Goal: Task Accomplishment & Management: Manage account settings

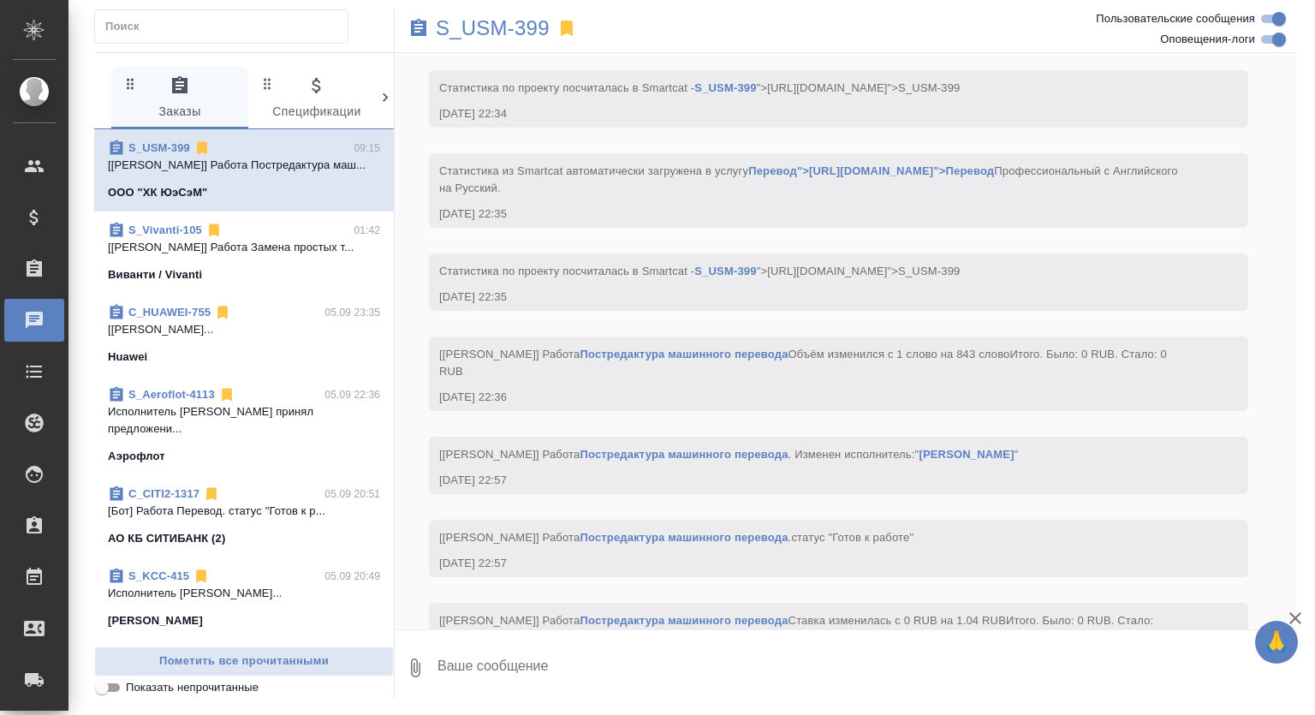
scroll to position [2853, 0]
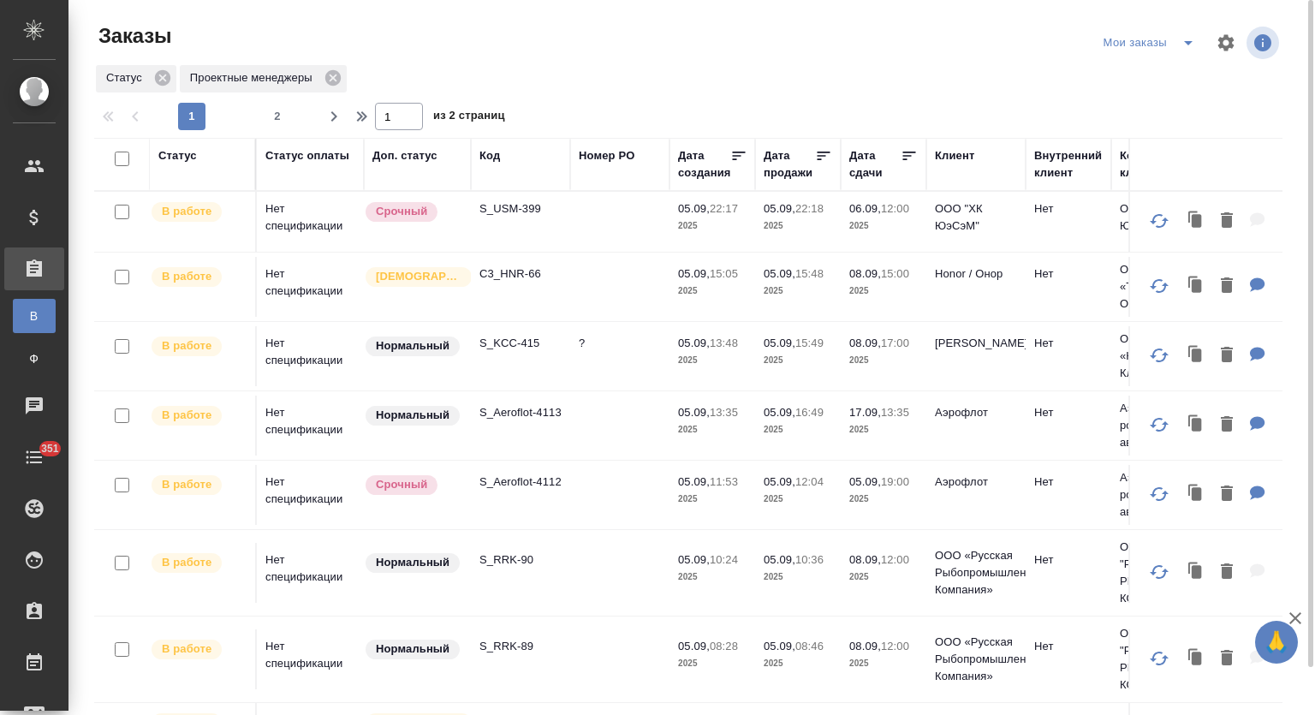
scroll to position [563, 0]
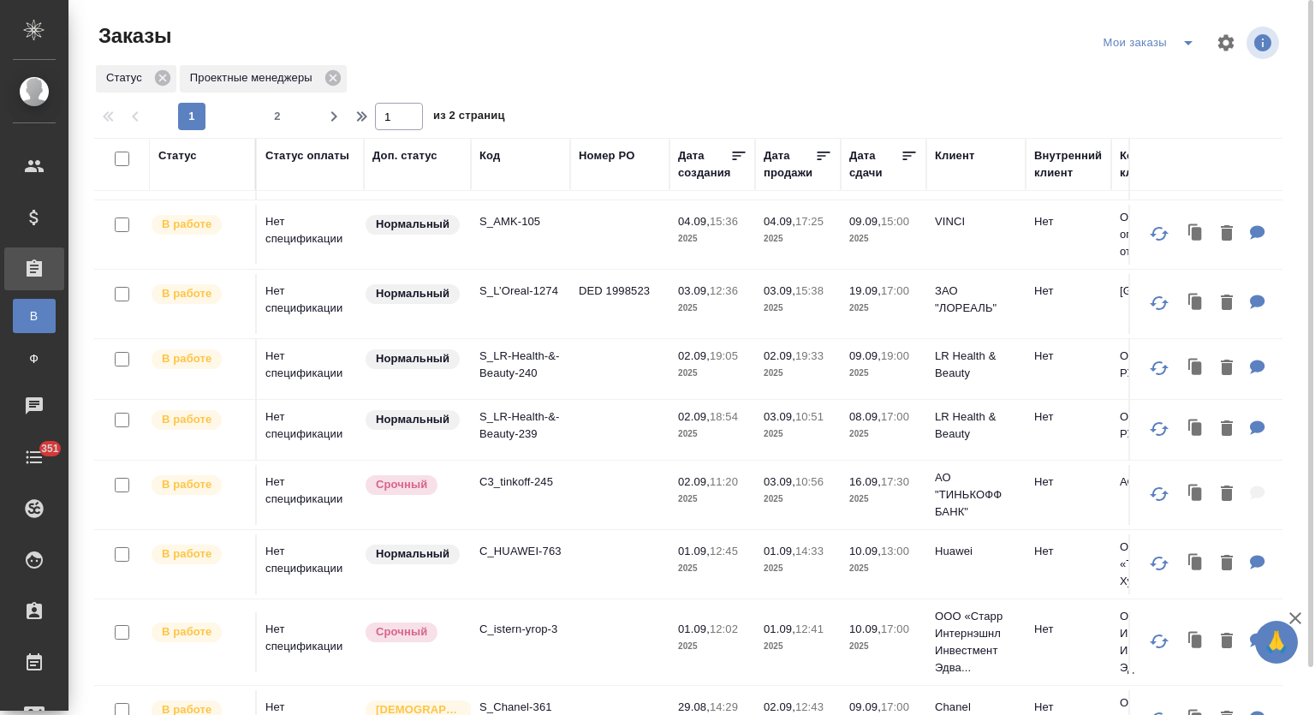
click at [527, 416] on p "S_LR-Health-&-Beauty-239" at bounding box center [520, 425] width 82 height 34
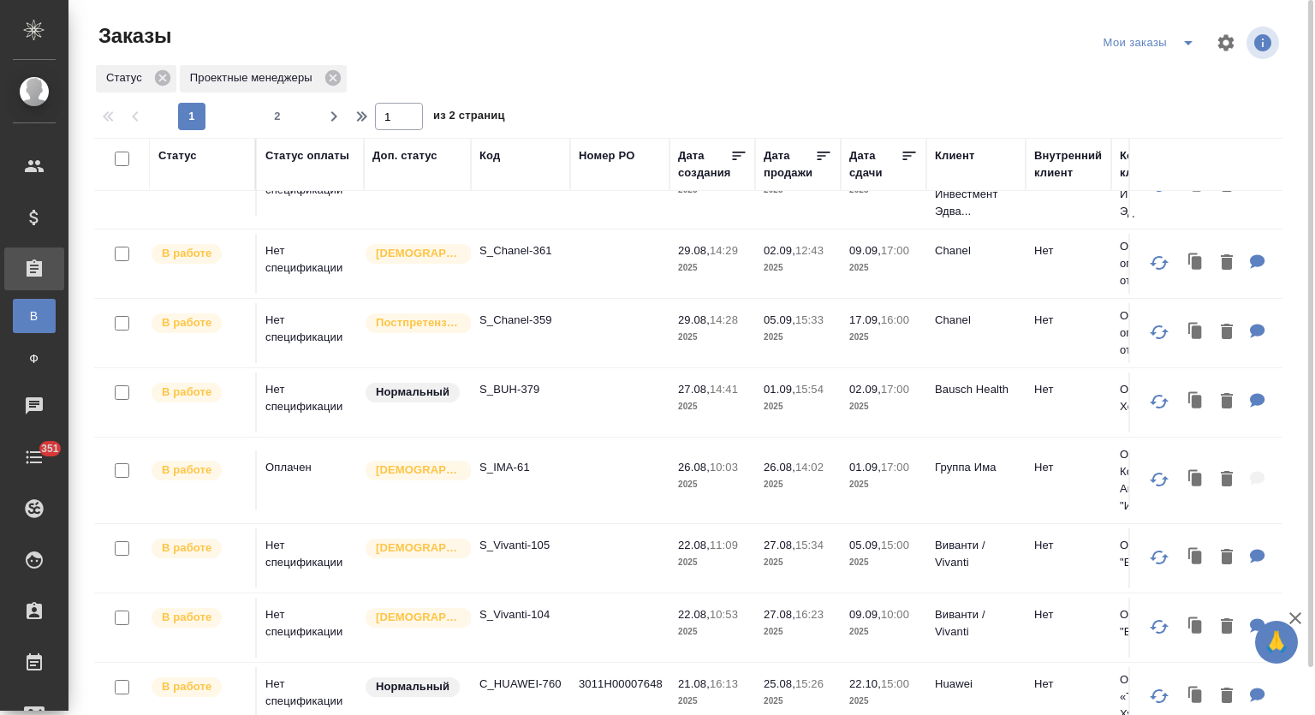
scroll to position [1232, 0]
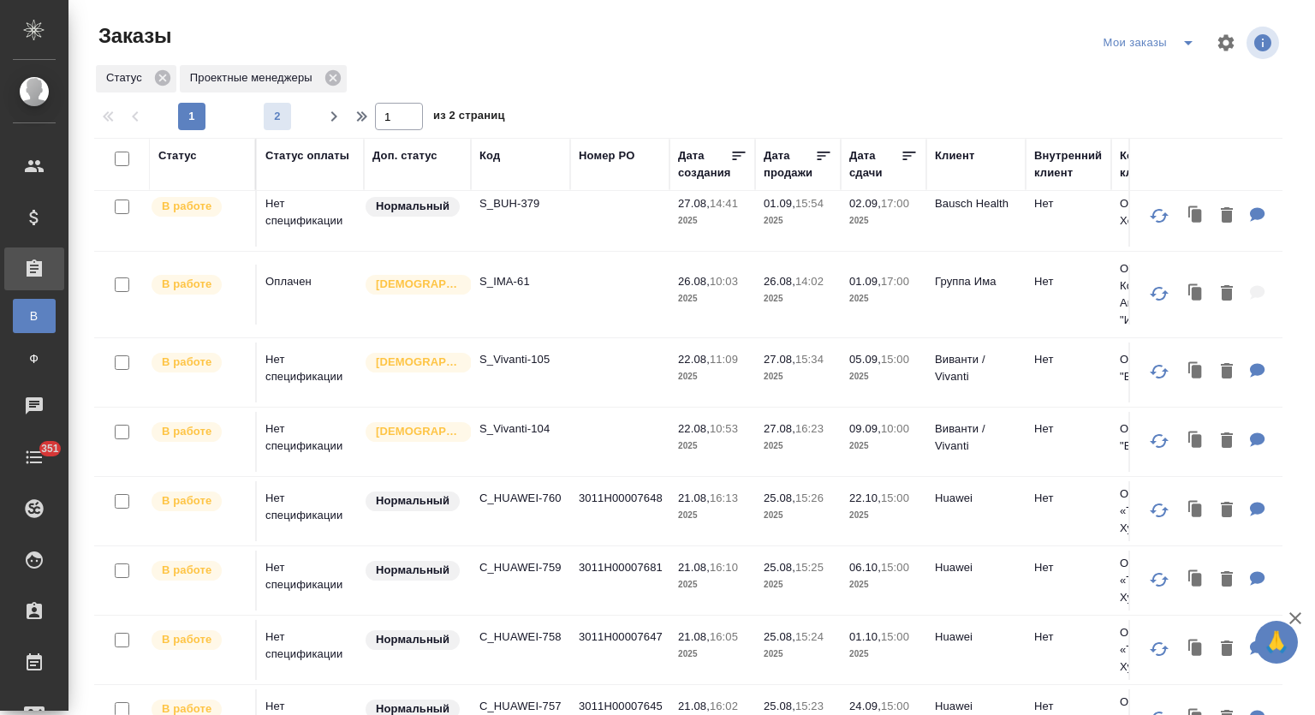
click at [280, 117] on span "2" at bounding box center [277, 116] width 27 height 17
type input "2"
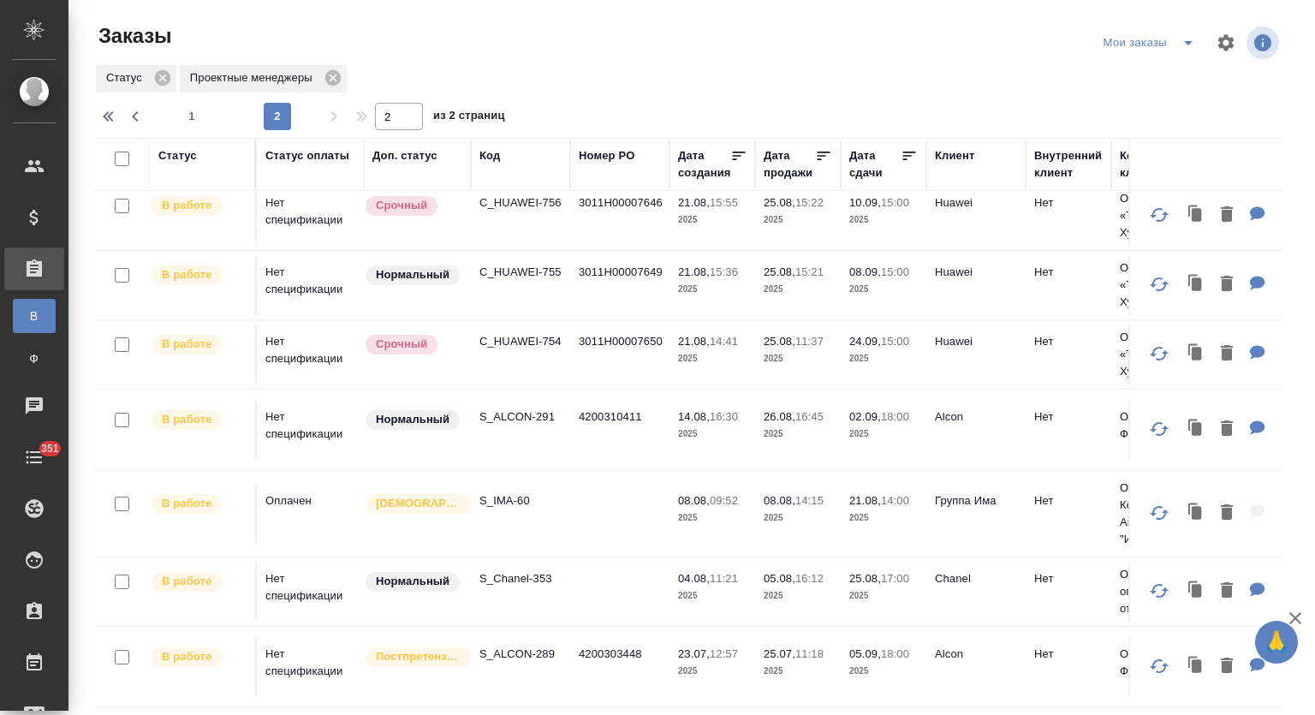
scroll to position [0, 0]
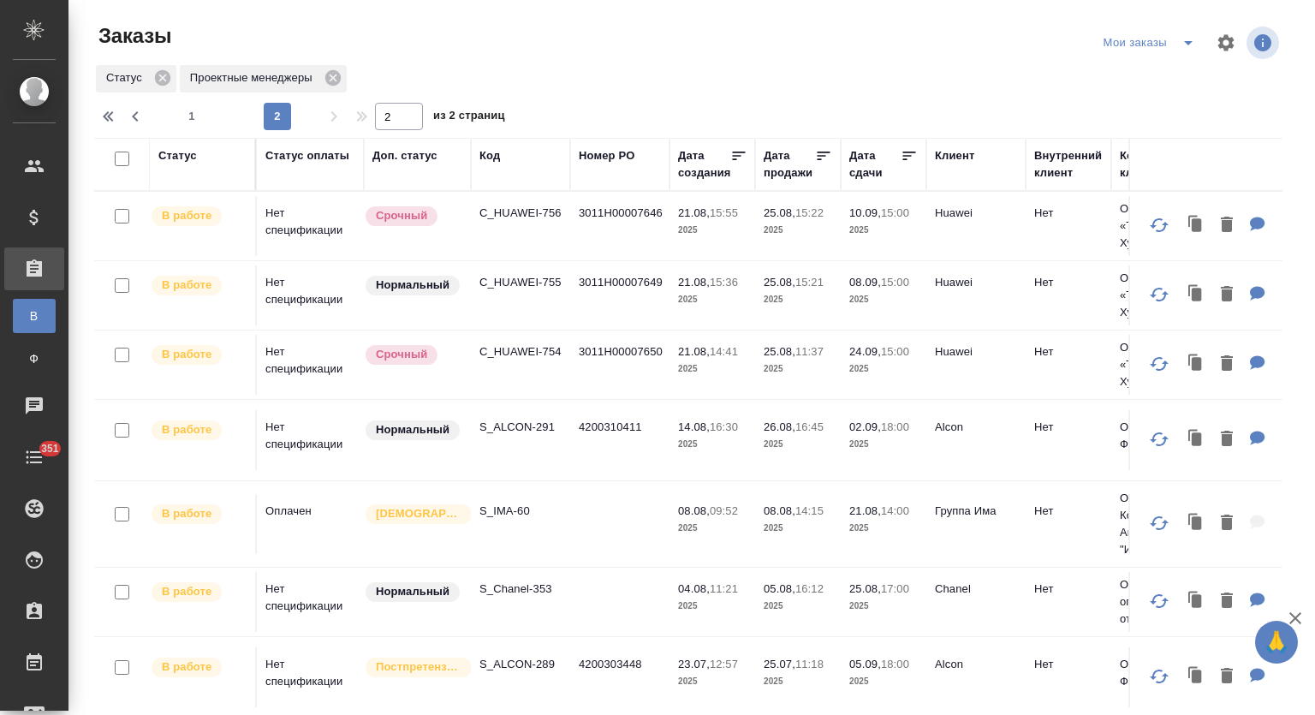
click at [521, 289] on td "C_HUAWEI-755" at bounding box center [520, 295] width 99 height 60
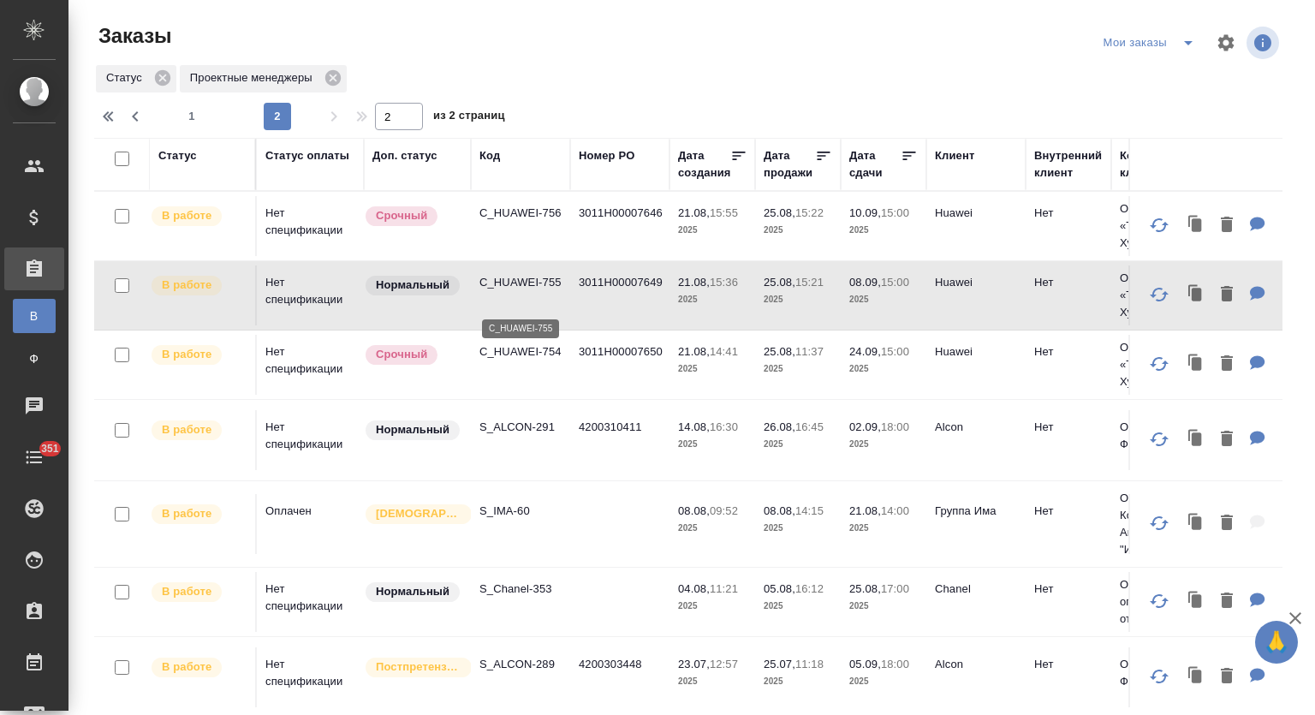
click at [527, 291] on p "C_HUAWEI-755" at bounding box center [520, 282] width 82 height 17
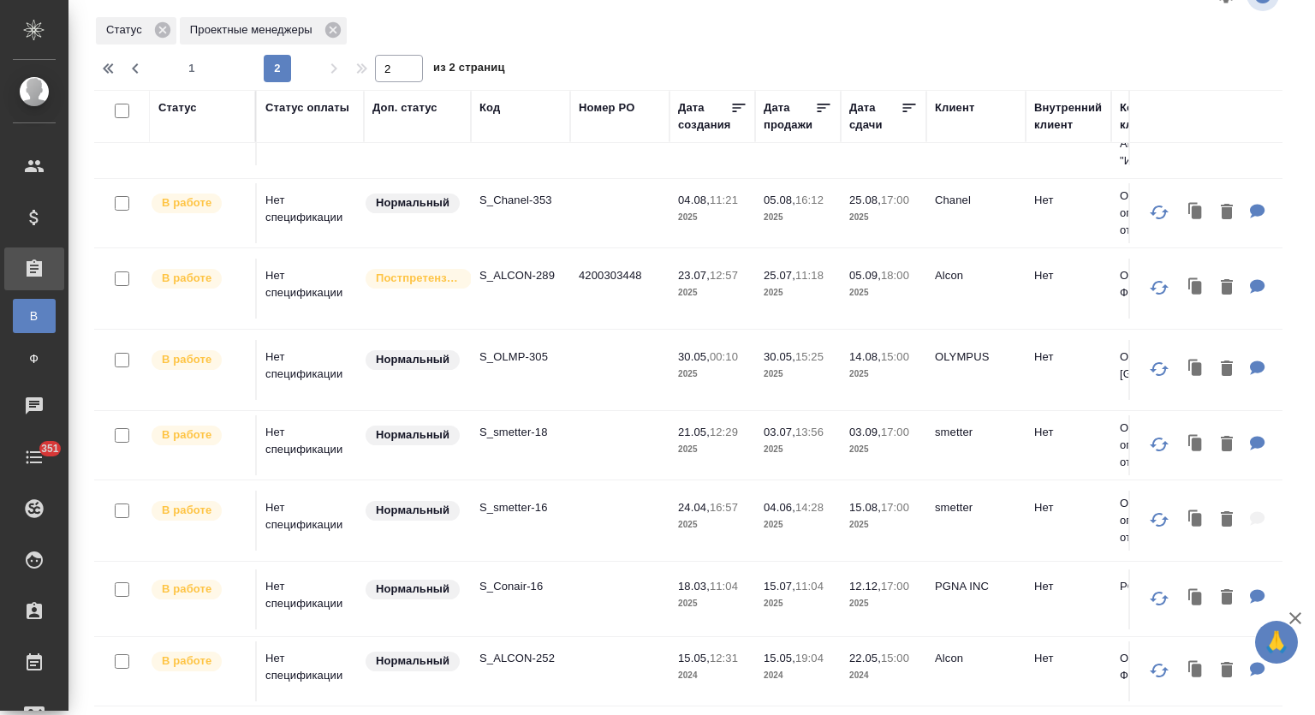
scroll to position [380, 0]
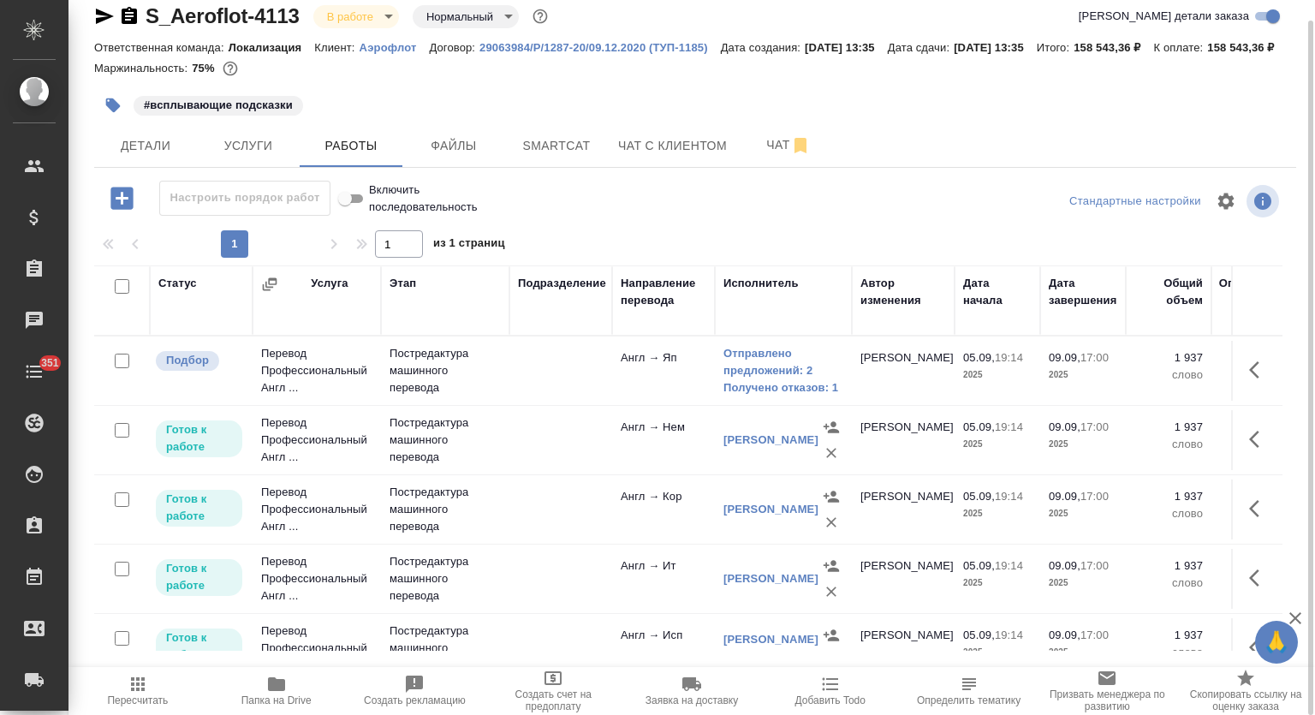
click at [135, 15] on icon "button" at bounding box center [129, 15] width 15 height 17
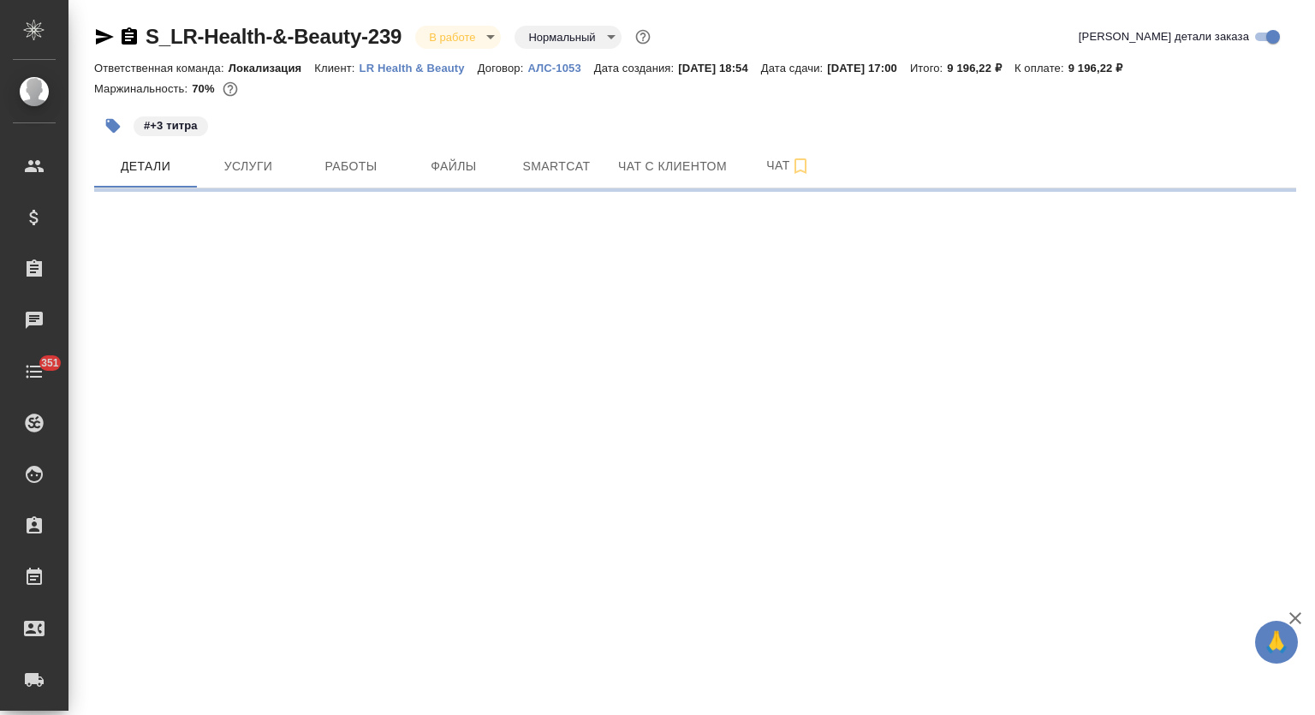
select select "RU"
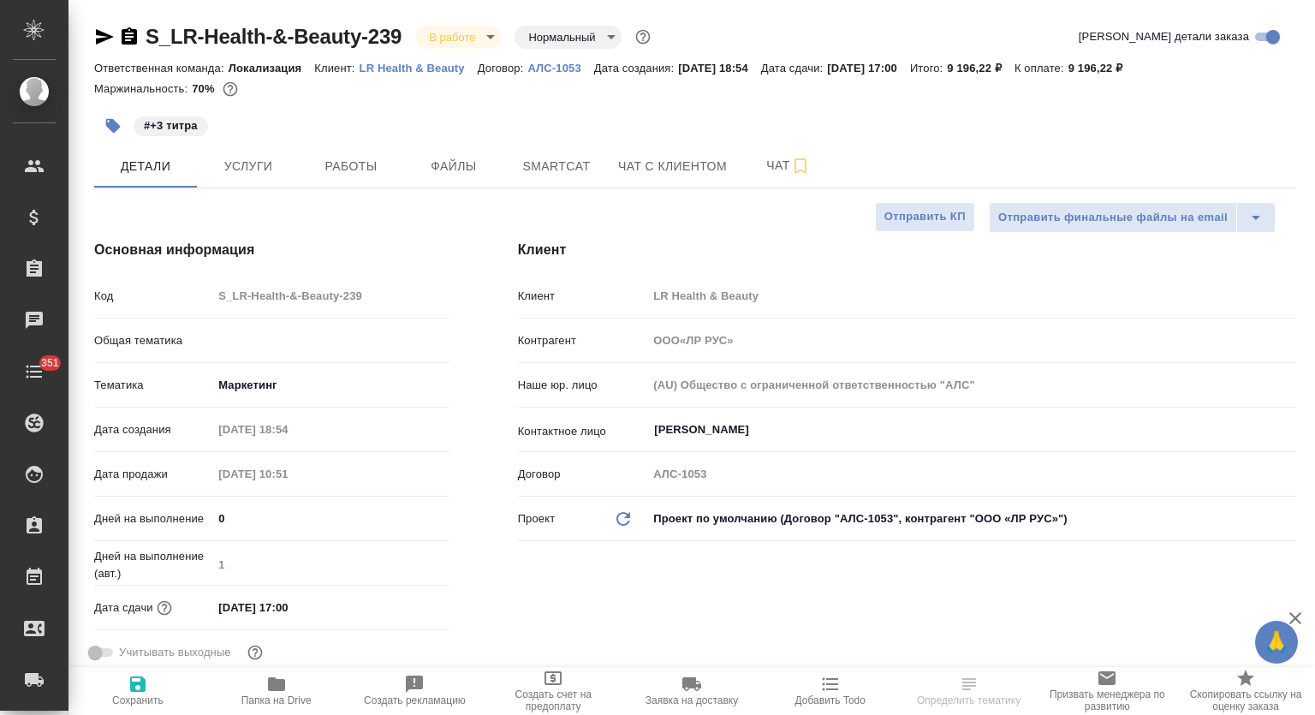
type textarea "x"
type input "ООО«ЛР РУС»"
type textarea "x"
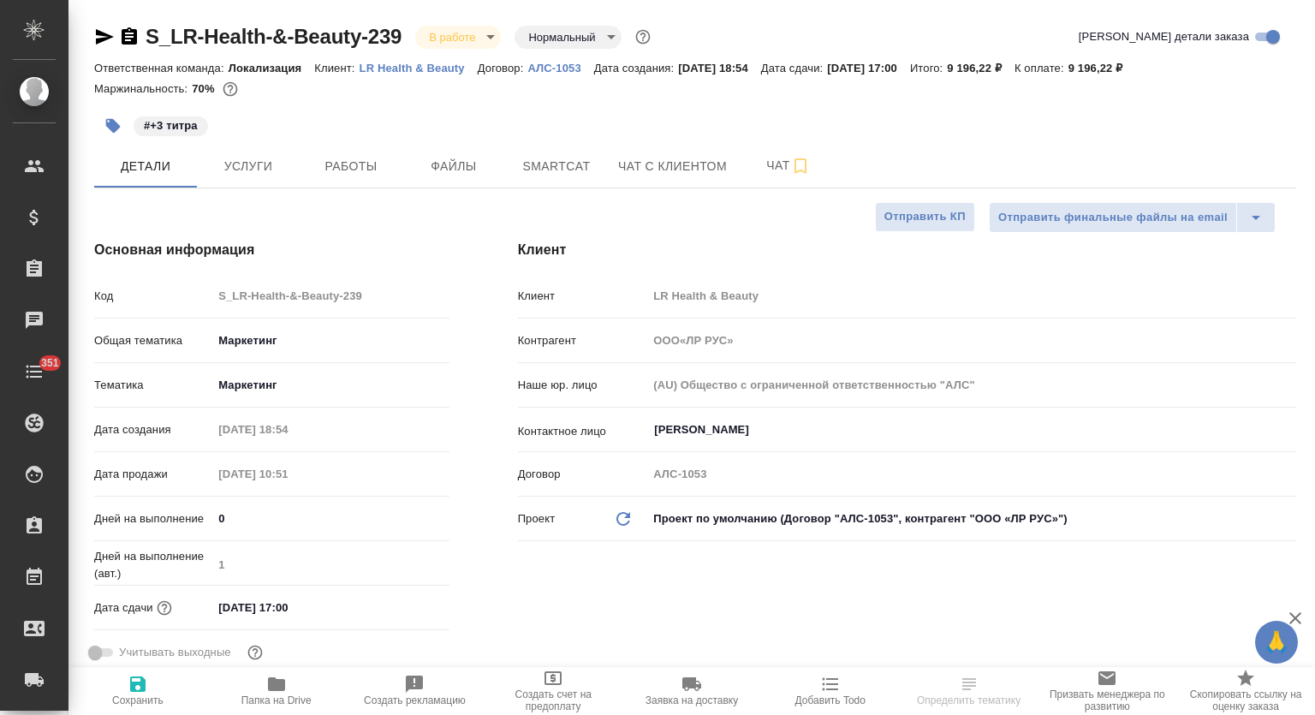
type textarea "x"
type input "ООО«ЛР РУС»"
type textarea "x"
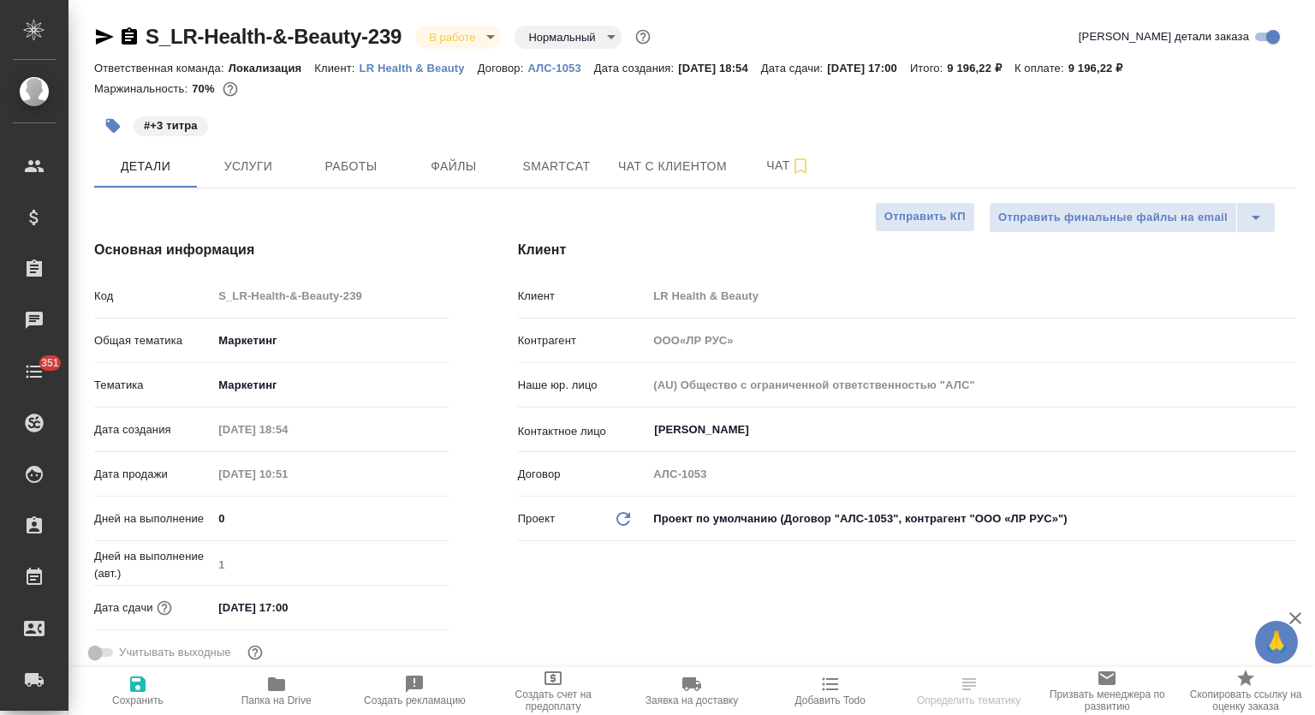
type textarea "x"
click at [359, 160] on span "Работы" at bounding box center [351, 166] width 82 height 21
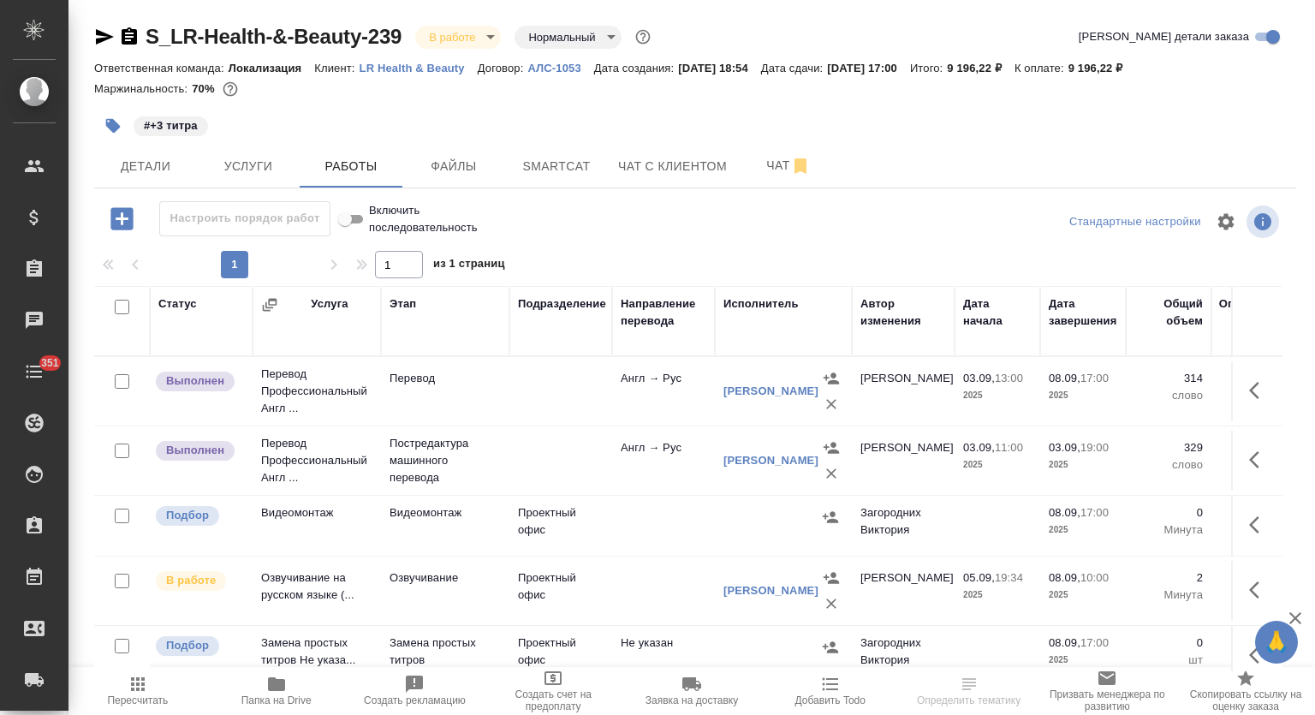
scroll to position [27, 0]
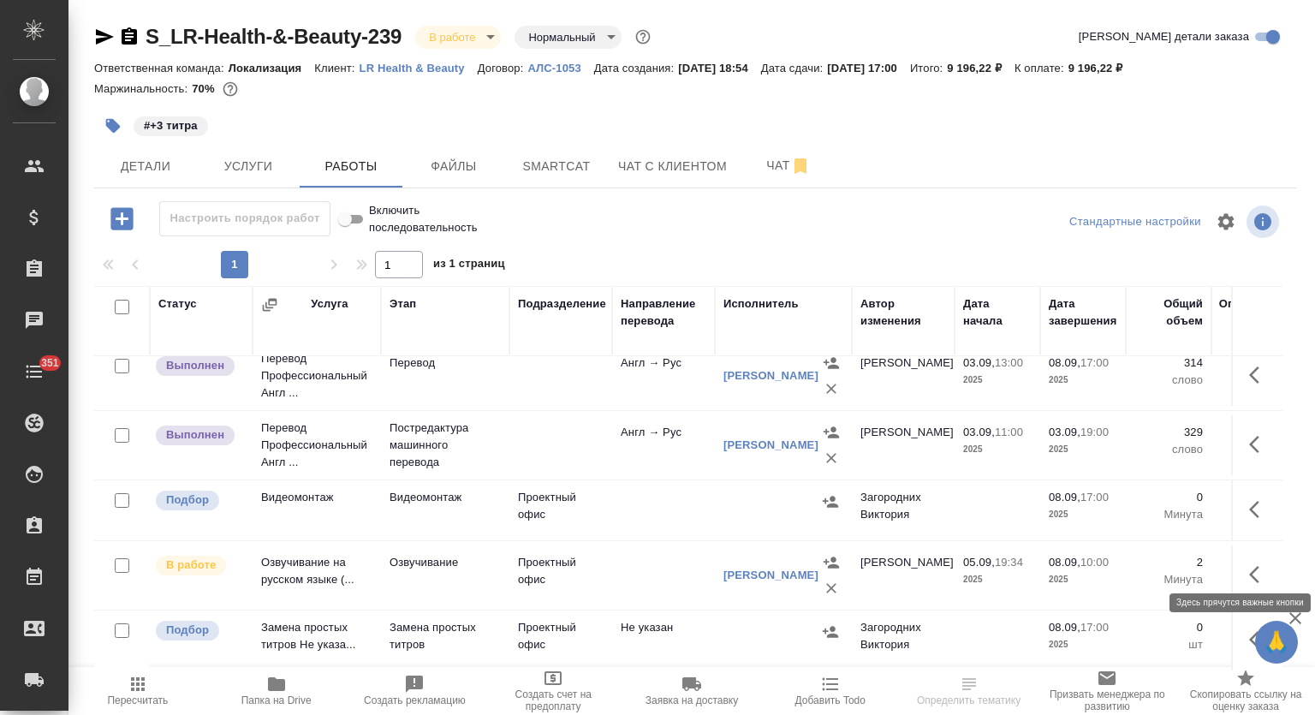
click at [1242, 574] on button "button" at bounding box center [1259, 574] width 41 height 41
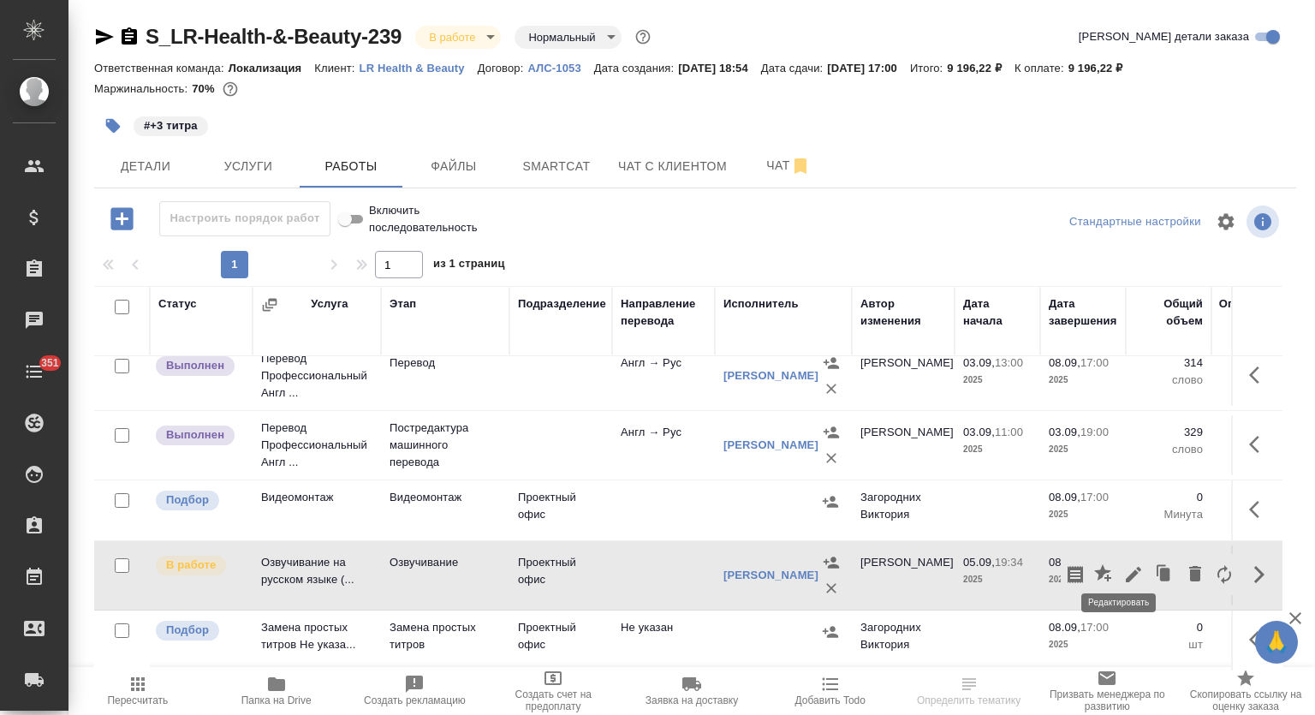
click at [1123, 568] on icon "button" at bounding box center [1133, 574] width 21 height 21
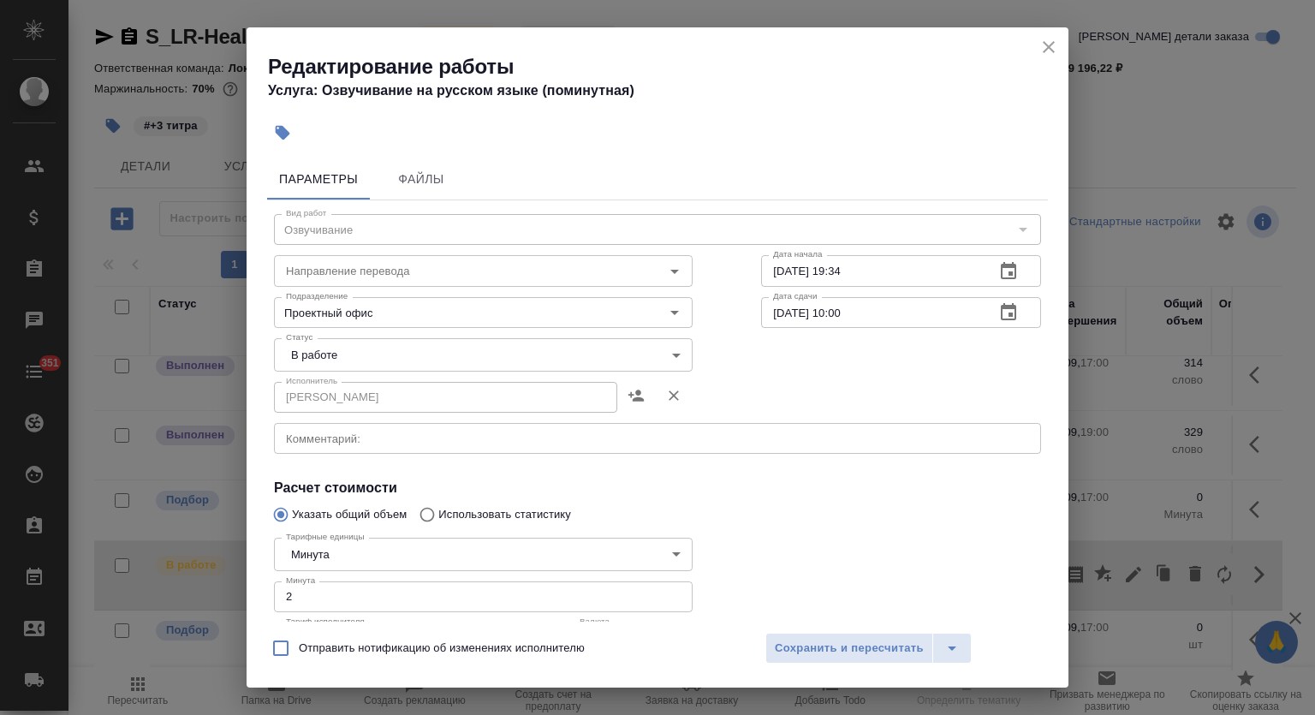
click at [411, 361] on body "🙏 .cls-1 fill:#fff; AWATERA Mutalimov Mark Клиенты Спецификации Заказы 0 Чаты 3…" at bounding box center [657, 357] width 1315 height 715
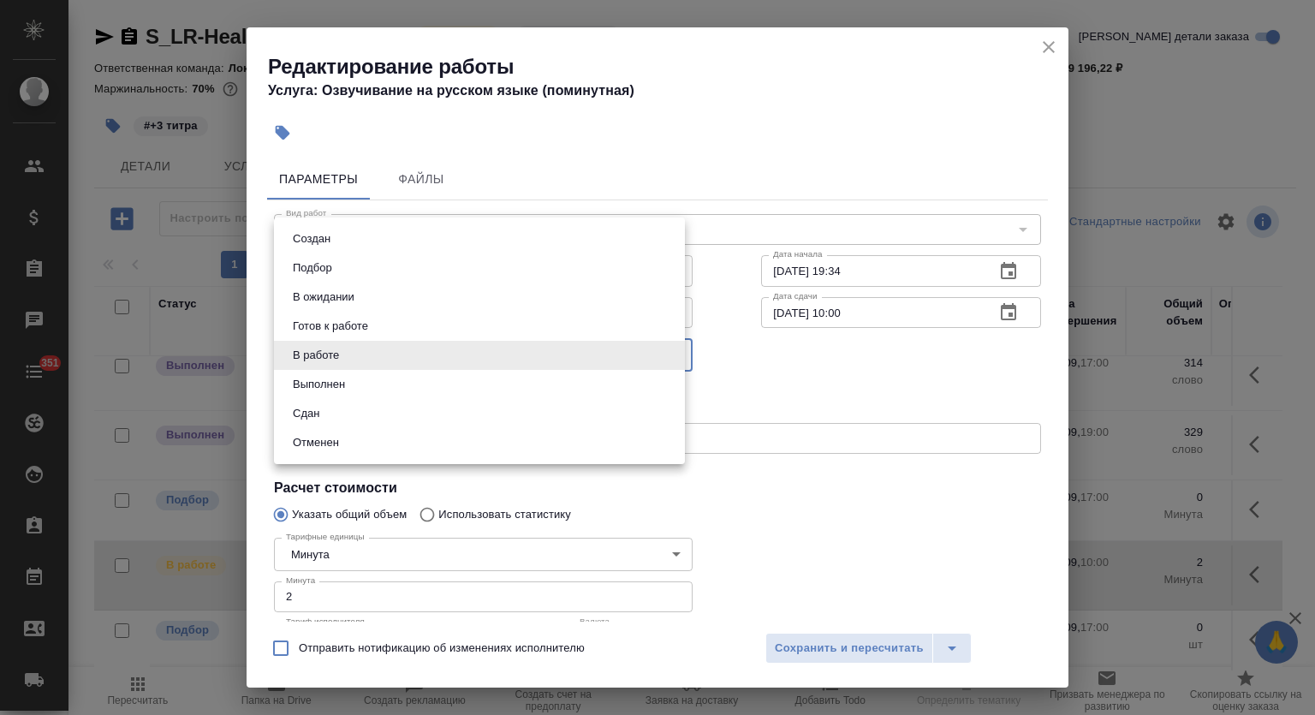
click at [370, 420] on li "Сдан" at bounding box center [479, 413] width 411 height 29
type input "closed"
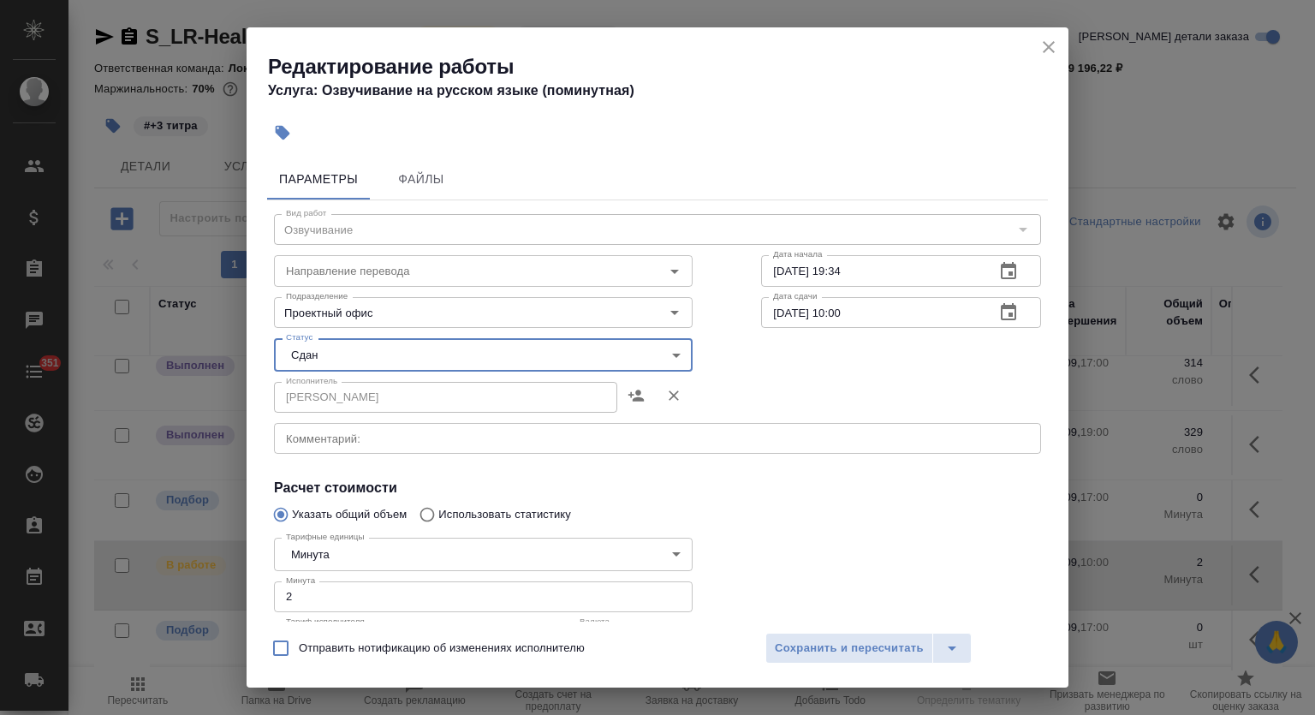
click at [837, 641] on span "Сохранить и пересчитать" at bounding box center [849, 649] width 149 height 20
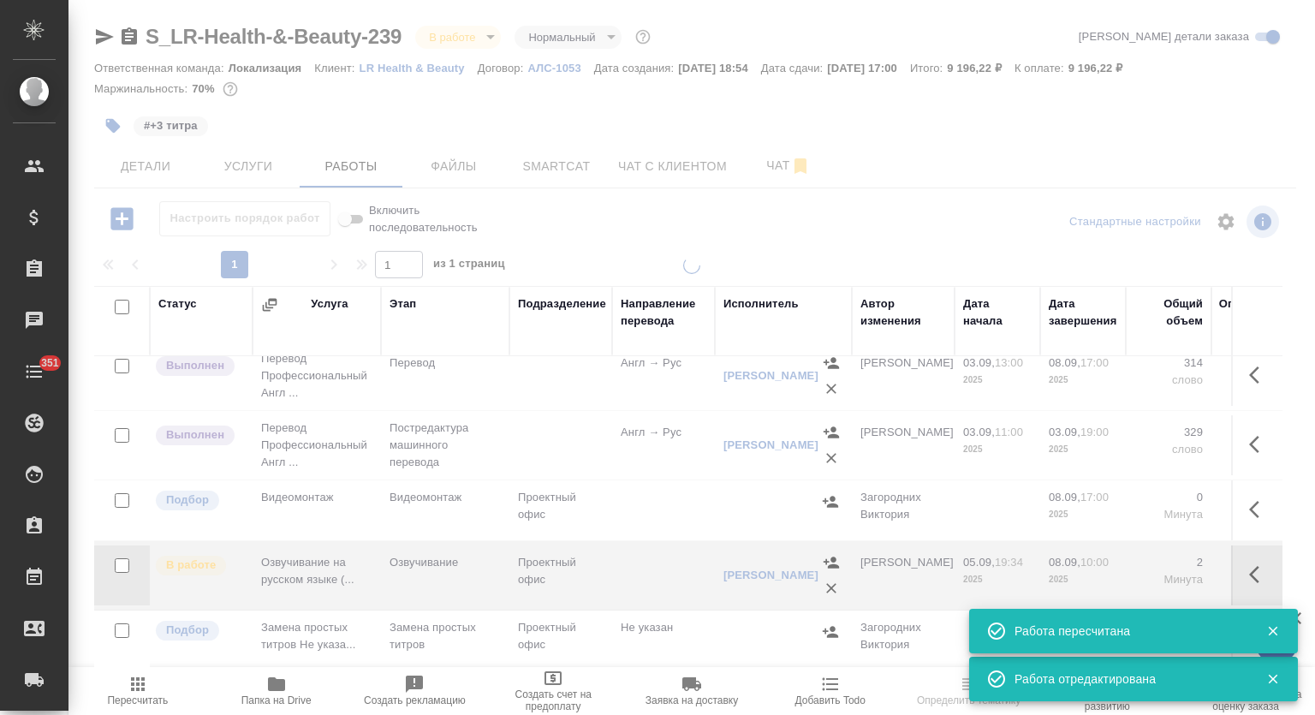
click at [277, 683] on icon "button" at bounding box center [276, 684] width 17 height 14
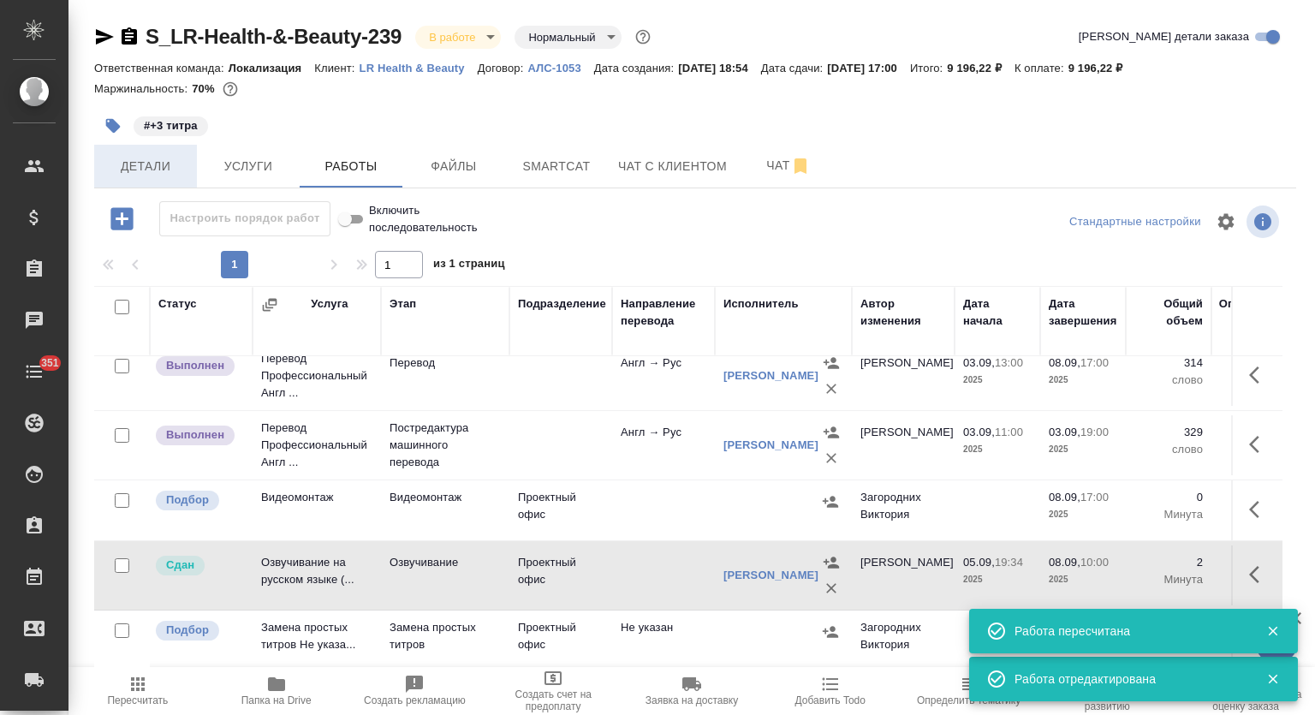
click at [161, 158] on span "Детали" at bounding box center [145, 166] width 82 height 21
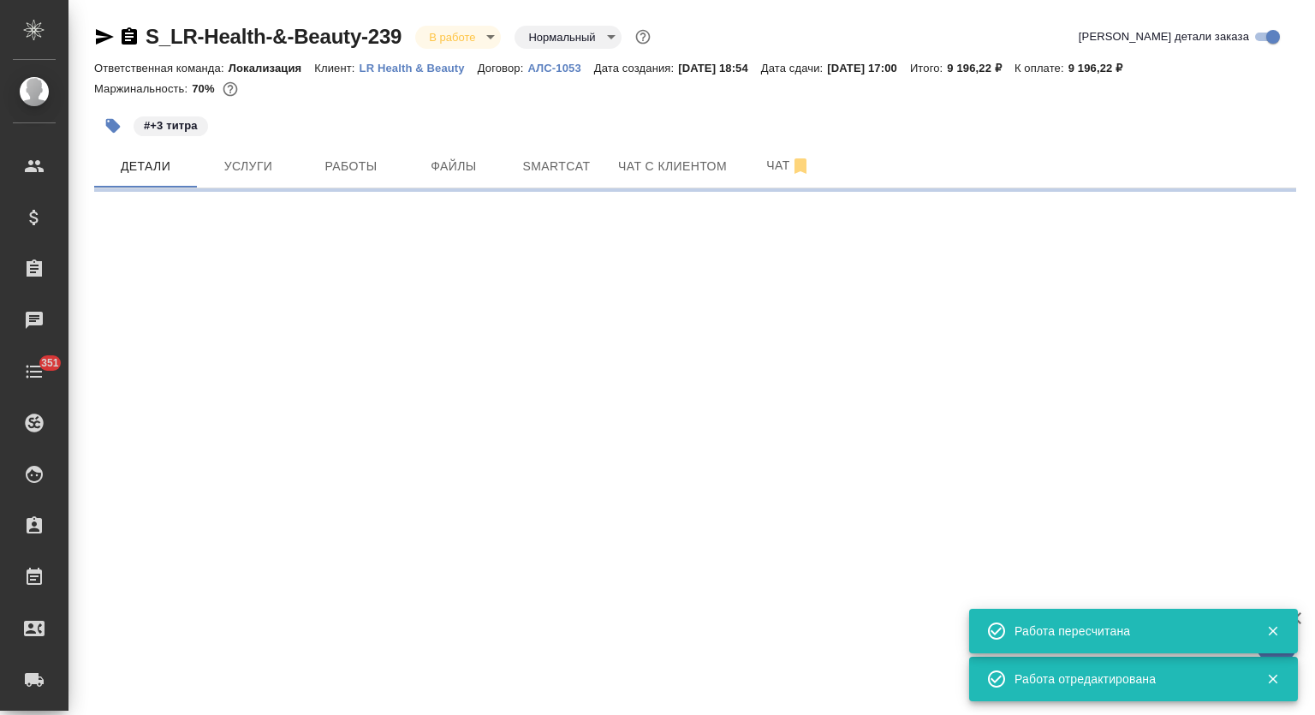
select select "RU"
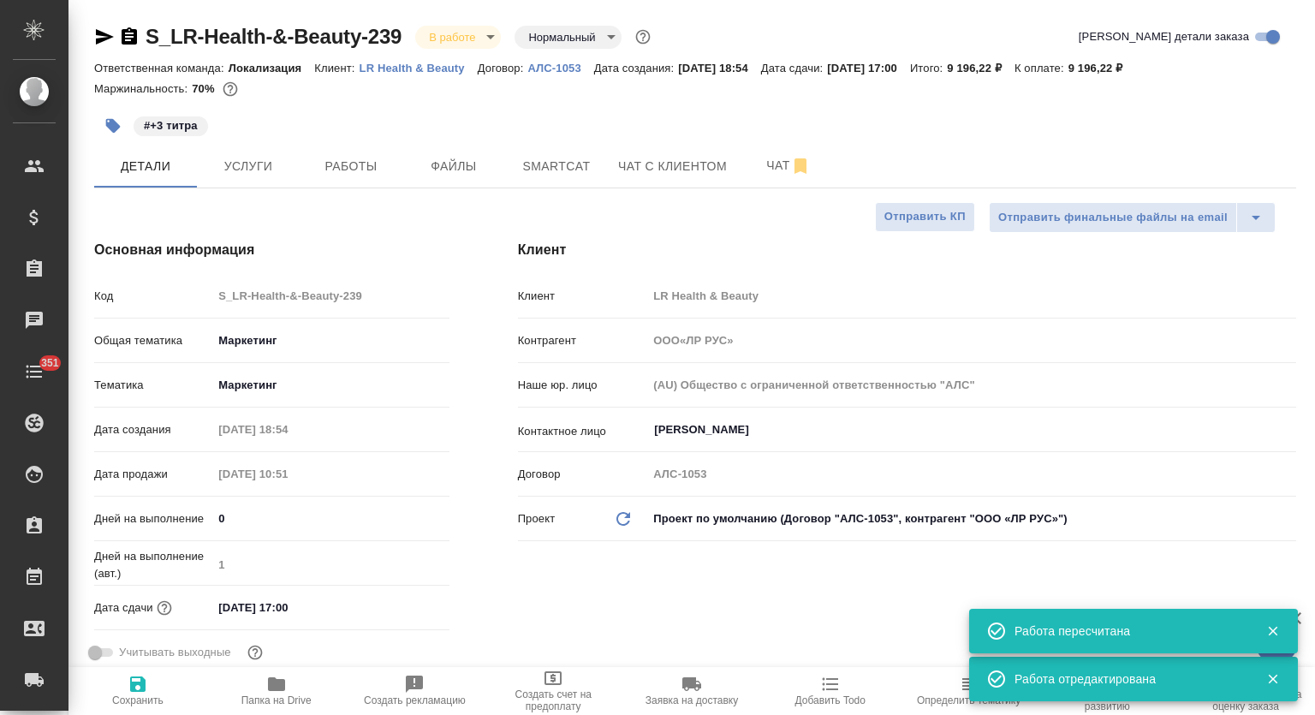
type textarea "x"
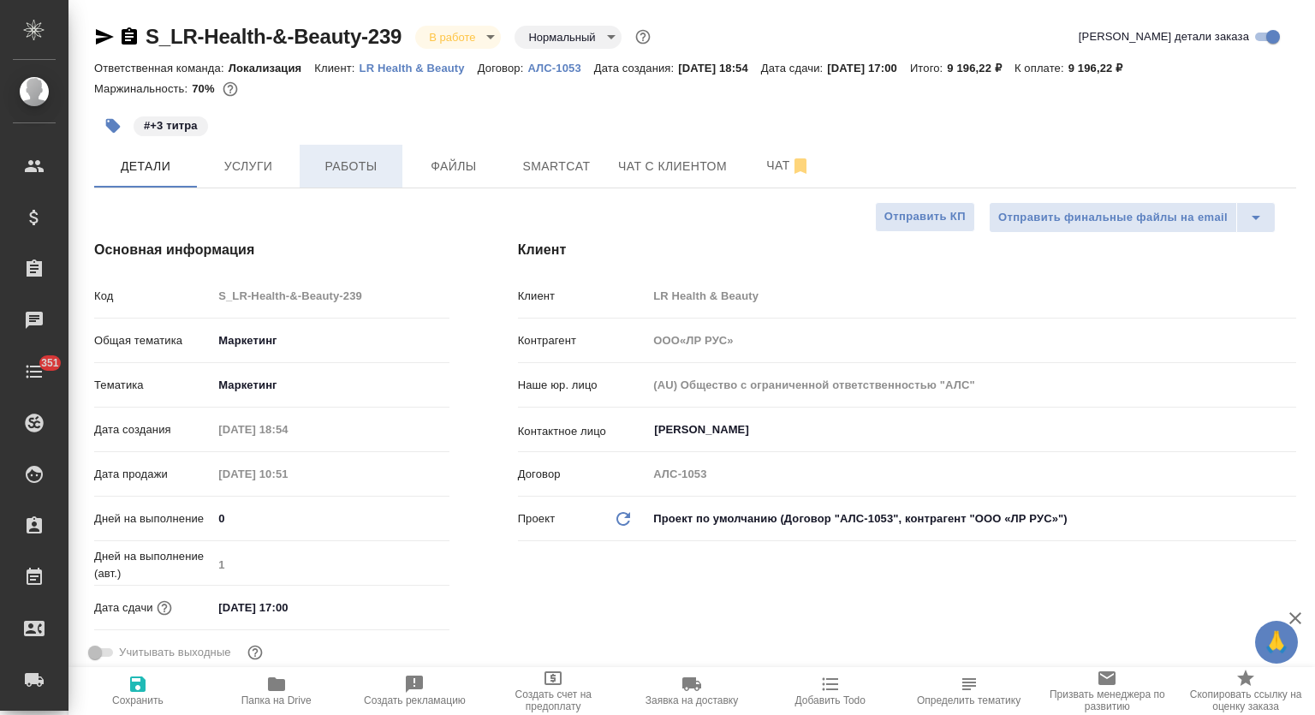
click at [348, 147] on button "Работы" at bounding box center [351, 166] width 103 height 43
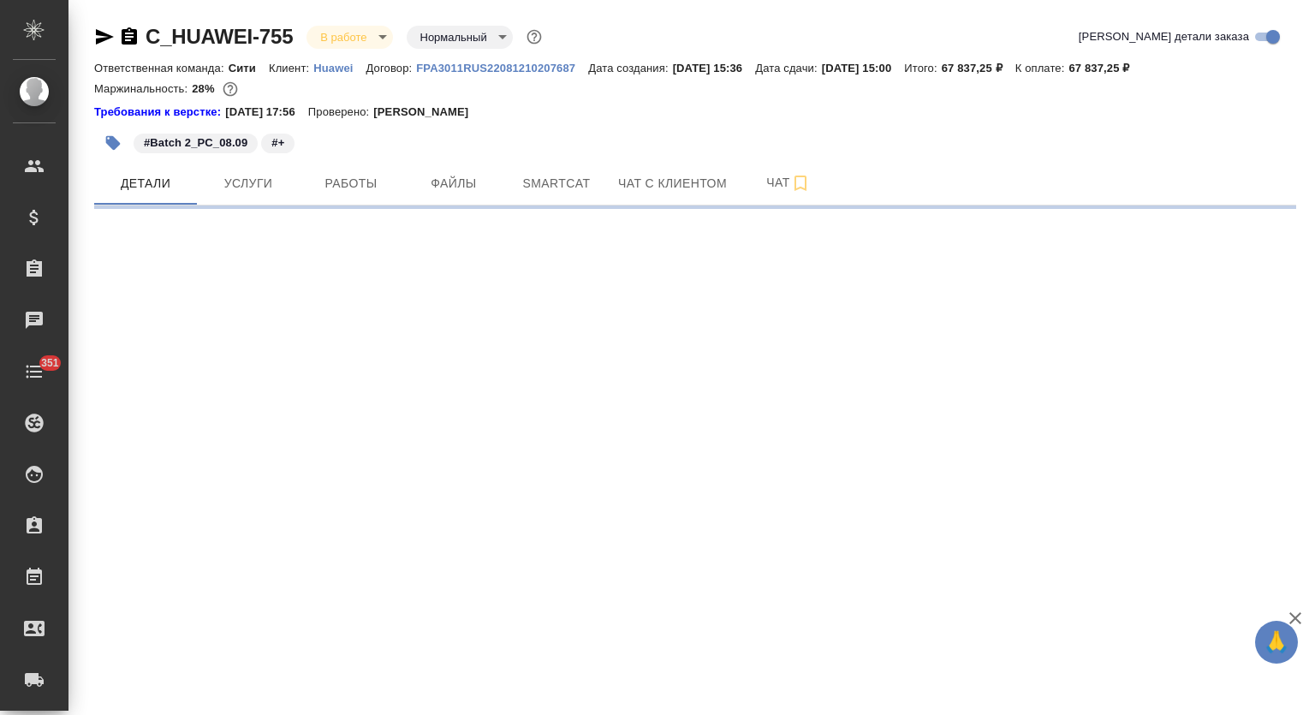
select select "RU"
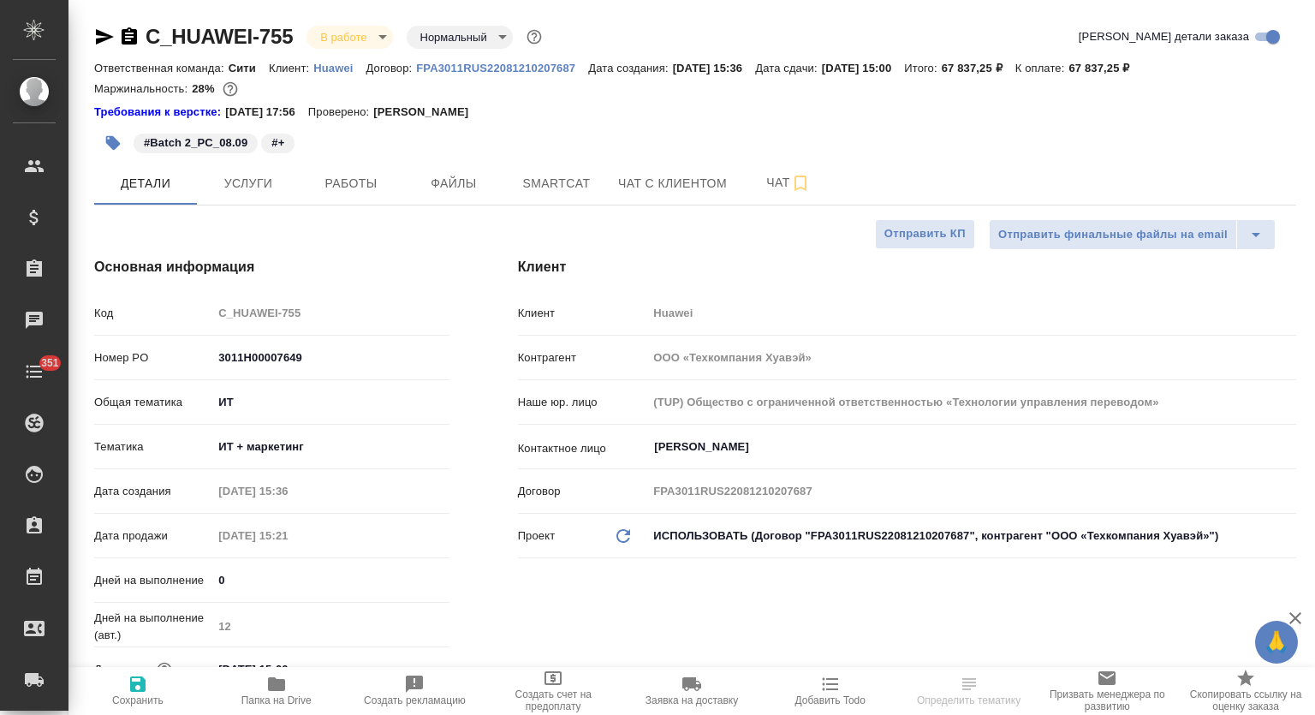
type textarea "x"
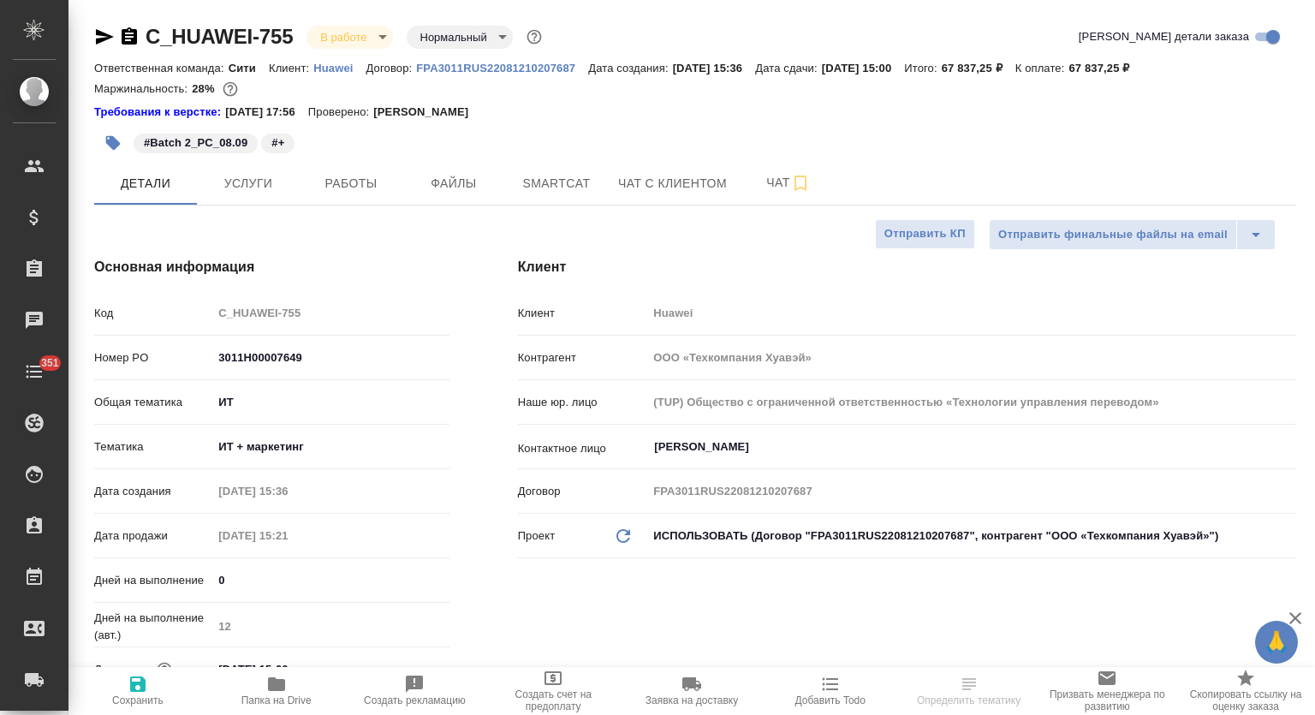
type textarea "x"
click at [343, 194] on button "Работы" at bounding box center [351, 183] width 103 height 43
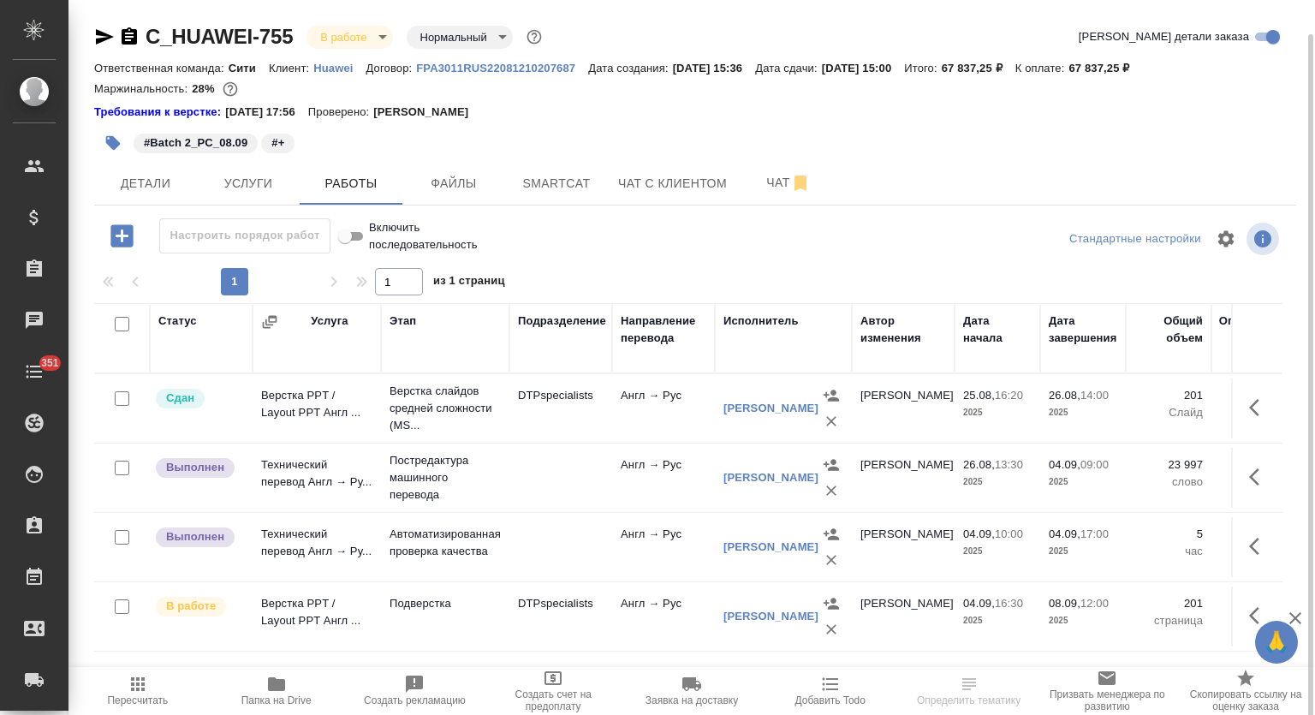
scroll to position [17, 0]
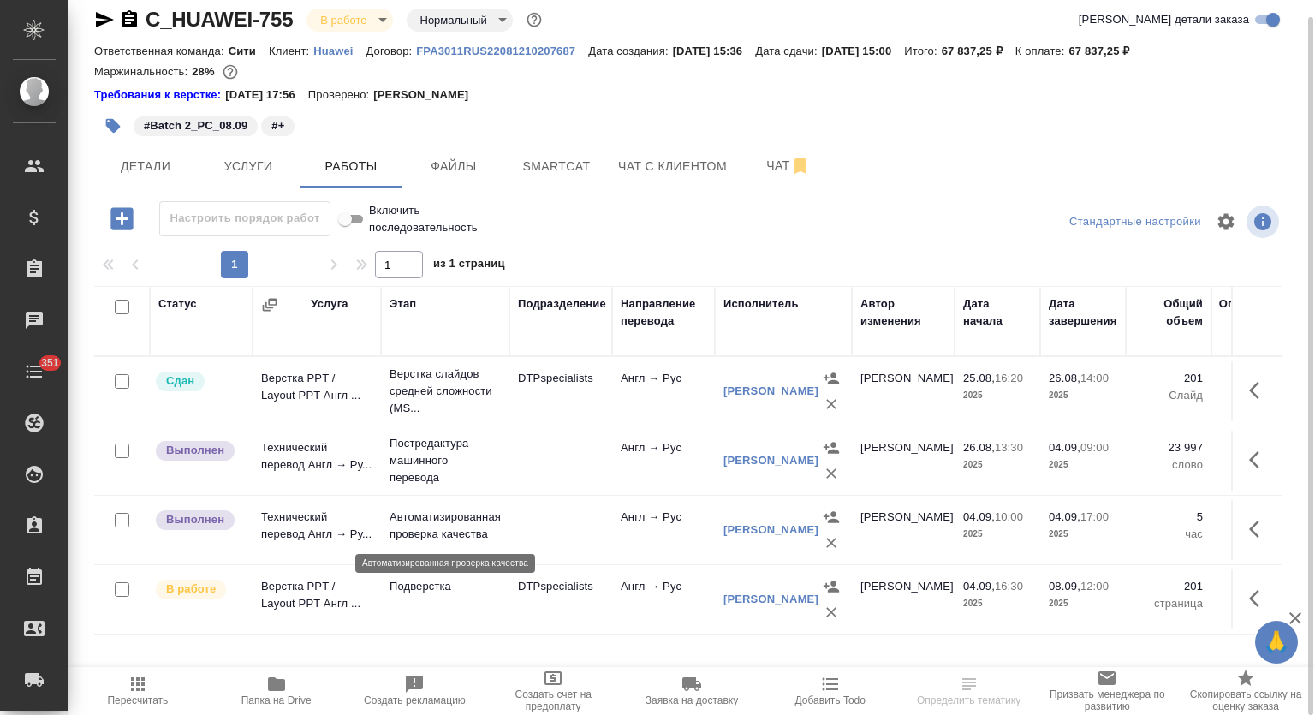
click at [438, 516] on p "Автоматизированная проверка качества" at bounding box center [445, 526] width 111 height 34
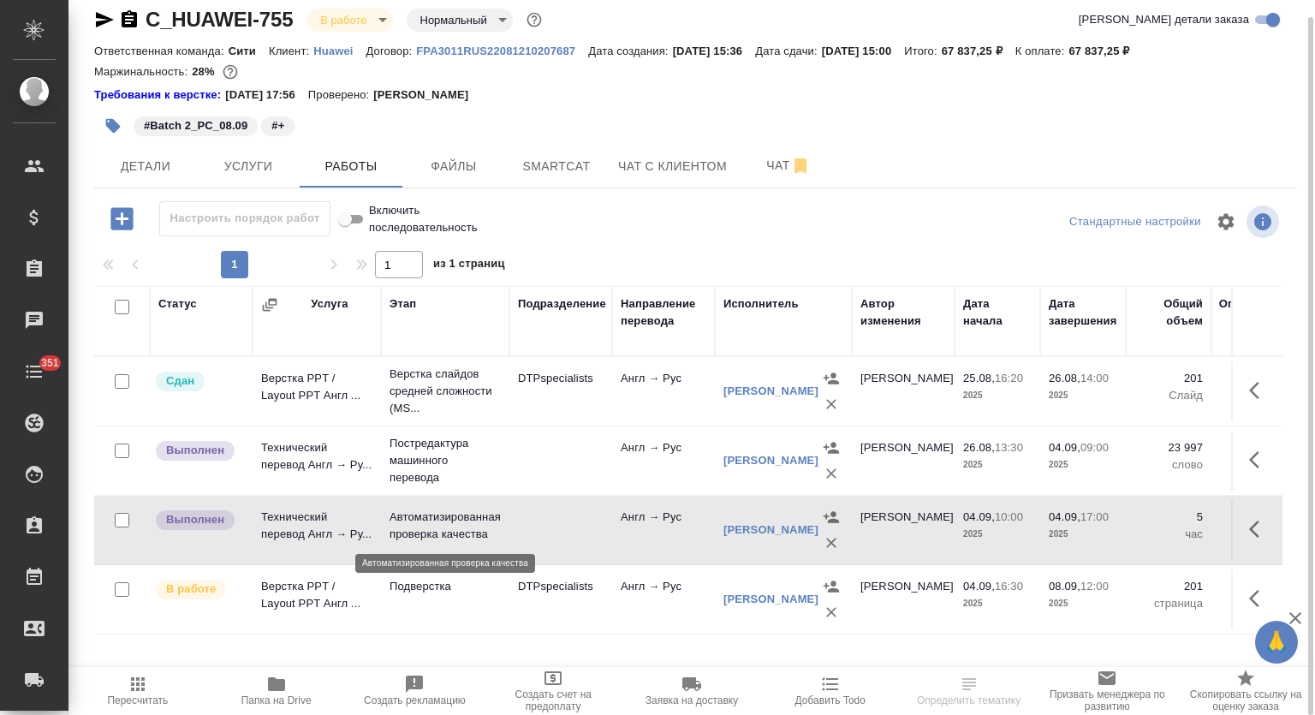
click at [438, 516] on p "Автоматизированная проверка качества" at bounding box center [445, 526] width 111 height 34
click at [426, 593] on p "Подверстка" at bounding box center [445, 586] width 111 height 17
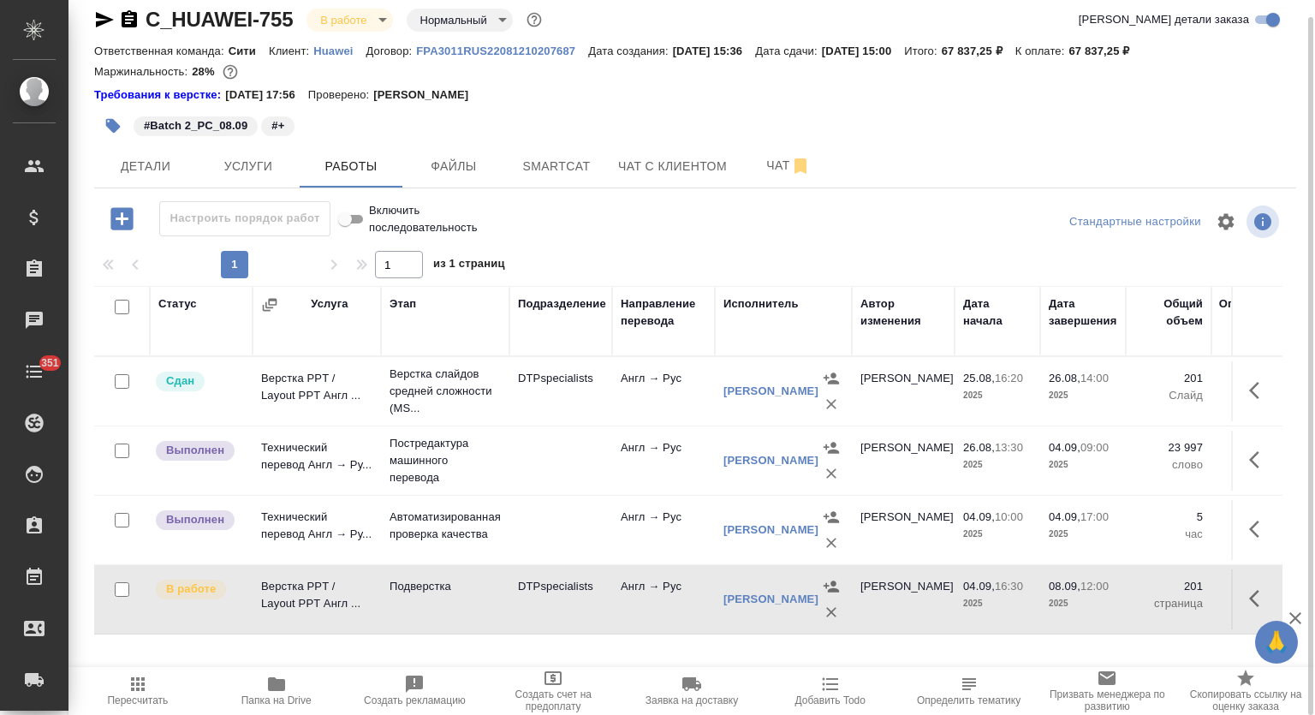
click at [460, 576] on td "Подверстка" at bounding box center [445, 599] width 128 height 60
click at [473, 527] on p "Автоматизированная проверка качества" at bounding box center [445, 526] width 111 height 34
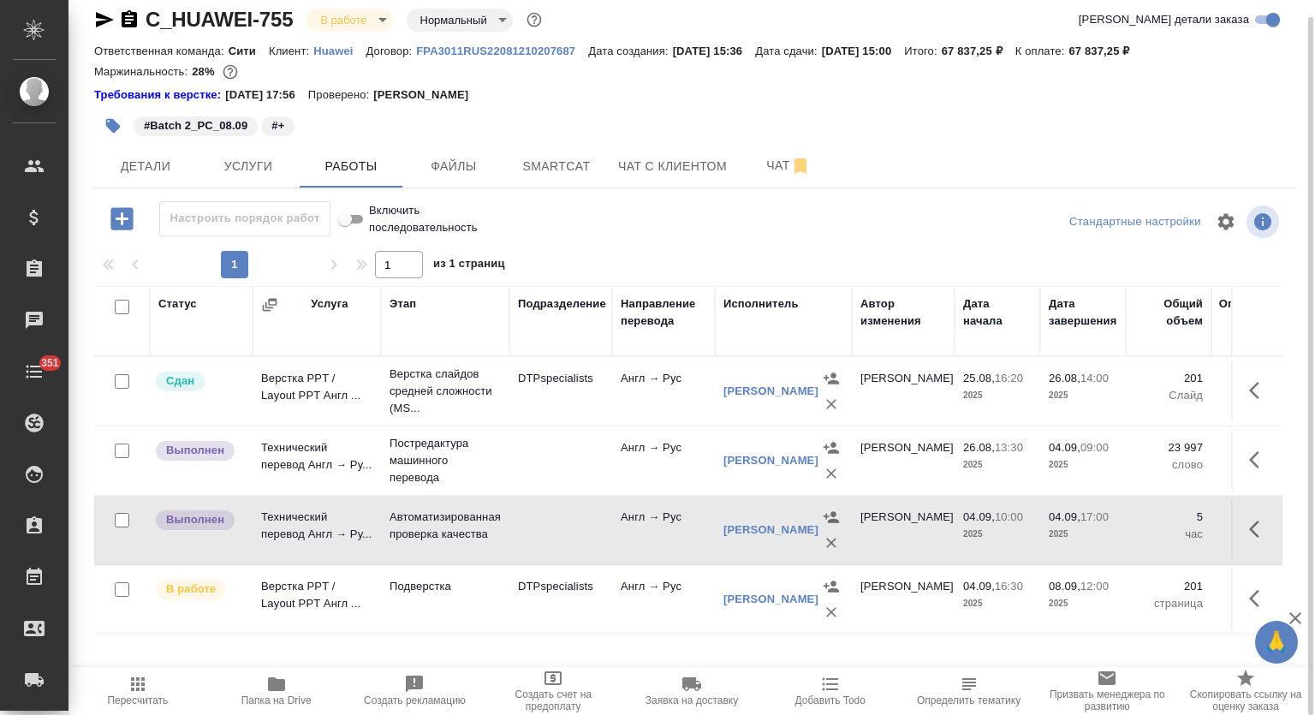
click at [473, 527] on p "Автоматизированная проверка качества" at bounding box center [445, 526] width 111 height 34
click at [1267, 527] on icon "button" at bounding box center [1259, 529] width 21 height 21
click at [1132, 529] on icon "button" at bounding box center [1133, 528] width 15 height 15
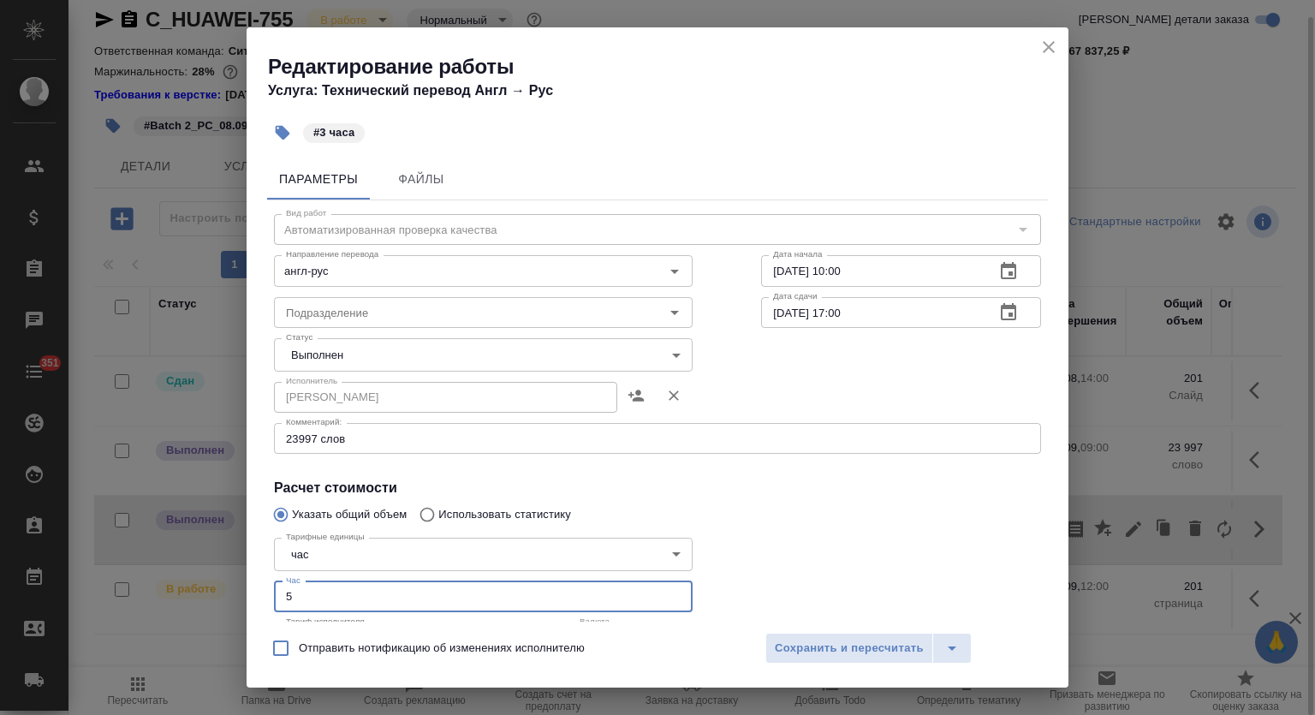
drag, startPoint x: 302, startPoint y: 594, endPoint x: 241, endPoint y: 569, distance: 66.0
click at [242, 570] on div "Редактирование работы Услуга: Технический перевод Англ → Рус #3 часа Параметры …" at bounding box center [657, 357] width 1315 height 715
type input "3"
click at [325, 366] on body "🙏 .cls-1 fill:#fff; AWATERA Mutalimov Mark Клиенты Спецификации Заказы 0 Чаты 3…" at bounding box center [657, 357] width 1315 height 715
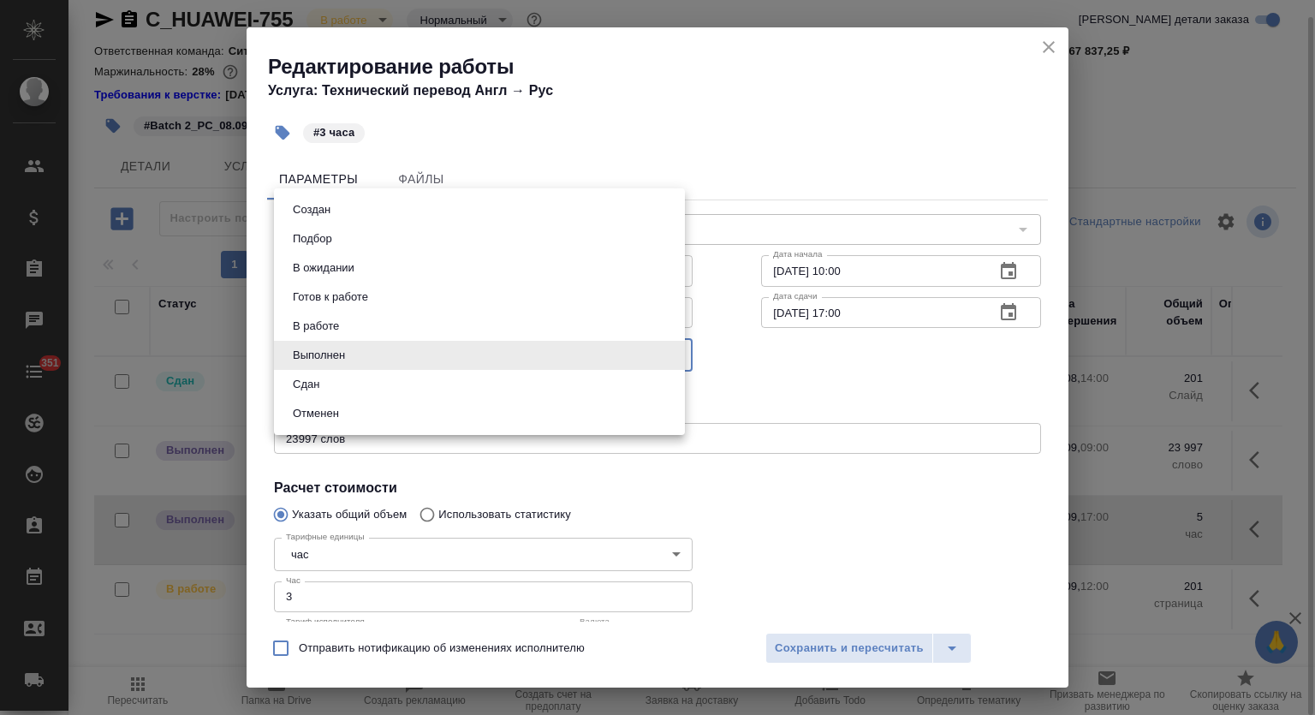
click at [327, 387] on li "Сдан" at bounding box center [479, 384] width 411 height 29
type input "closed"
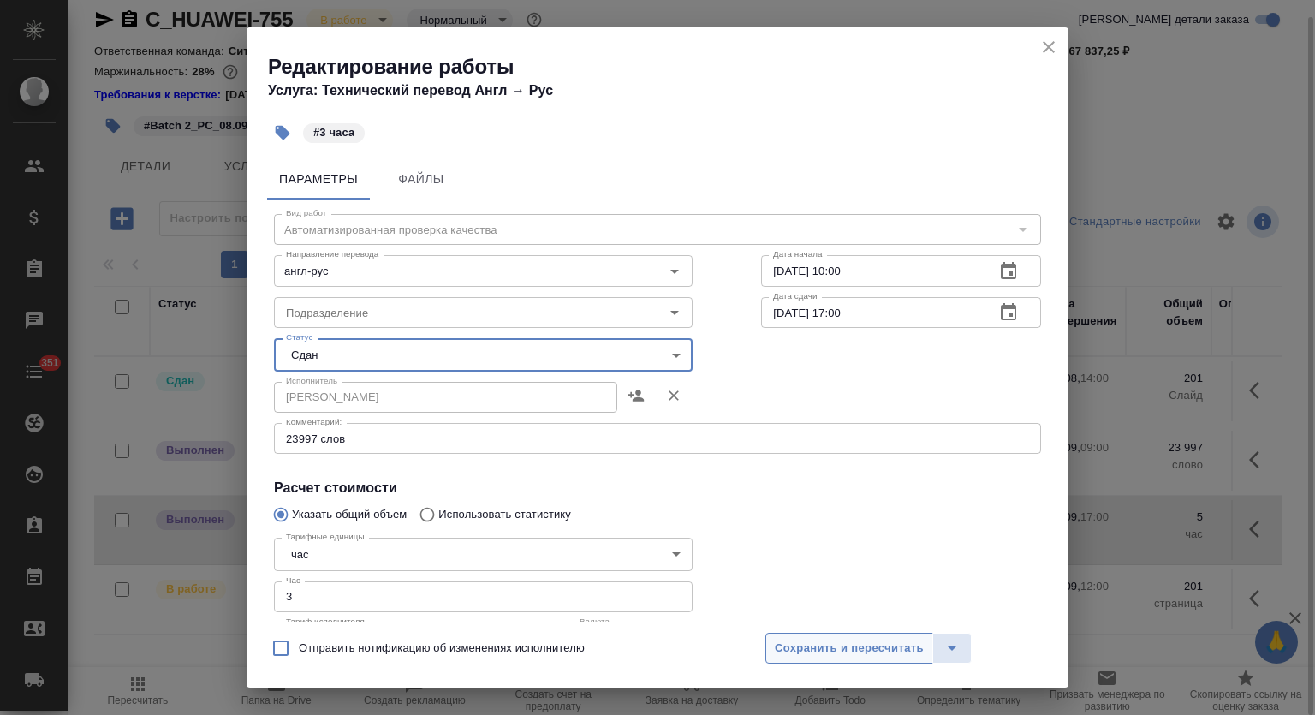
click at [812, 647] on span "Сохранить и пересчитать" at bounding box center [849, 649] width 149 height 20
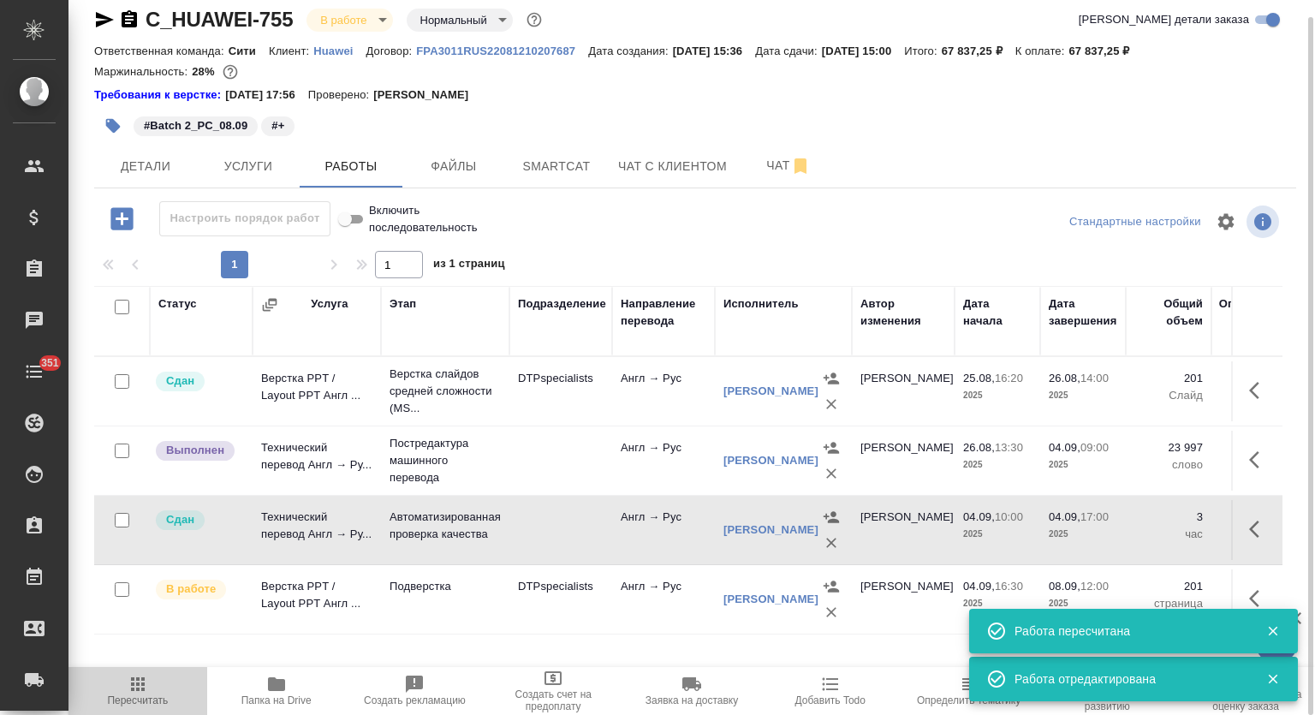
click at [140, 689] on icon "button" at bounding box center [138, 684] width 21 height 21
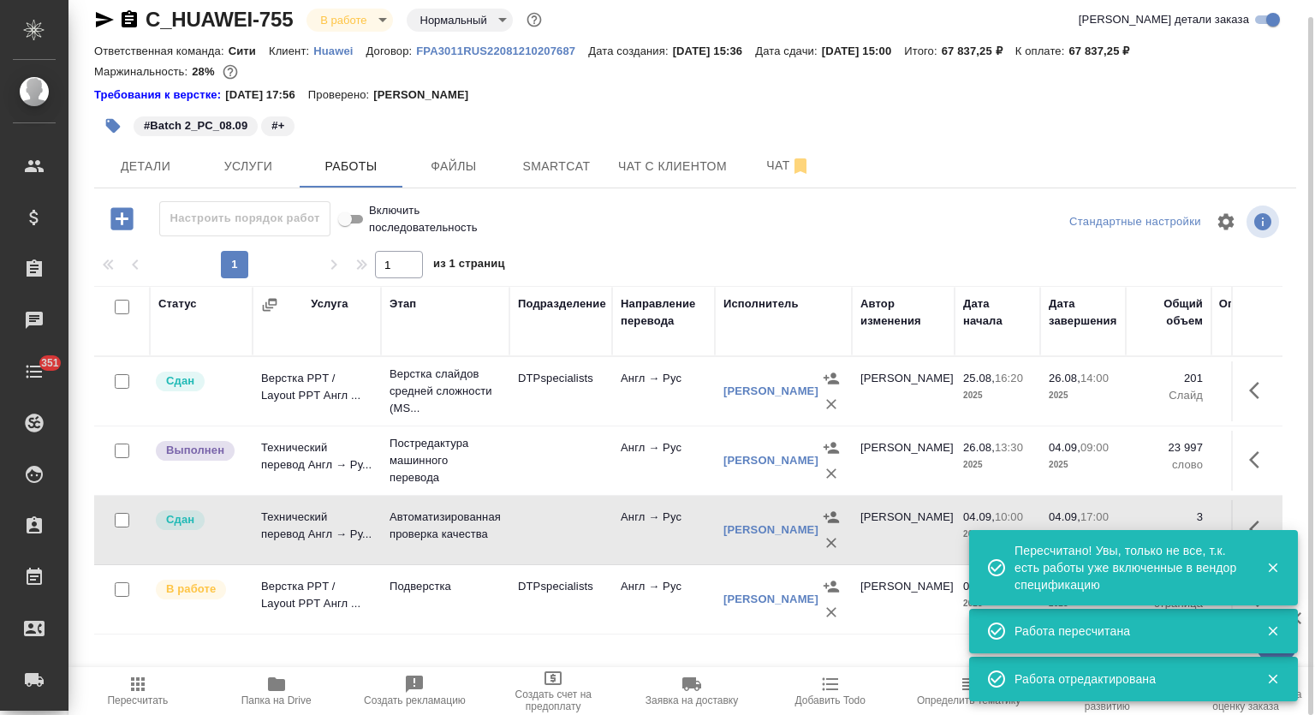
click at [106, 16] on icon "button" at bounding box center [105, 19] width 18 height 15
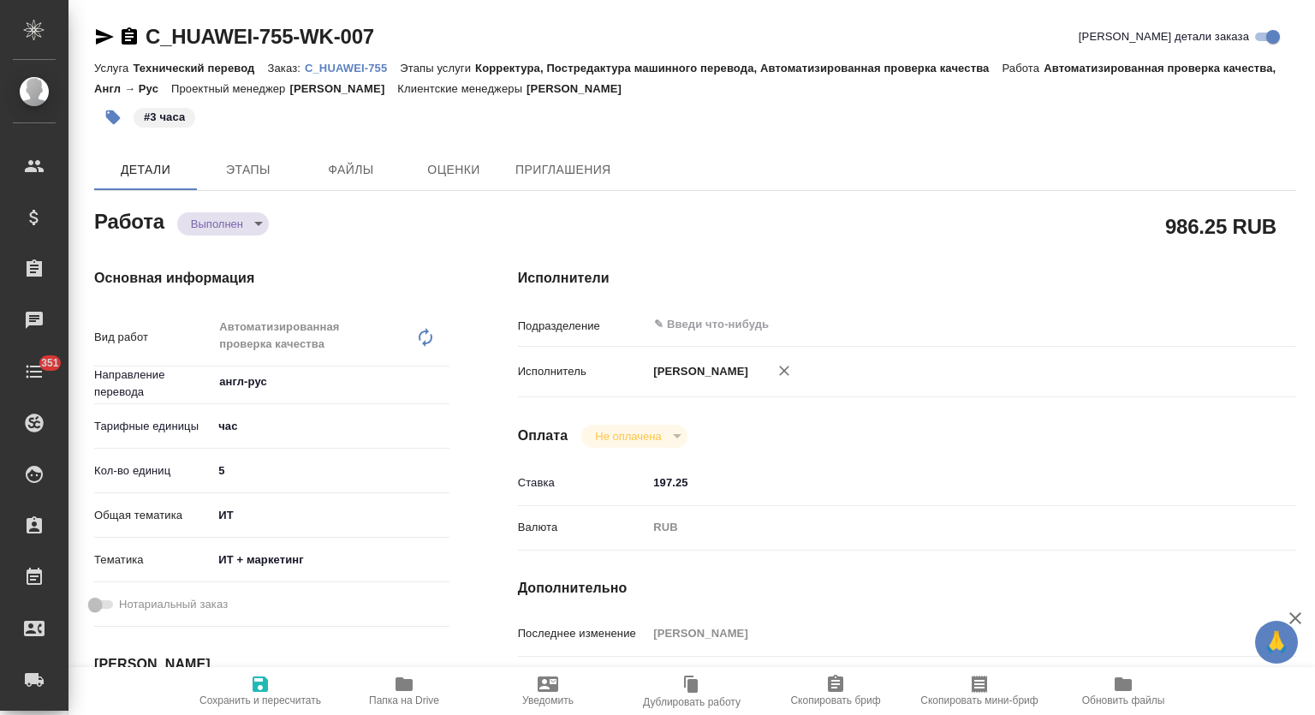
type textarea "x"
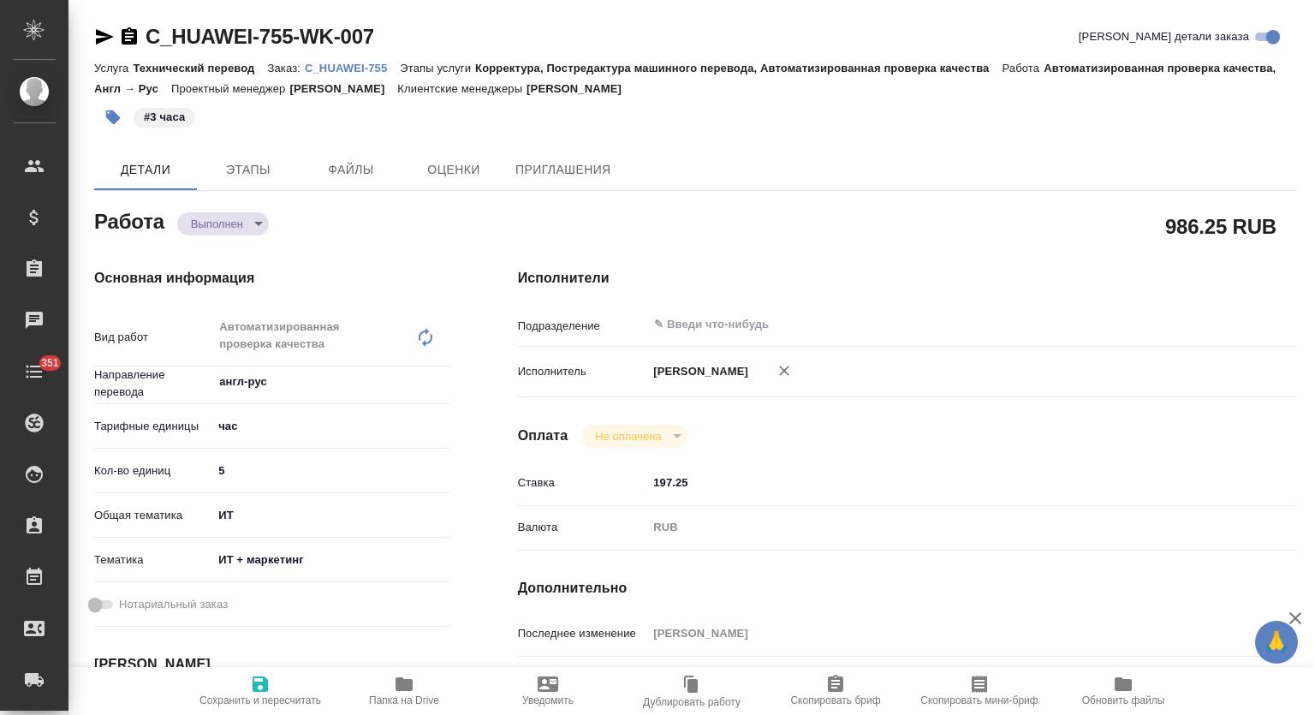
type textarea "x"
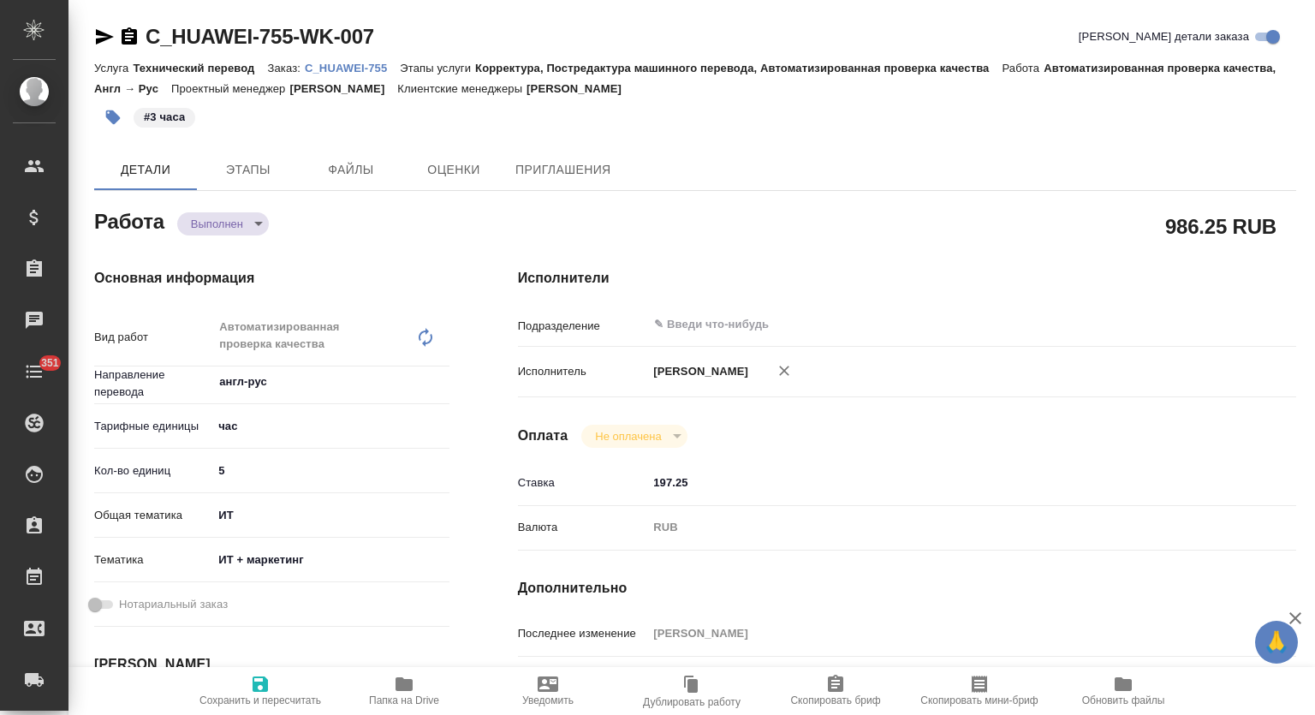
type textarea "x"
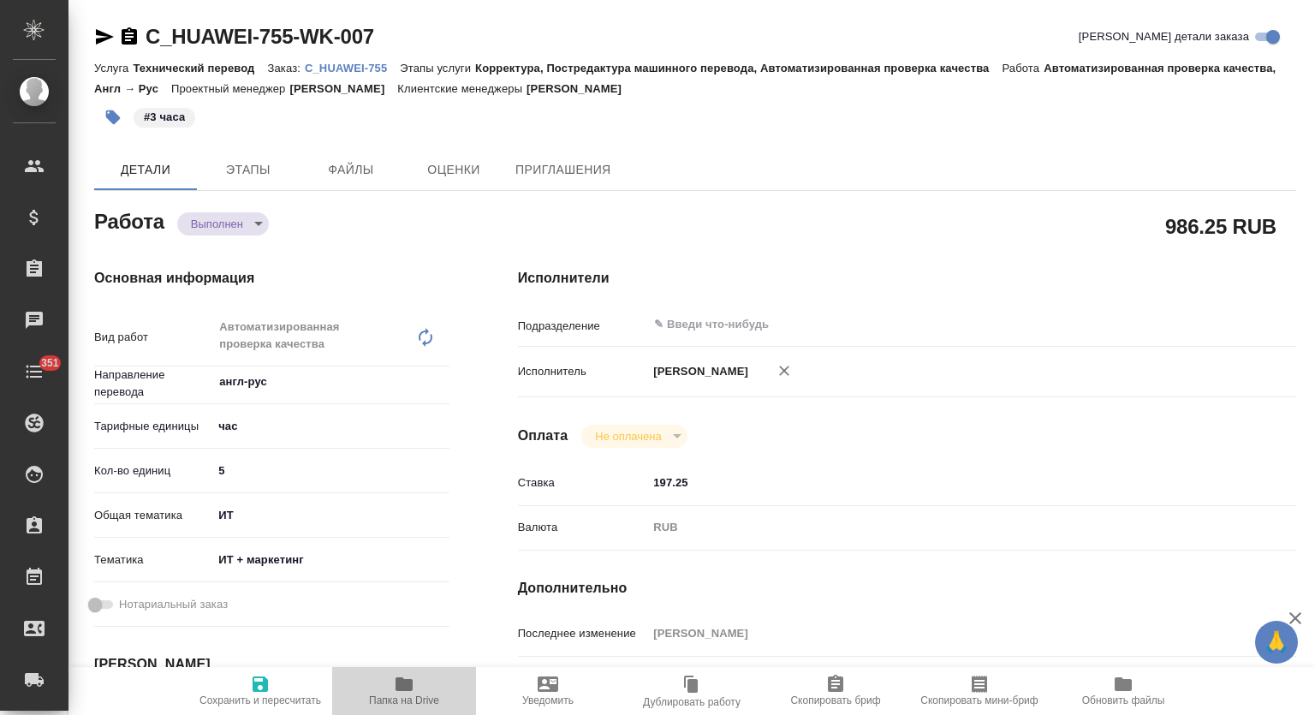
drag, startPoint x: 408, startPoint y: 687, endPoint x: 777, endPoint y: 387, distance: 475.4
click at [408, 686] on icon "button" at bounding box center [404, 684] width 17 height 14
type textarea "x"
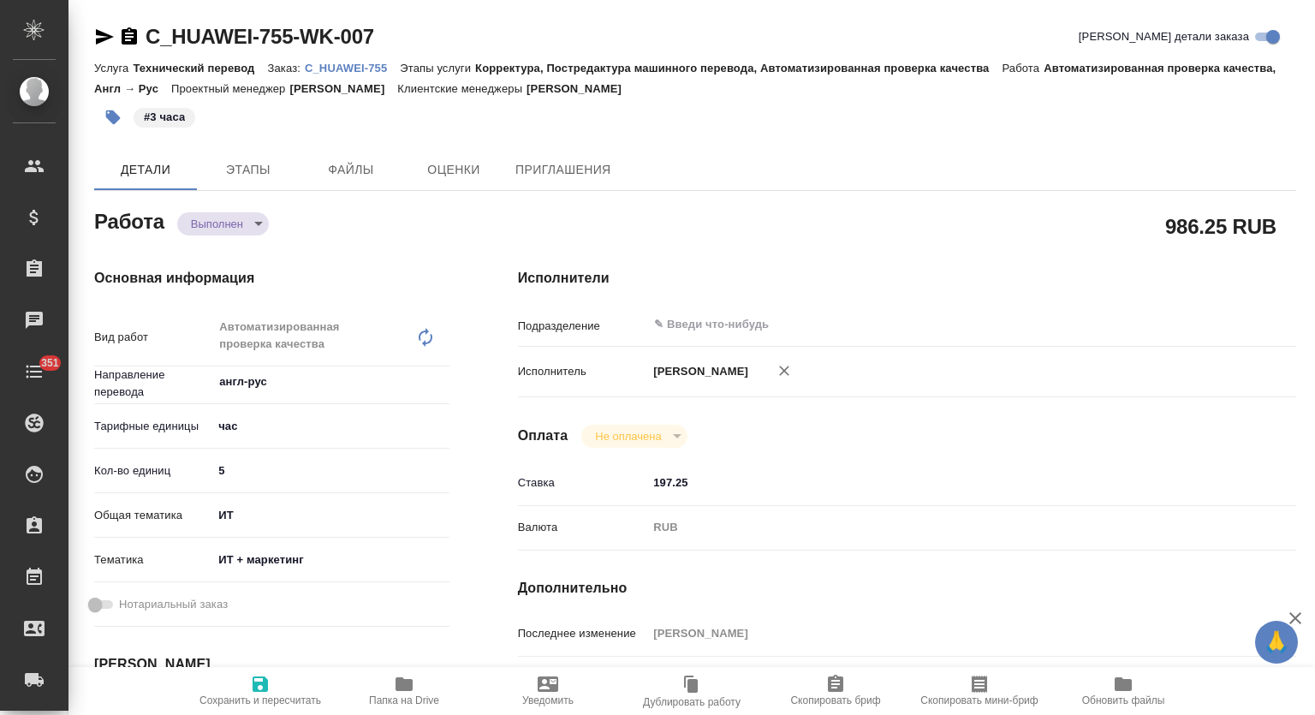
type textarea "x"
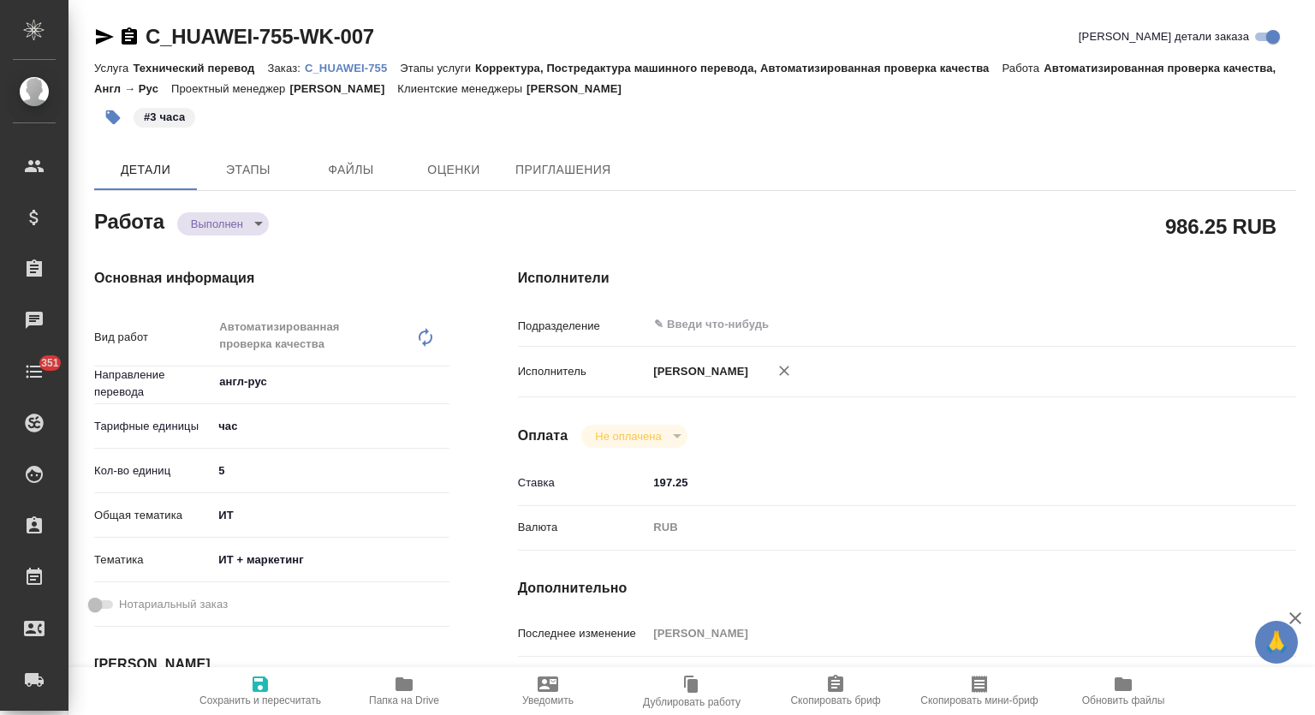
type textarea "x"
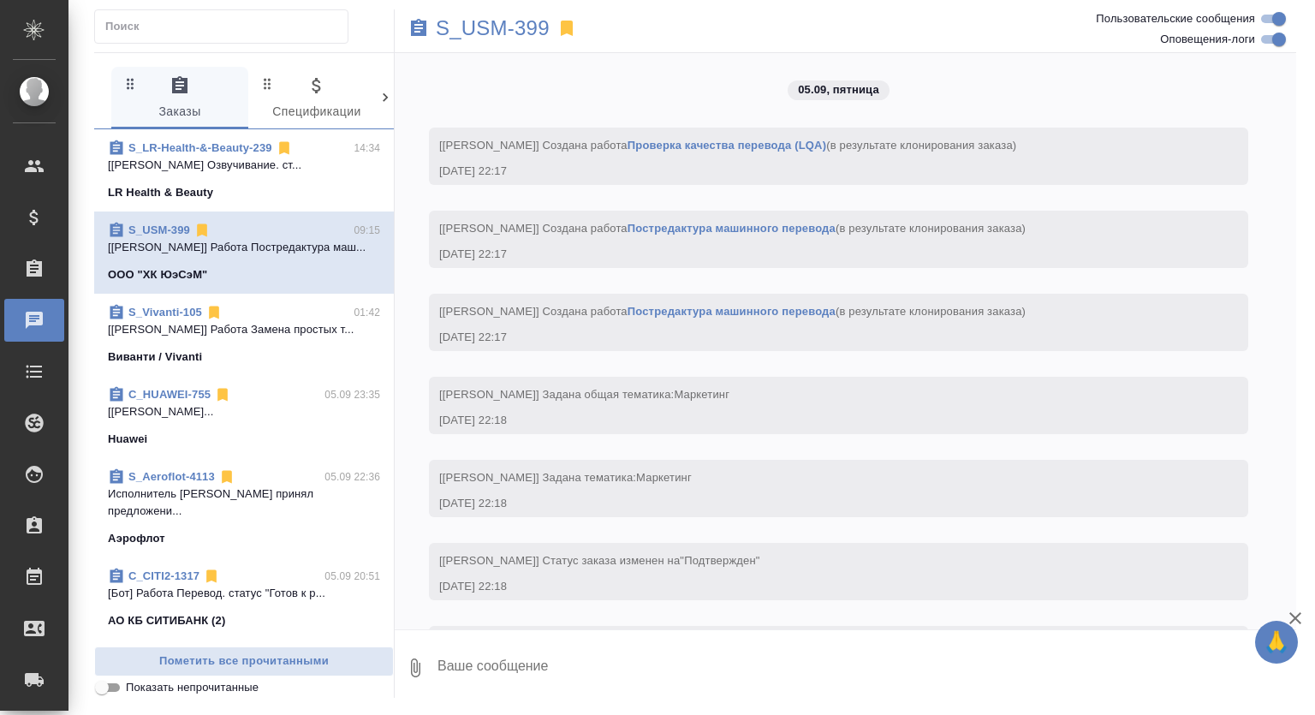
scroll to position [2853, 0]
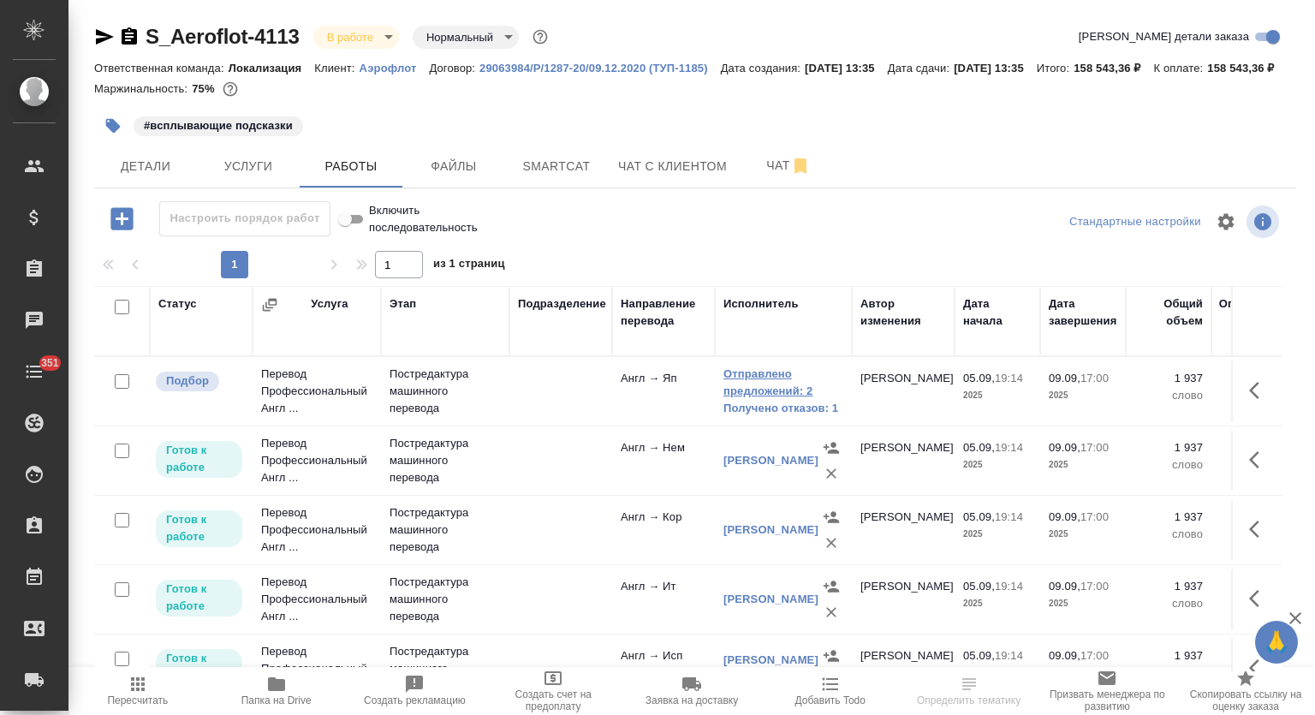
click at [766, 399] on link "Отправлено предложений: 2" at bounding box center [784, 383] width 120 height 34
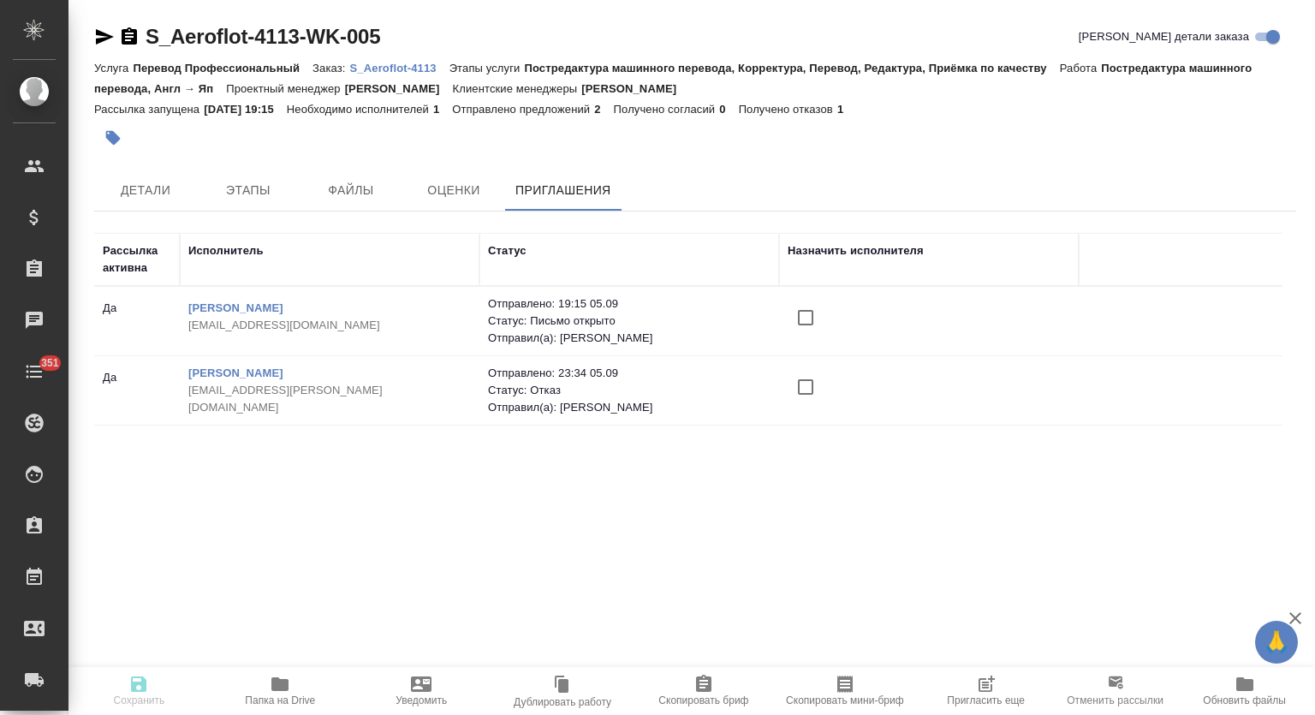
click at [841, 525] on div "Рассылка активна Исполнитель Статус Назначить исполнителя Да Денисова Елена den…" at bounding box center [688, 468] width 1188 height 471
click at [804, 383] on input "checkbox" at bounding box center [806, 387] width 36 height 36
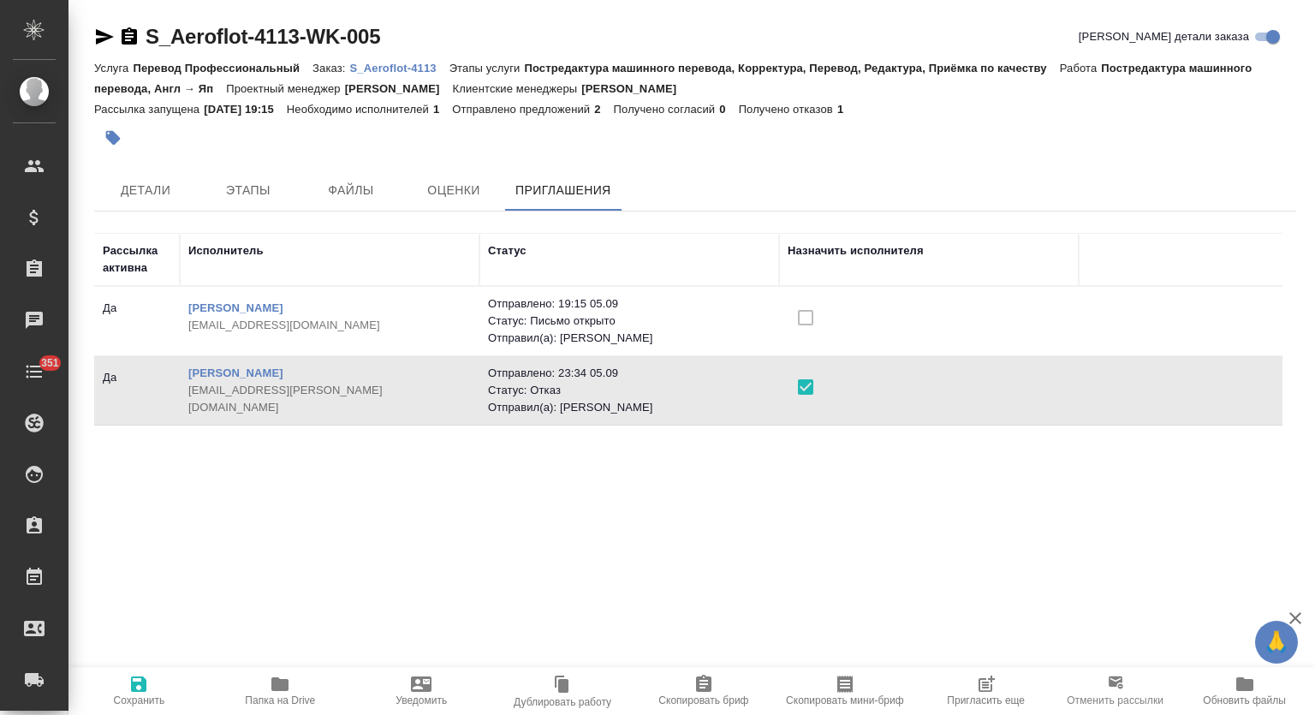
click at [142, 694] on span "Сохранить" at bounding box center [139, 700] width 51 height 12
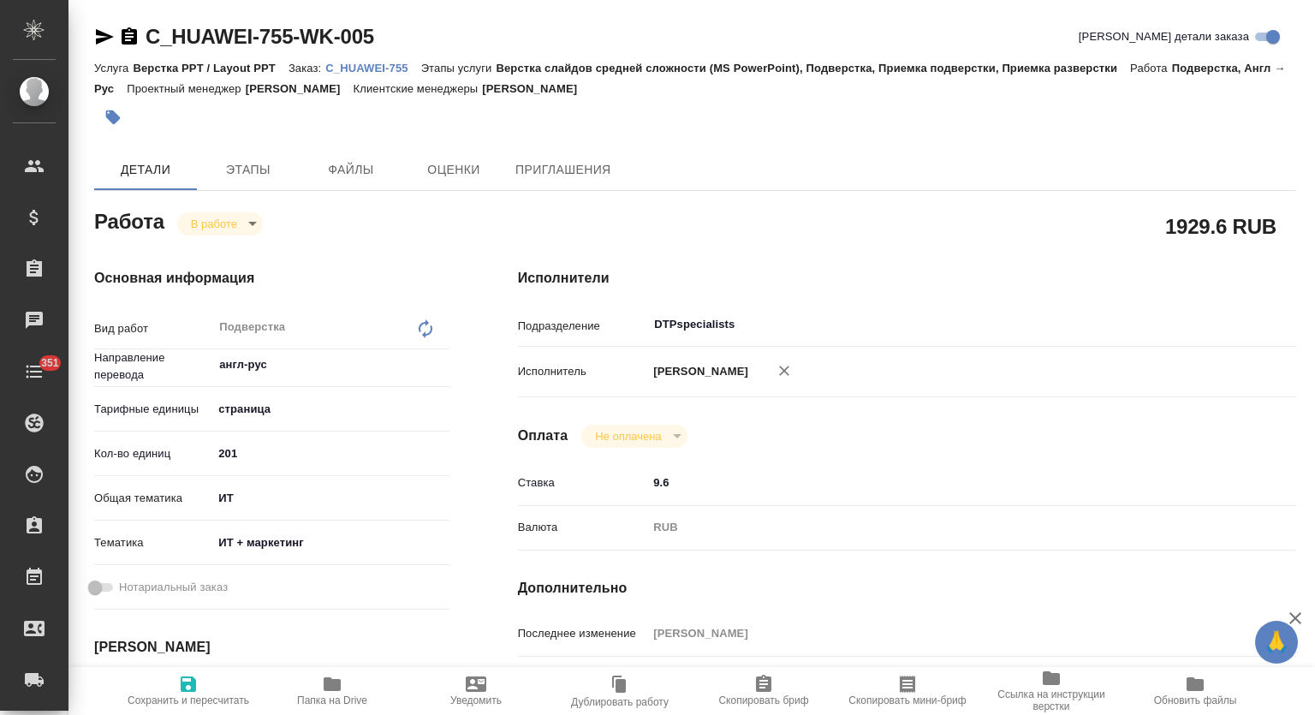
type textarea "x"
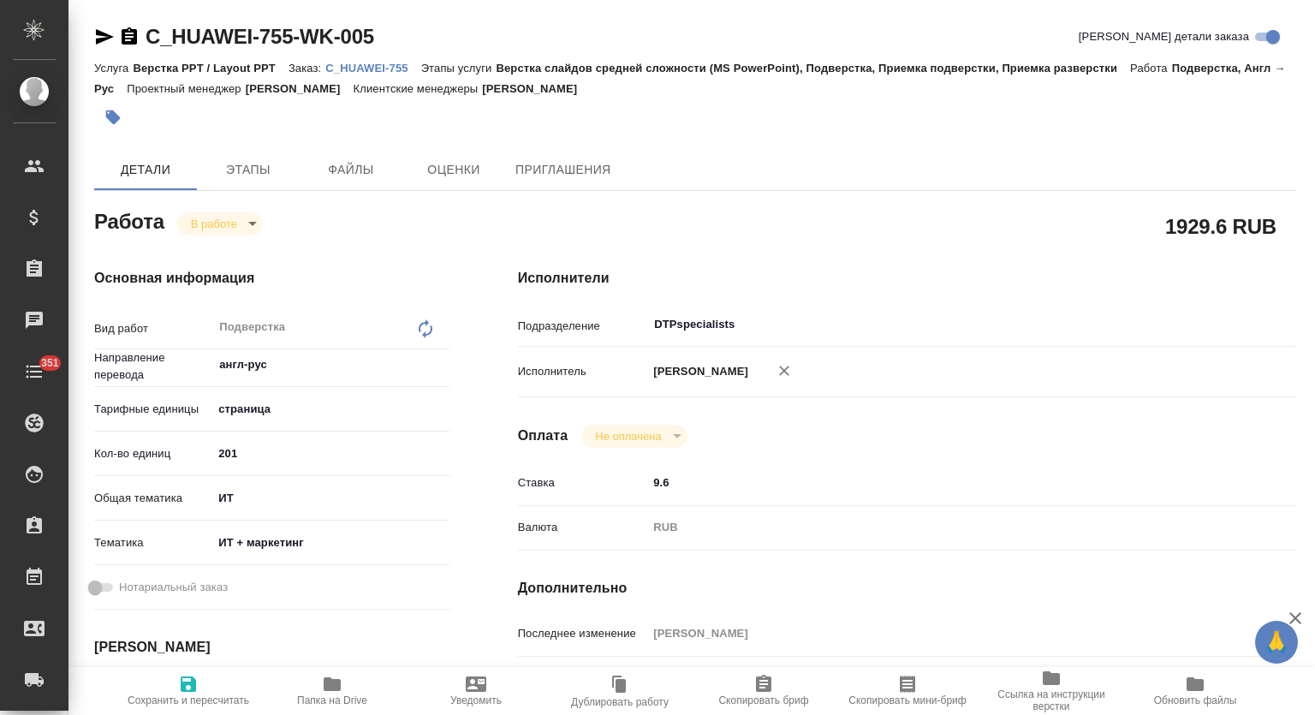
type textarea "x"
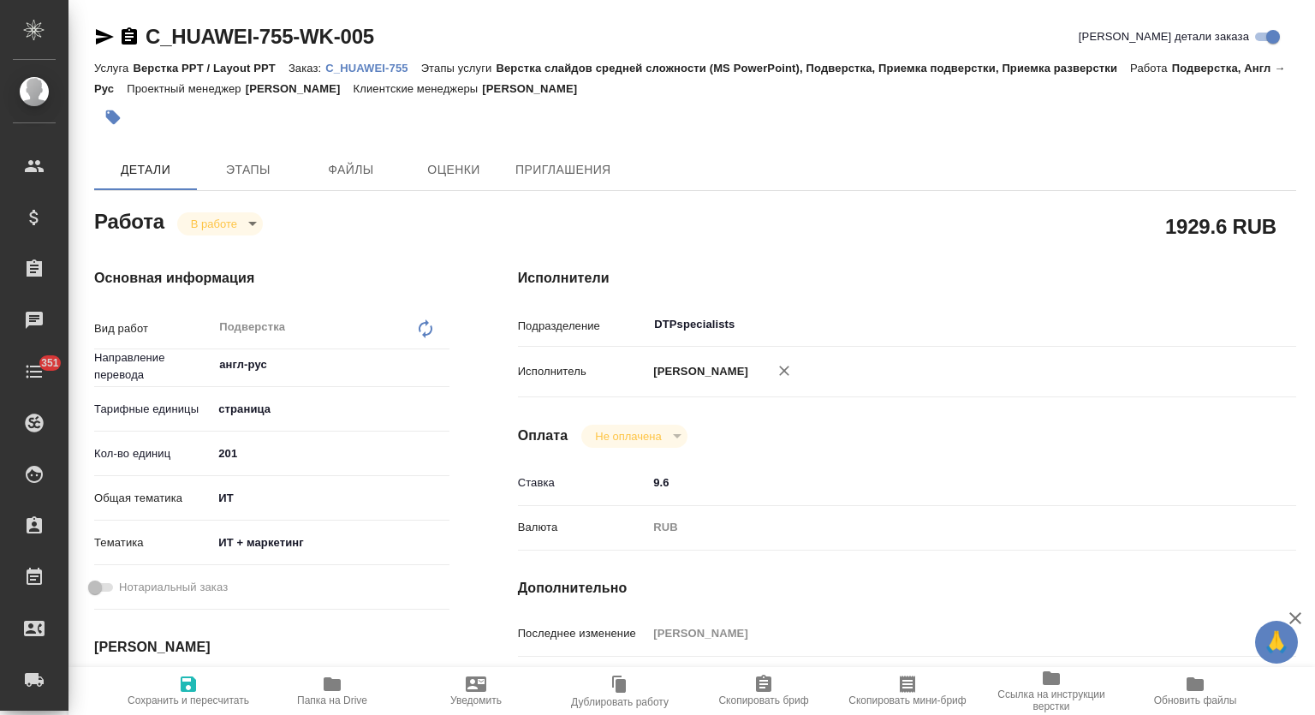
type textarea "x"
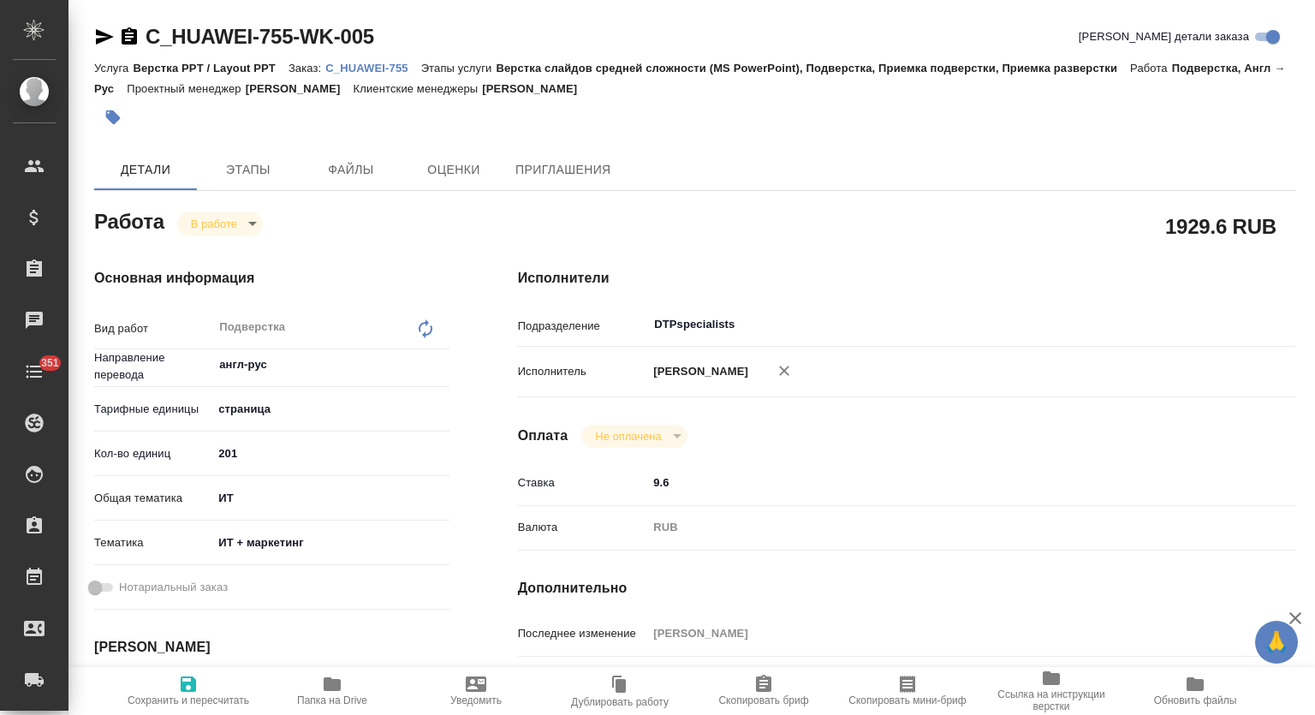
type textarea "x"
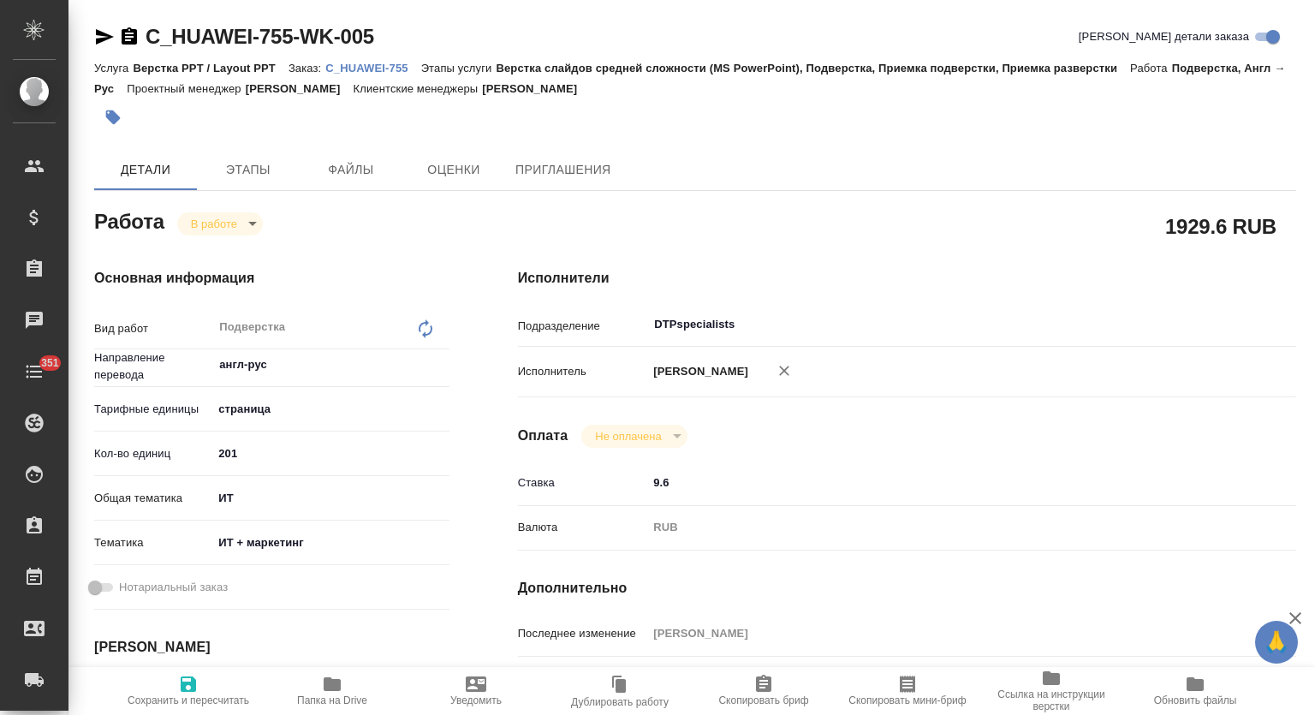
type textarea "x"
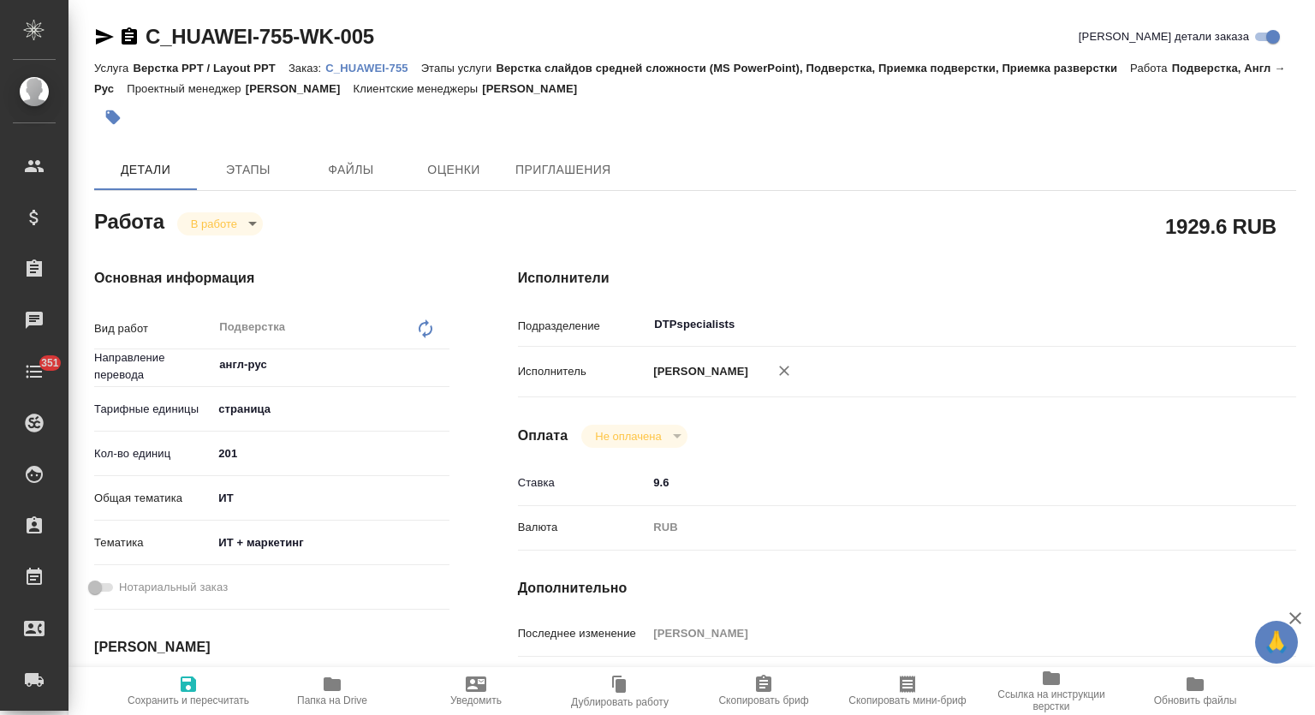
type textarea "x"
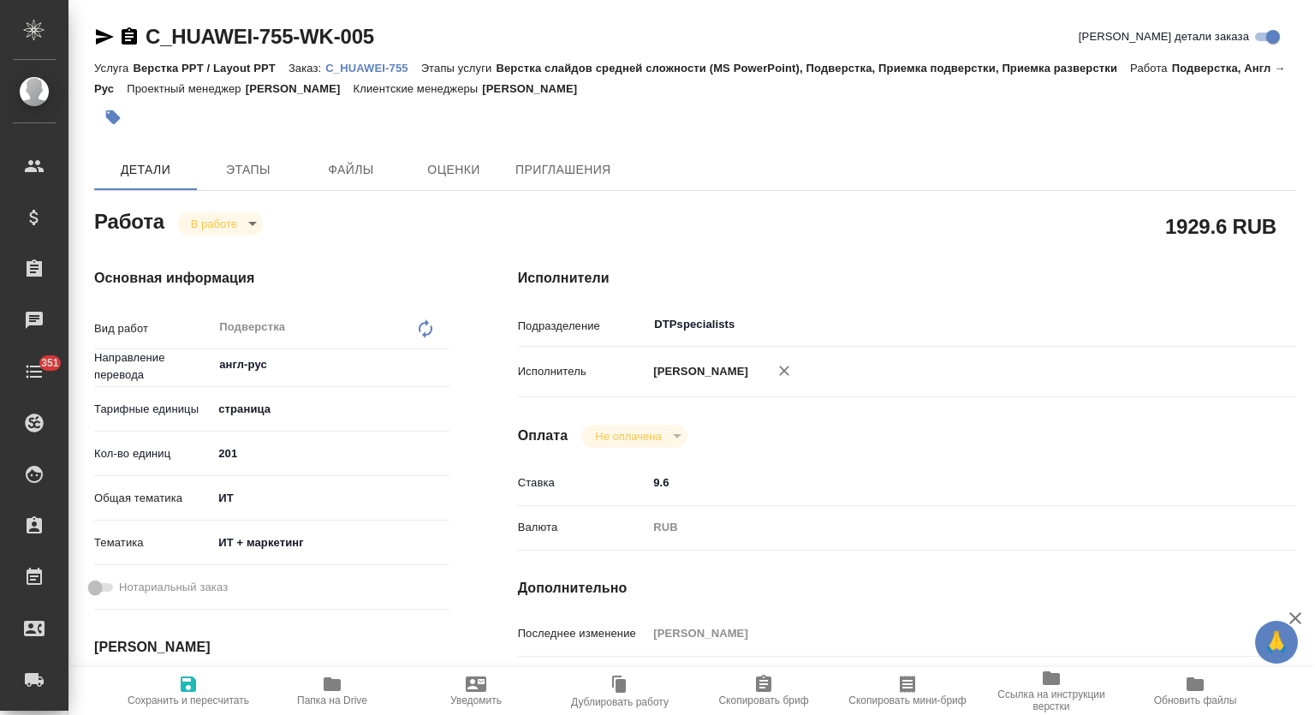
type textarea "x"
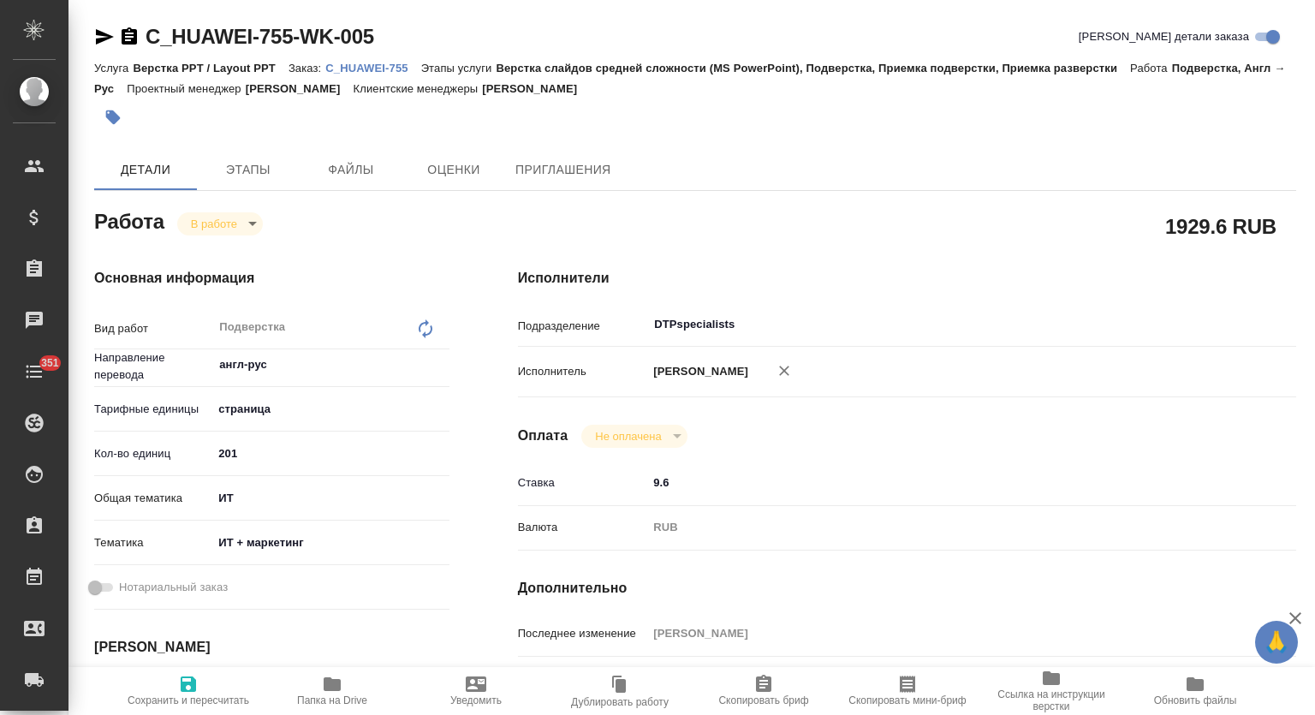
type textarea "x"
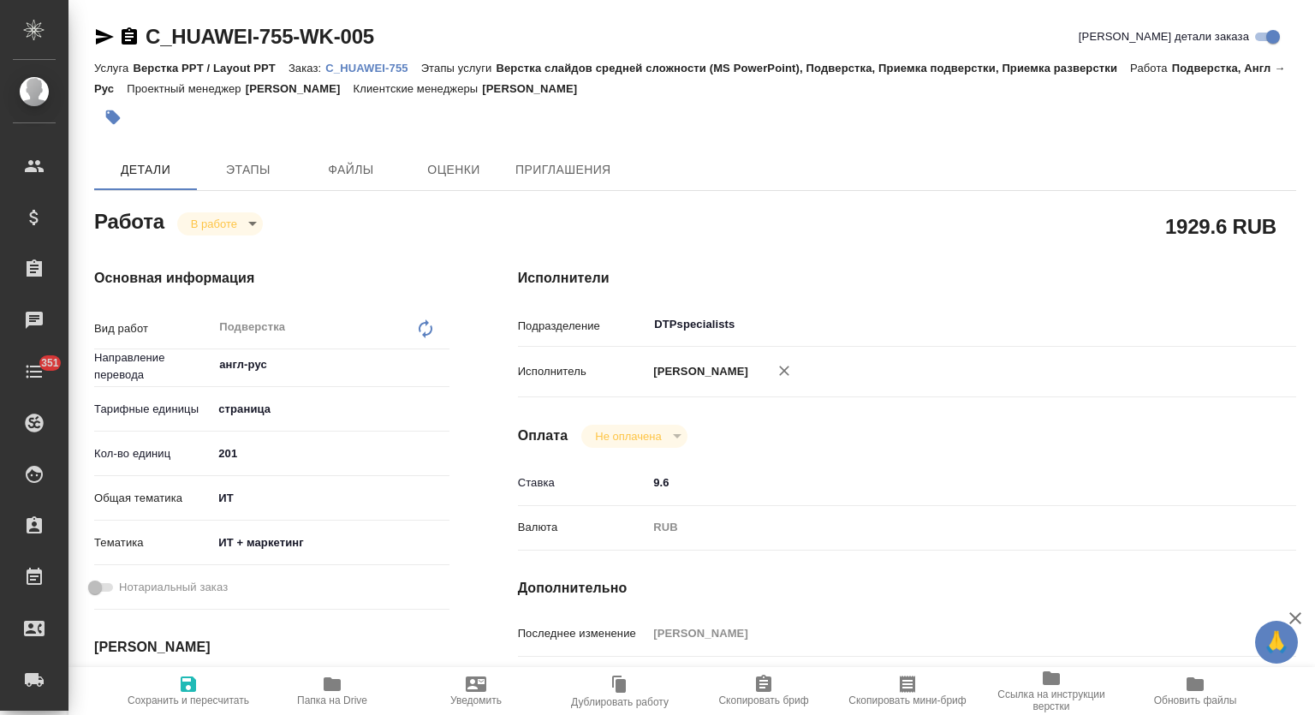
type textarea "x"
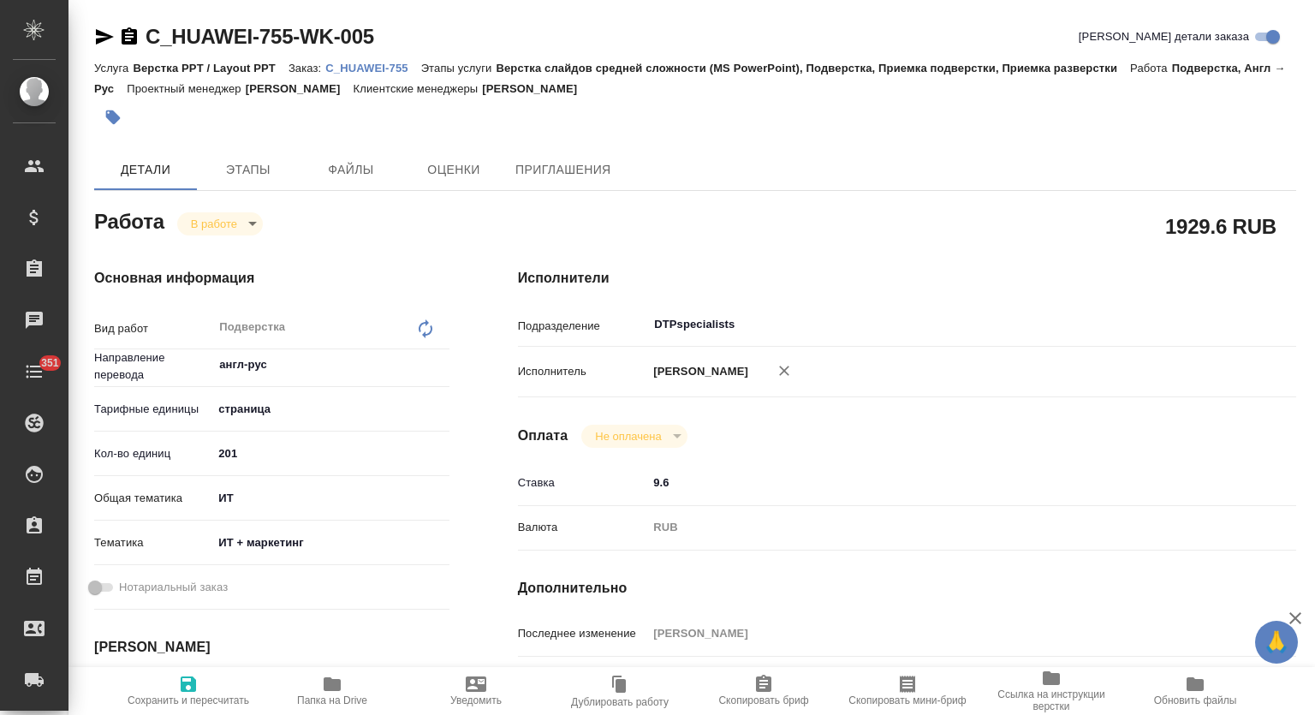
type textarea "x"
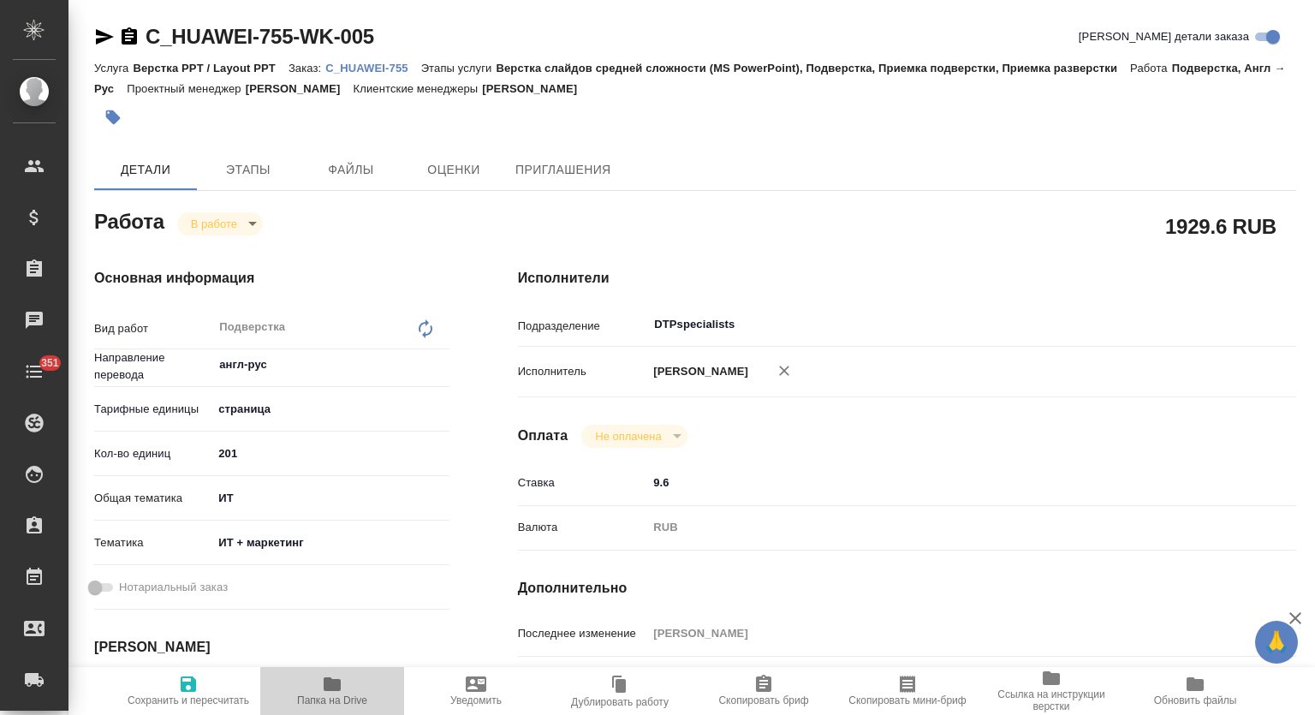
click at [352, 685] on span "Папка на Drive" at bounding box center [332, 690] width 123 height 33
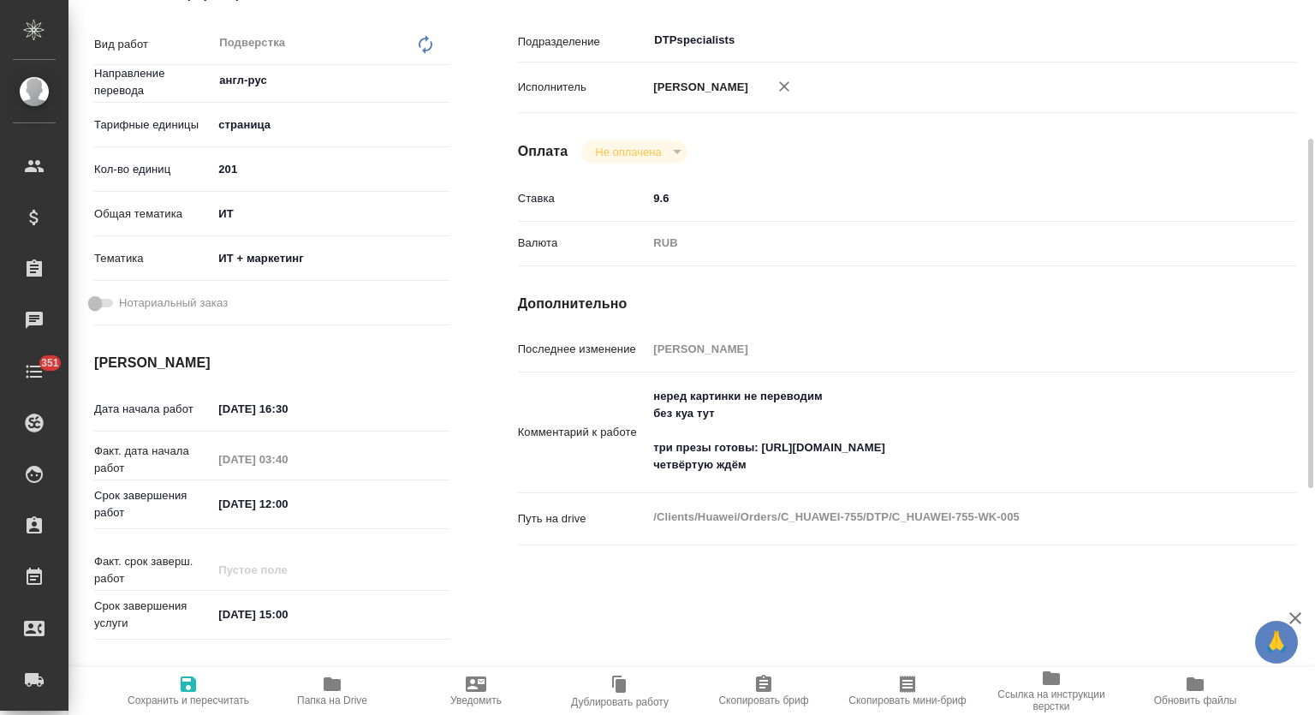
type textarea "x"
drag, startPoint x: 748, startPoint y: 481, endPoint x: 592, endPoint y: 485, distance: 156.8
click at [592, 485] on div "Комментарий к работе неред картинки не переводим без куа тут три презы готовы: …" at bounding box center [907, 433] width 778 height 108
type textarea "x"
type textarea "неред картинки не переводим без куа тут три презы готовы: https://drive.awatera…"
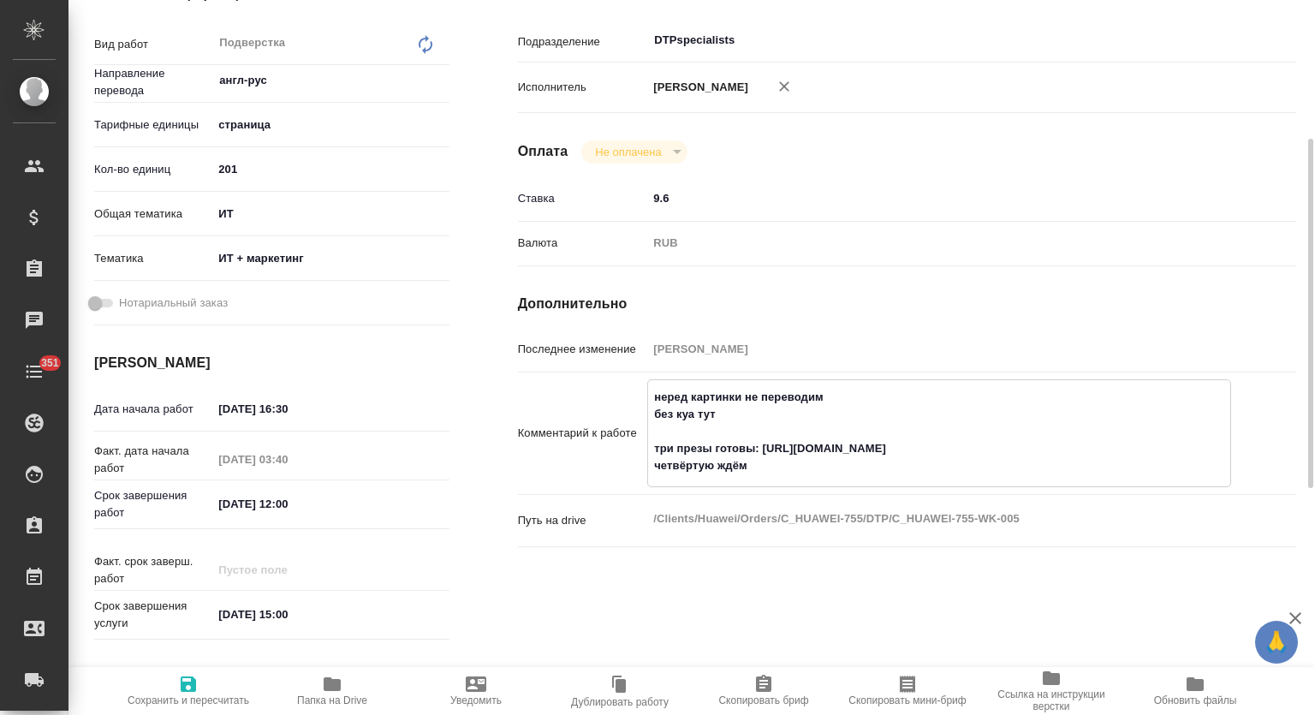
type textarea "x"
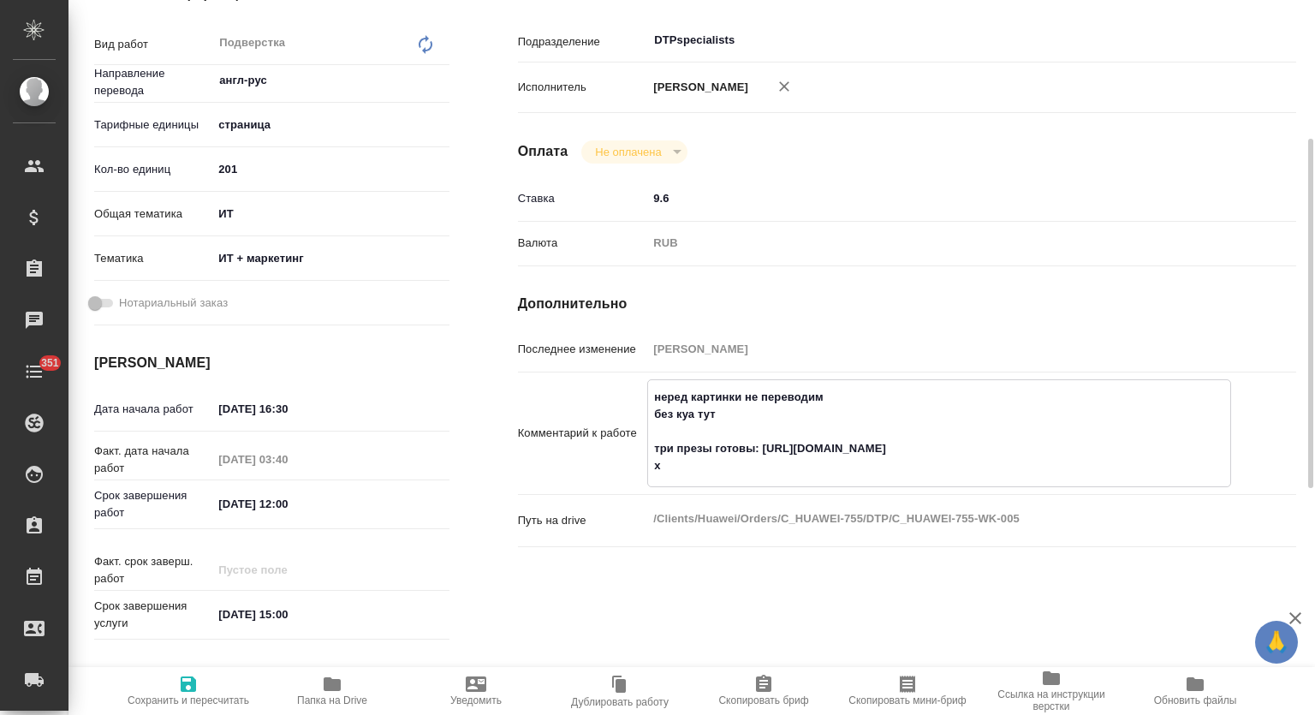
type textarea "неред картинки не переводим без куа тут три презы готовы: https://drive.awatera…"
type textarea "x"
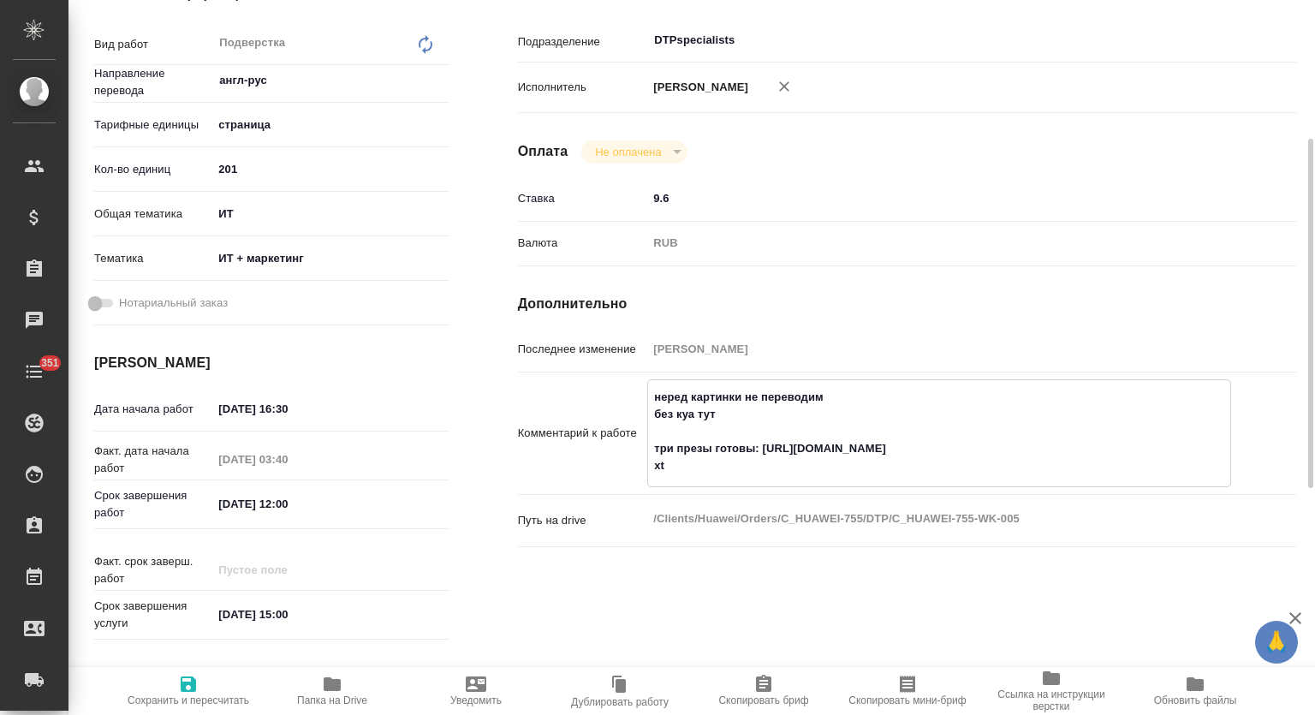
type textarea "x"
type textarea "неред картинки не переводим без куа тут три презы готовы: https://drive.awatera…"
type textarea "x"
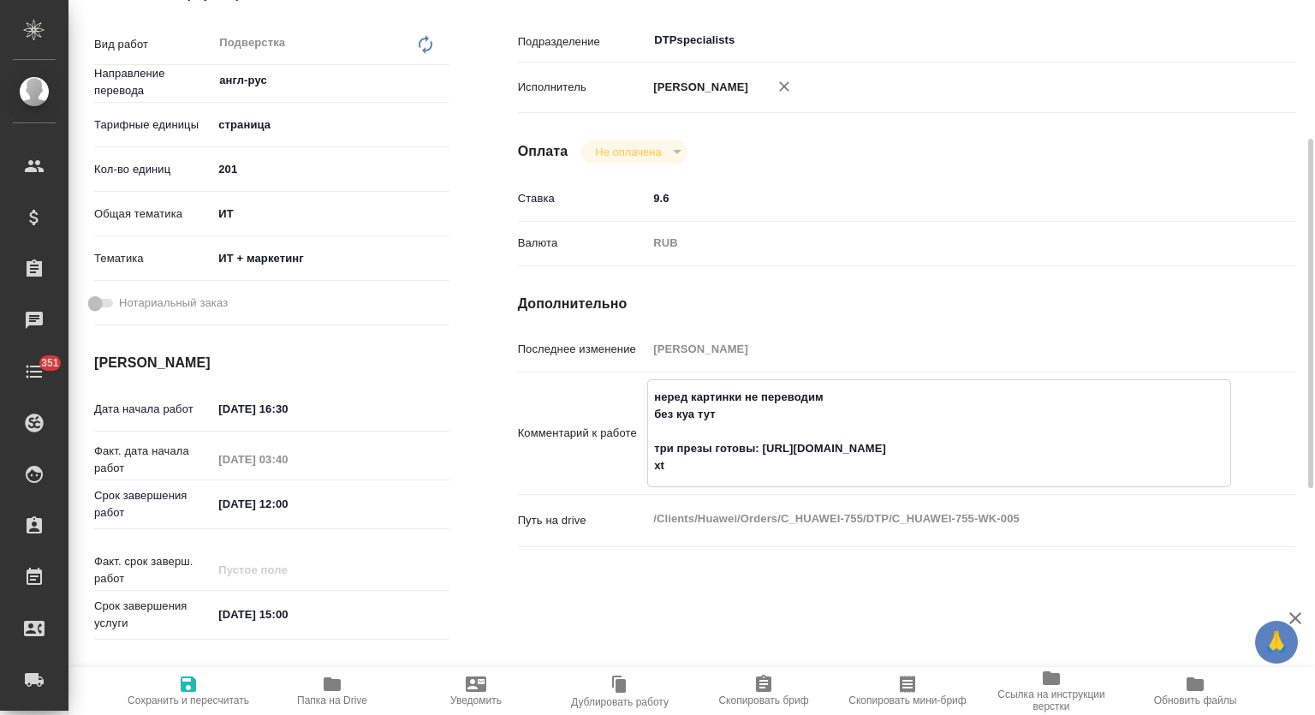
type textarea "x"
type textarea "неред картинки не переводим без куа тут три презы готовы: https://drive.awatera…"
type textarea "x"
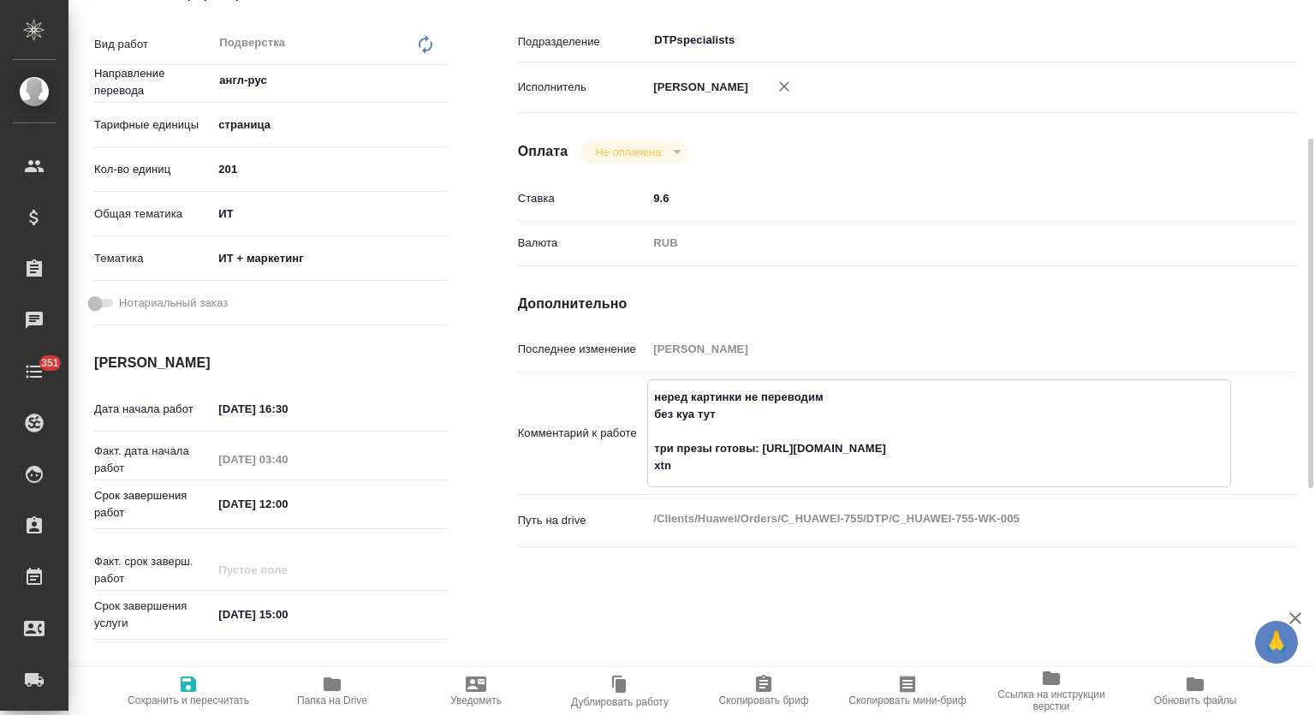
type textarea "x"
type textarea "неред картинки не переводим без куа тут три презы готовы: https://drive.awatera…"
type textarea "x"
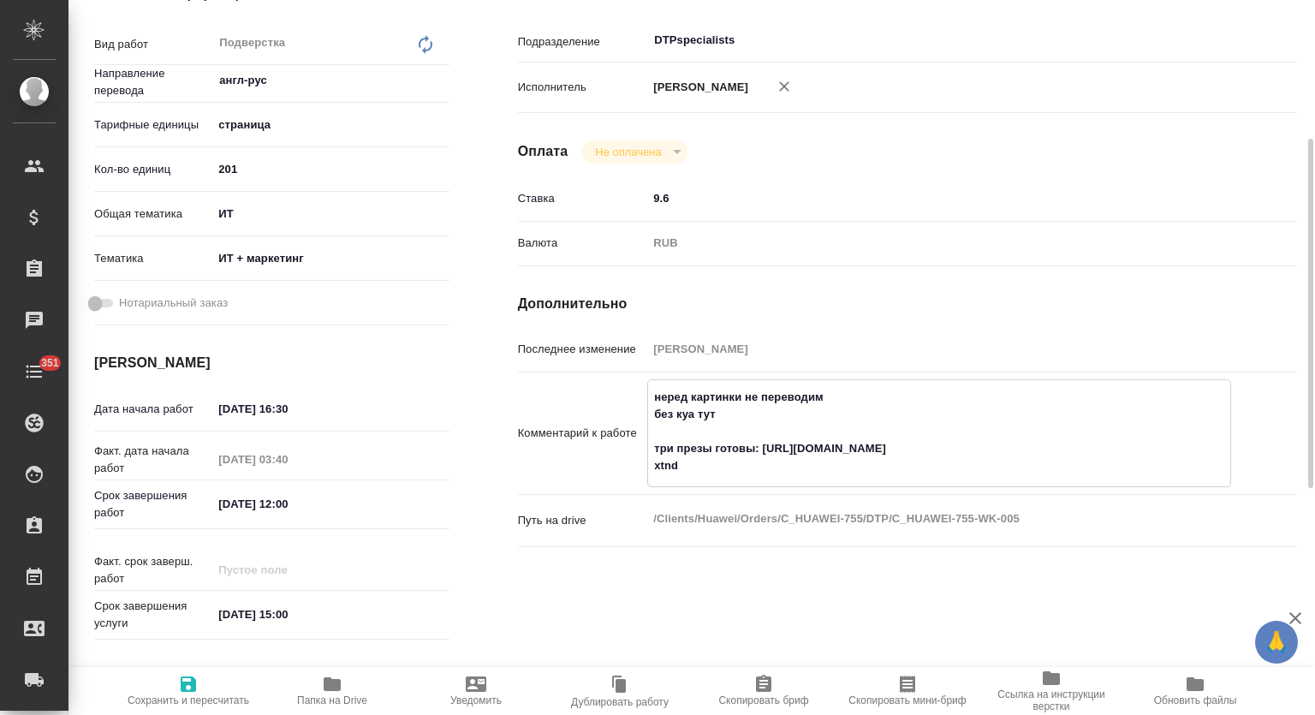
type textarea "x"
type textarea "неред картинки не переводим без куа тут три презы готовы: https://drive.awatera…"
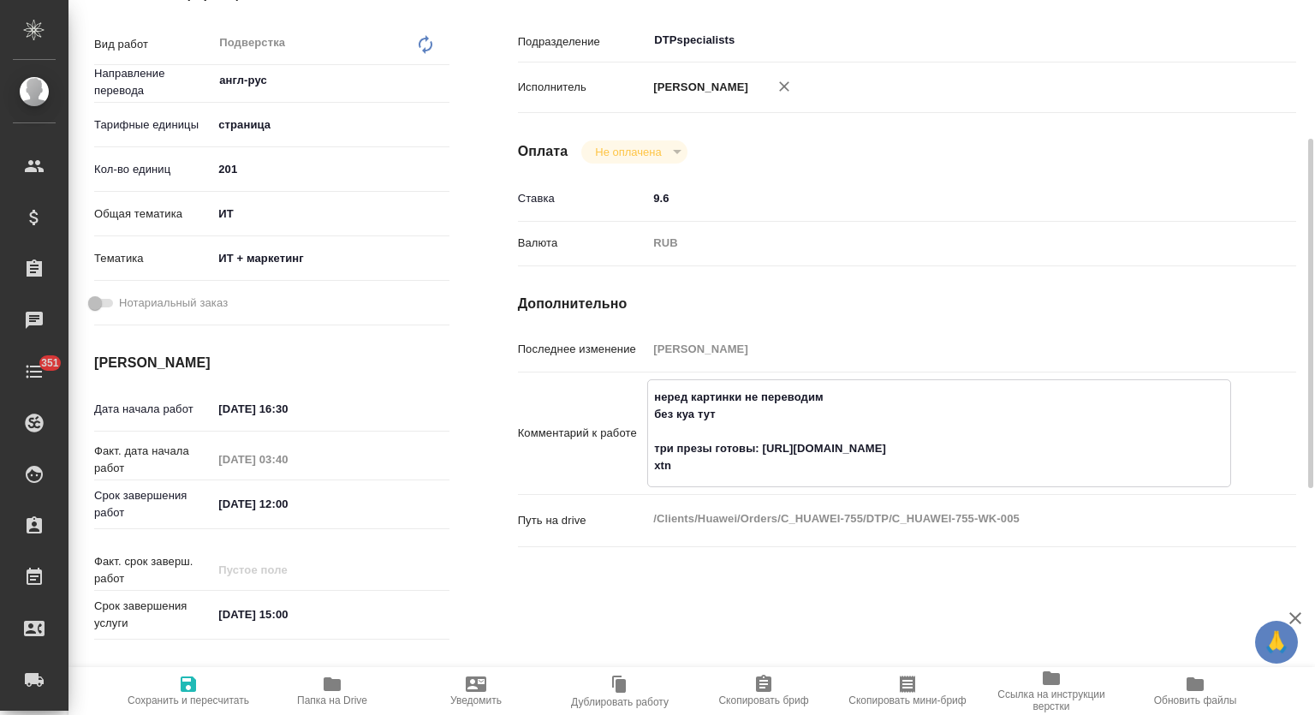
type textarea "x"
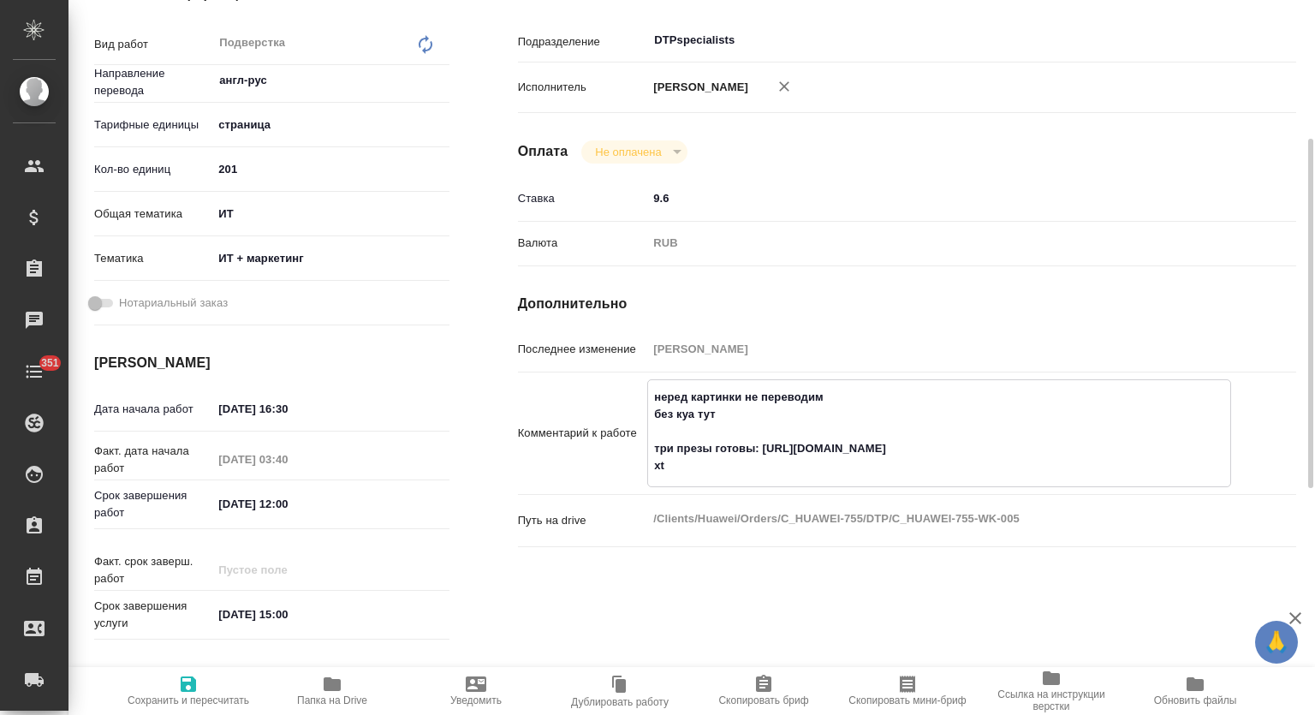
type textarea "неред картинки не переводим без куа тут три презы готовы: https://drive.awatera…"
type textarea "x"
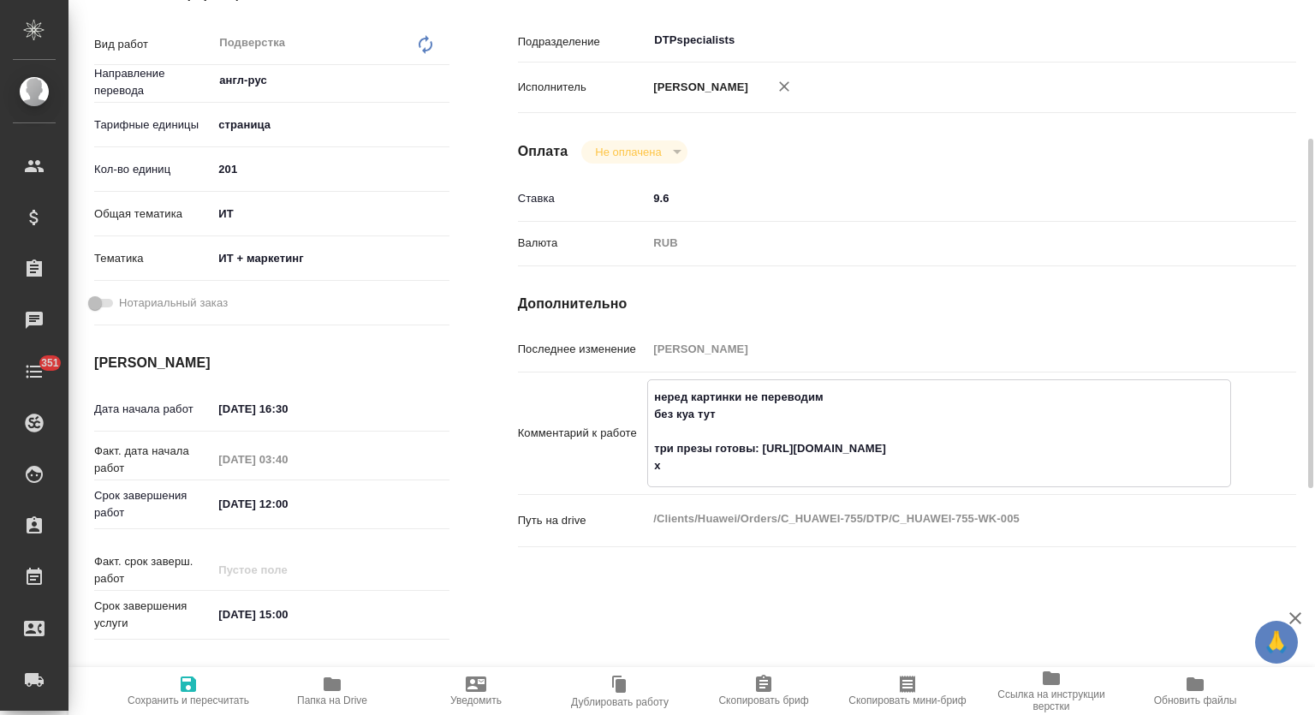
type textarea "x"
type textarea "неред картинки не переводим без куа тут три презы готовы: https://drive.awatera…"
type textarea "x"
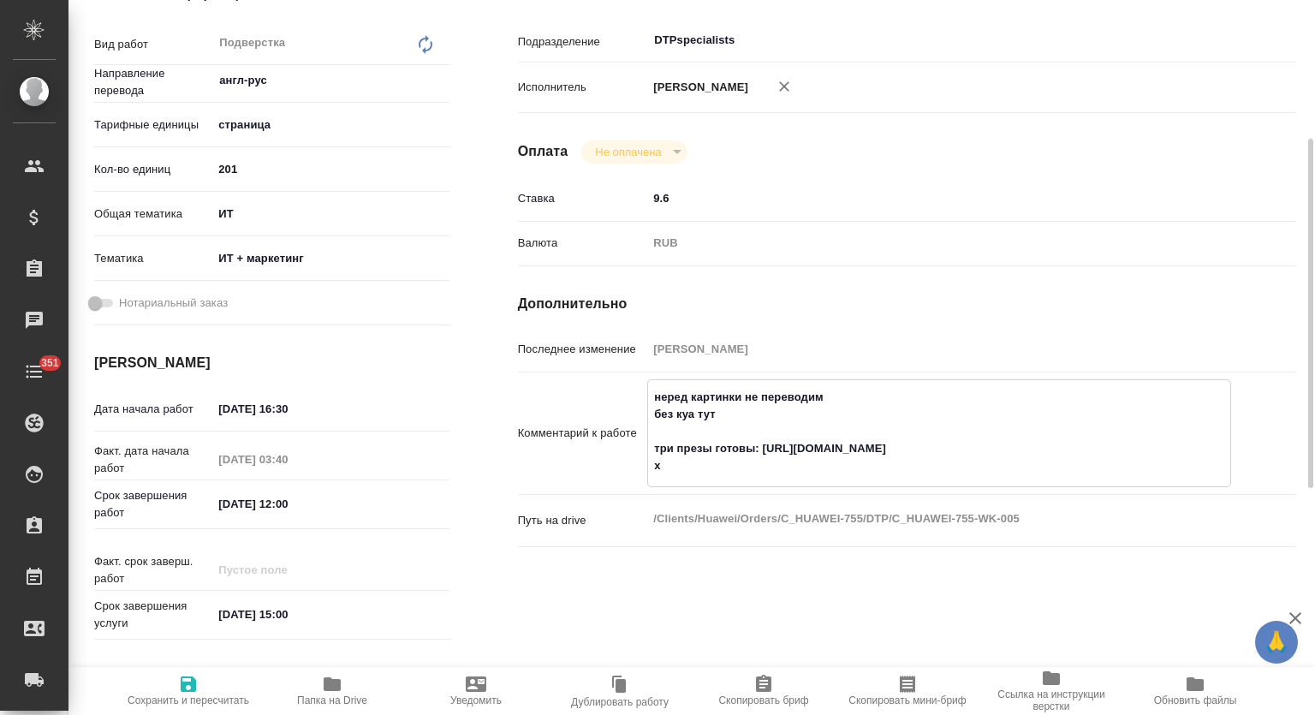
type textarea "x"
type textarea "неред картинки не переводим без куа тут три презы готовы: https://drive.awatera…"
type textarea "x"
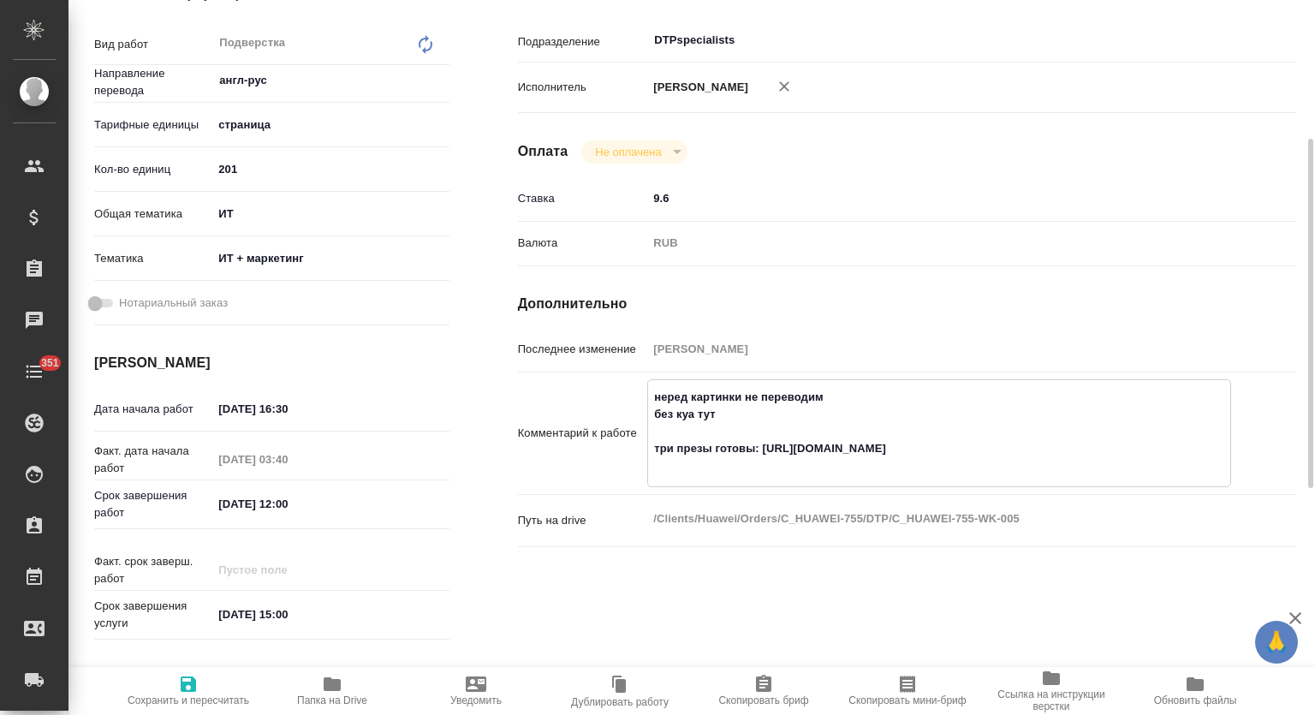
type textarea "x"
type textarea "неред картинки не переводим без куа тут три презы готовы: https://drive.awatera…"
type textarea "x"
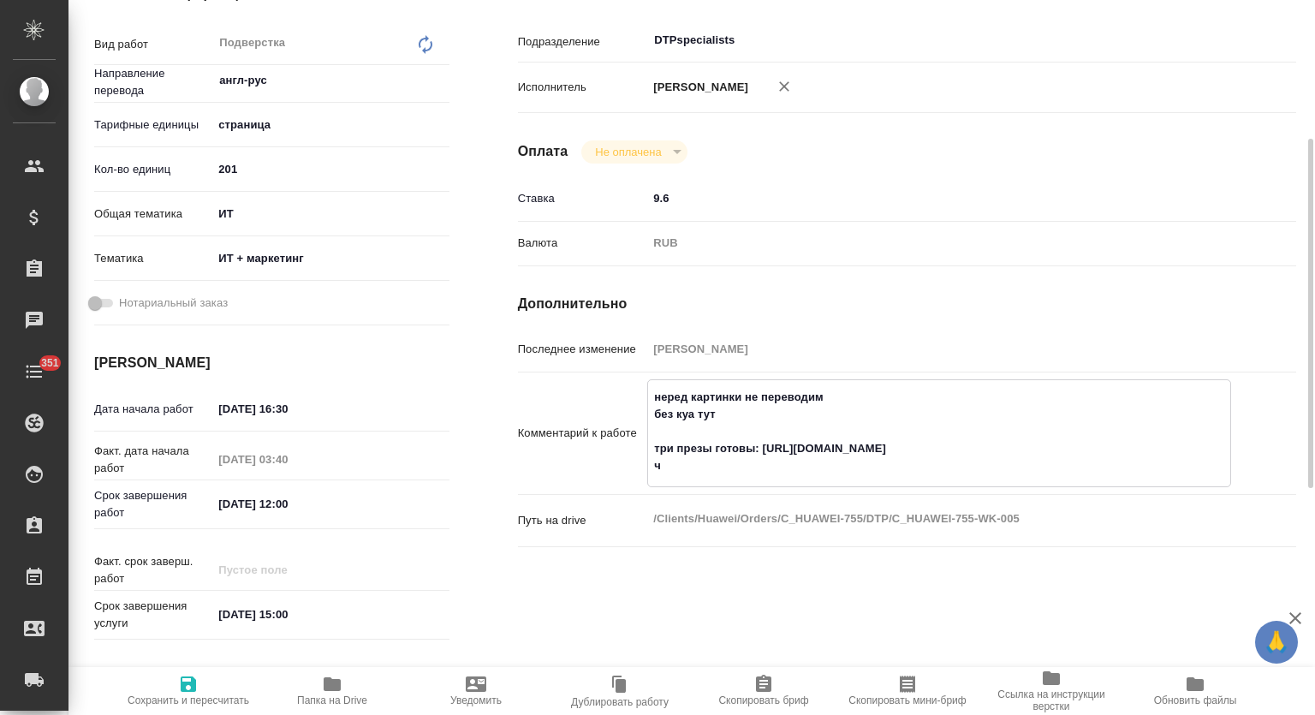
type textarea "x"
type textarea "неред картинки не переводим без куа тут три презы готовы: https://drive.awatera…"
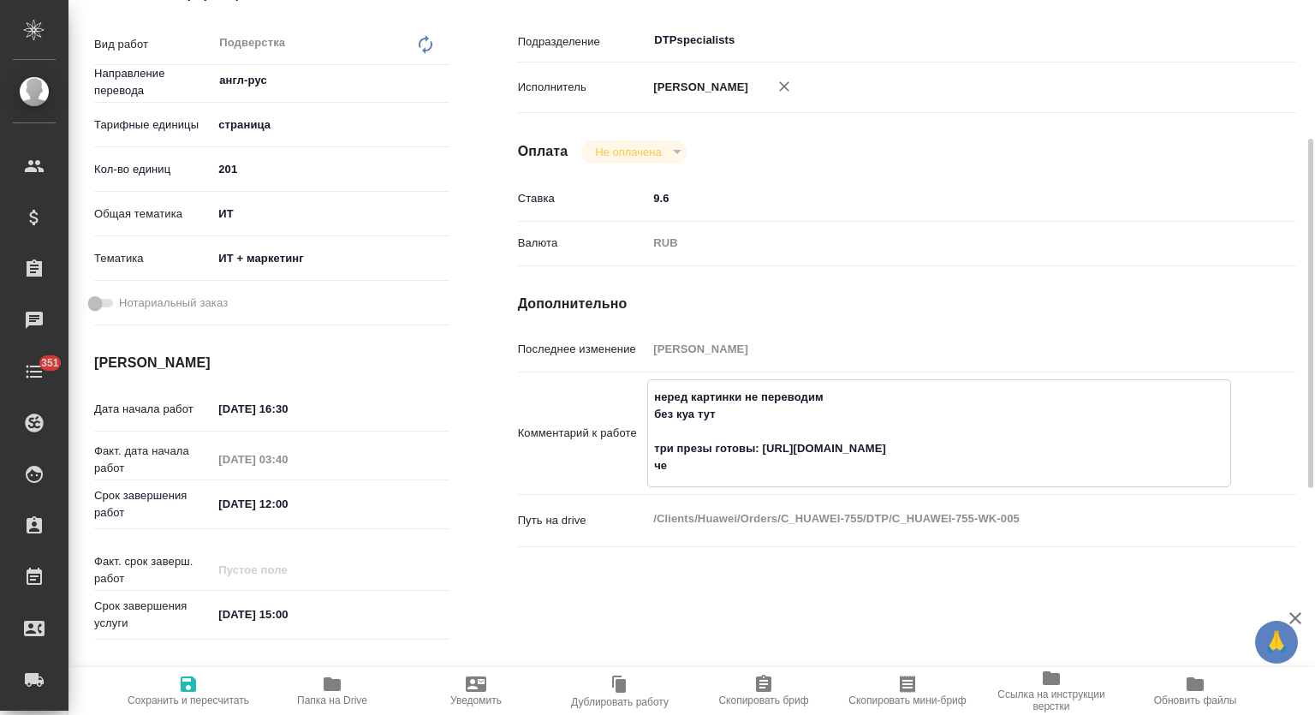
type textarea "x"
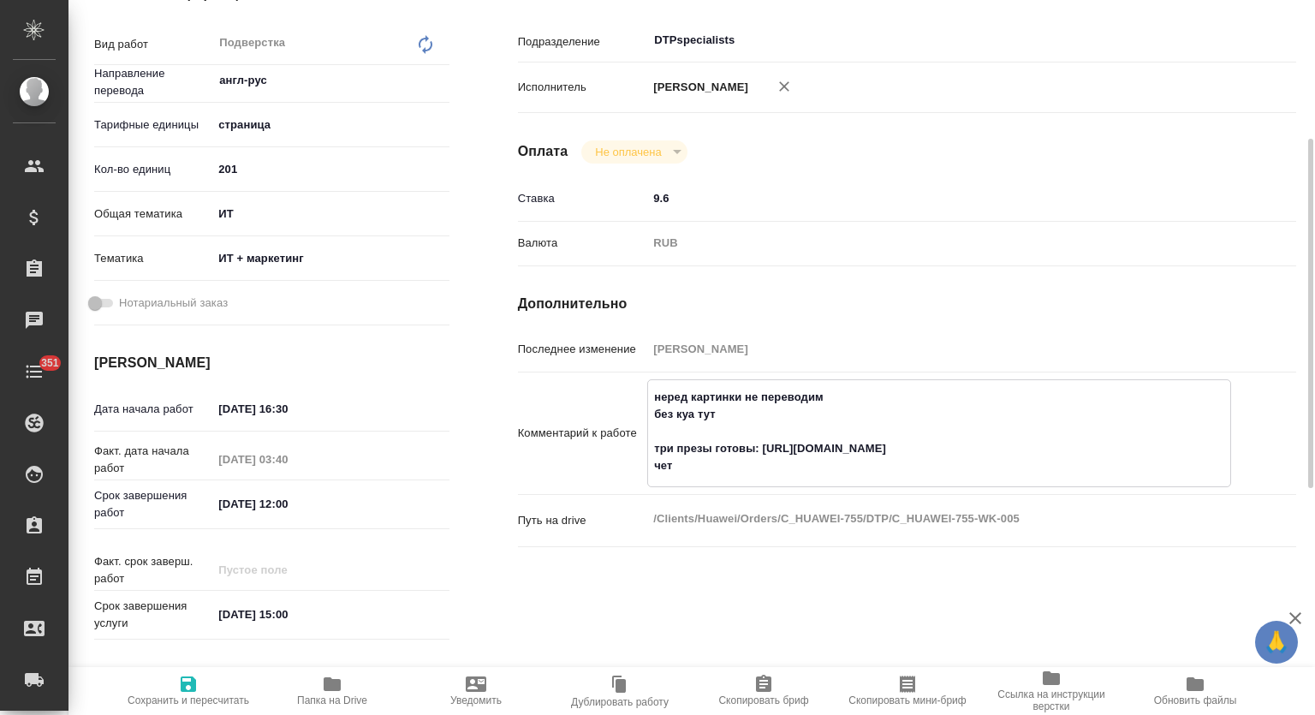
type textarea "неред картинки не переводим без куа тут три презы готовы: https://drive.awatera…"
type textarea "x"
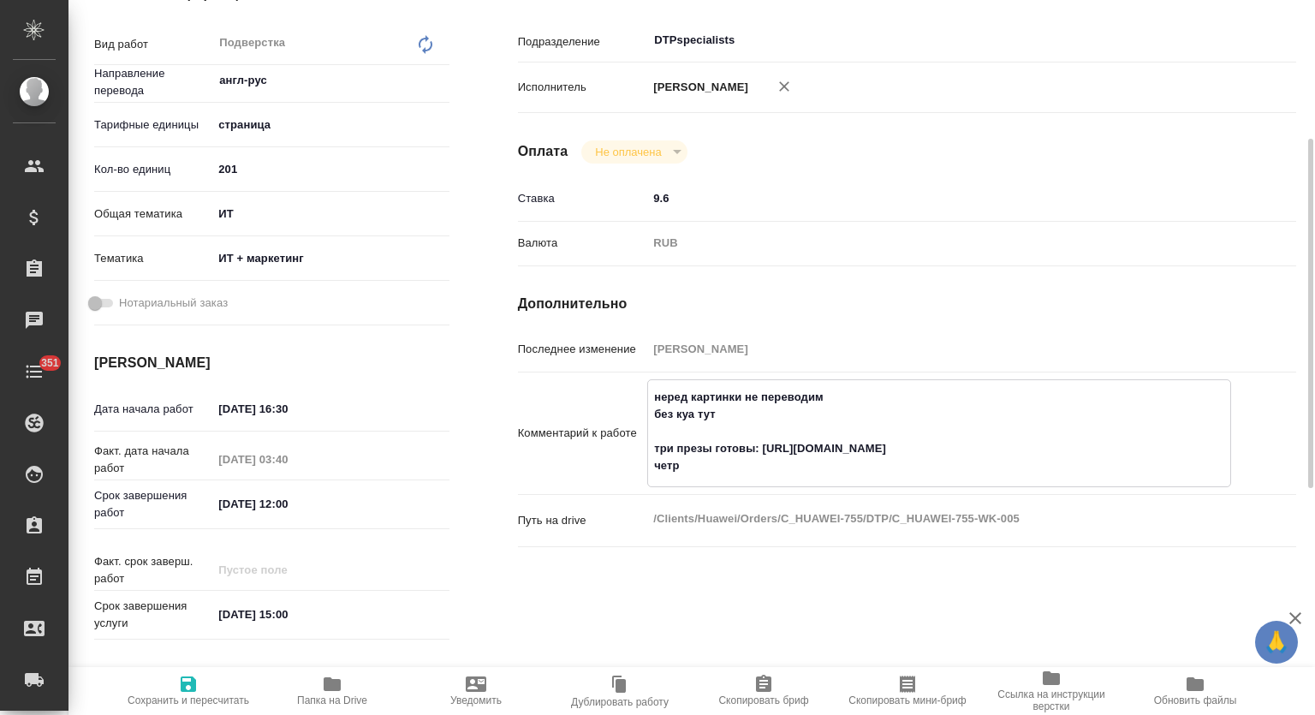
type textarea "x"
type textarea "неред картинки не переводим без куа тут три презы готовы: https://drive.awatera…"
type textarea "x"
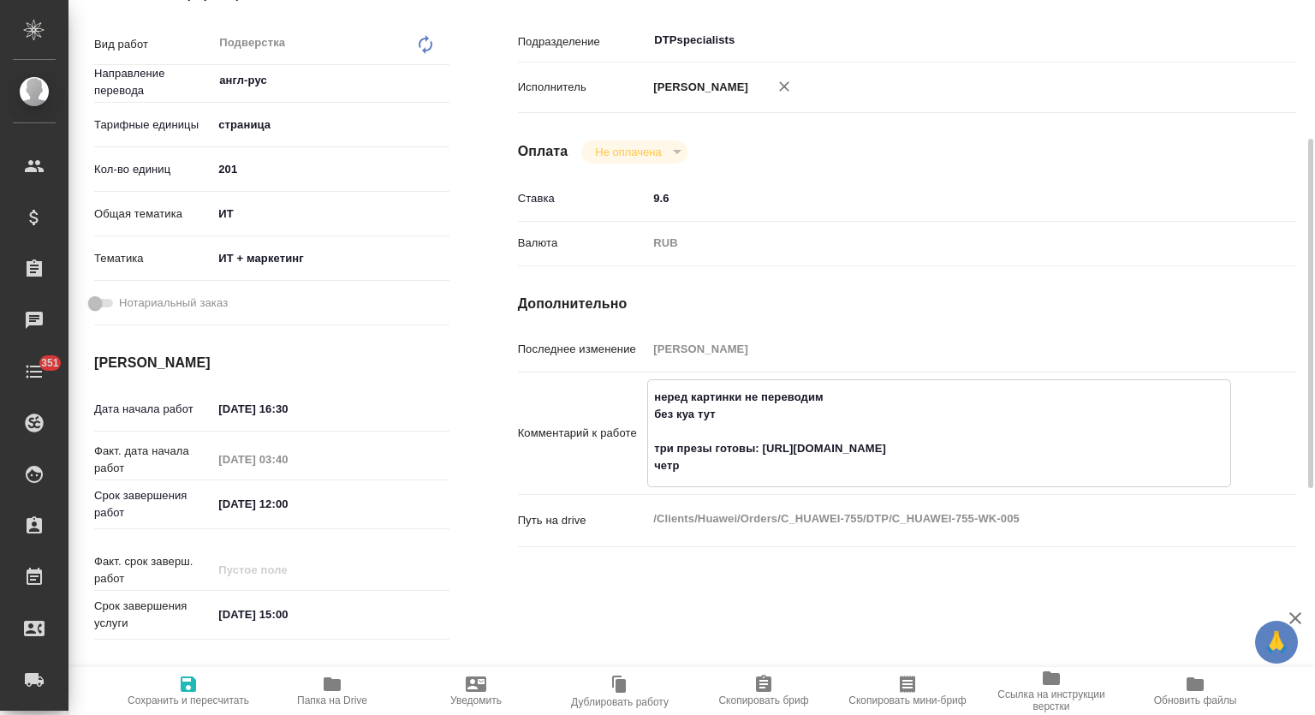
type textarea "x"
type textarea "неред картинки не переводим без куа тут три презы готовы: https://drive.awatera…"
type textarea "x"
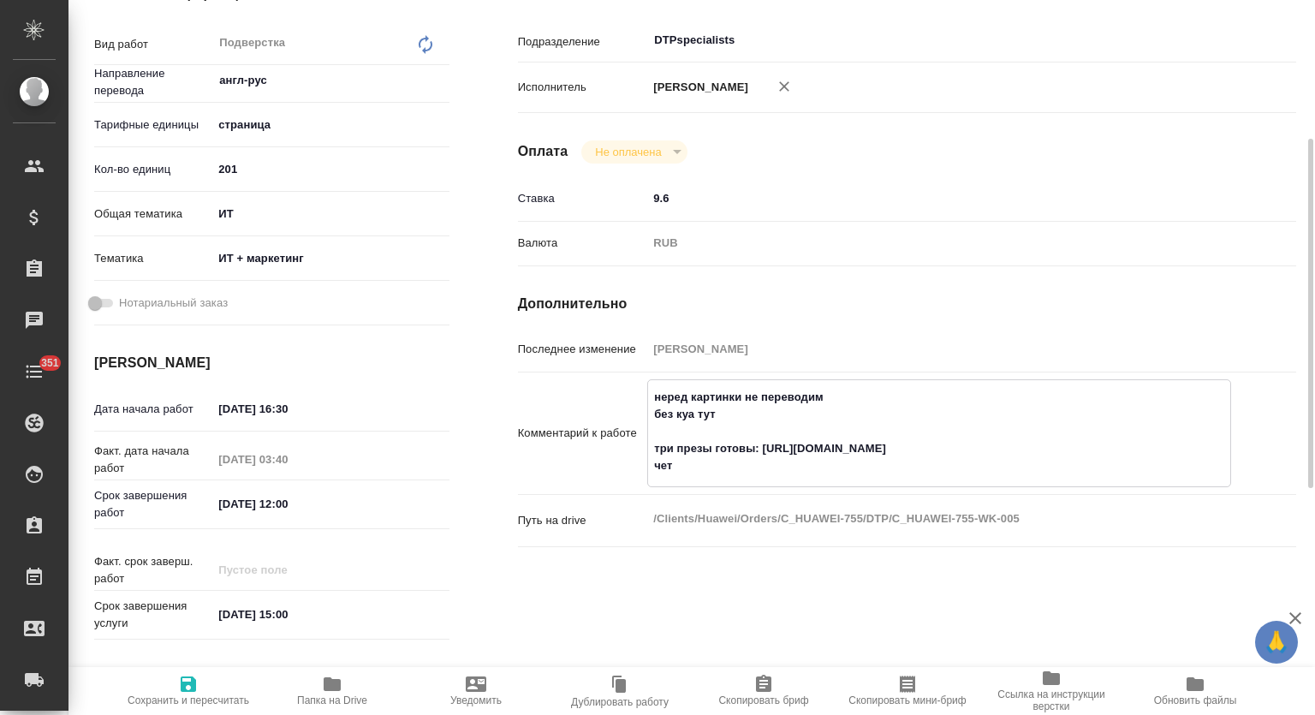
type textarea "x"
type textarea "неред картинки не переводим без куа тут три презы готовы: https://drive.awatera…"
type textarea "x"
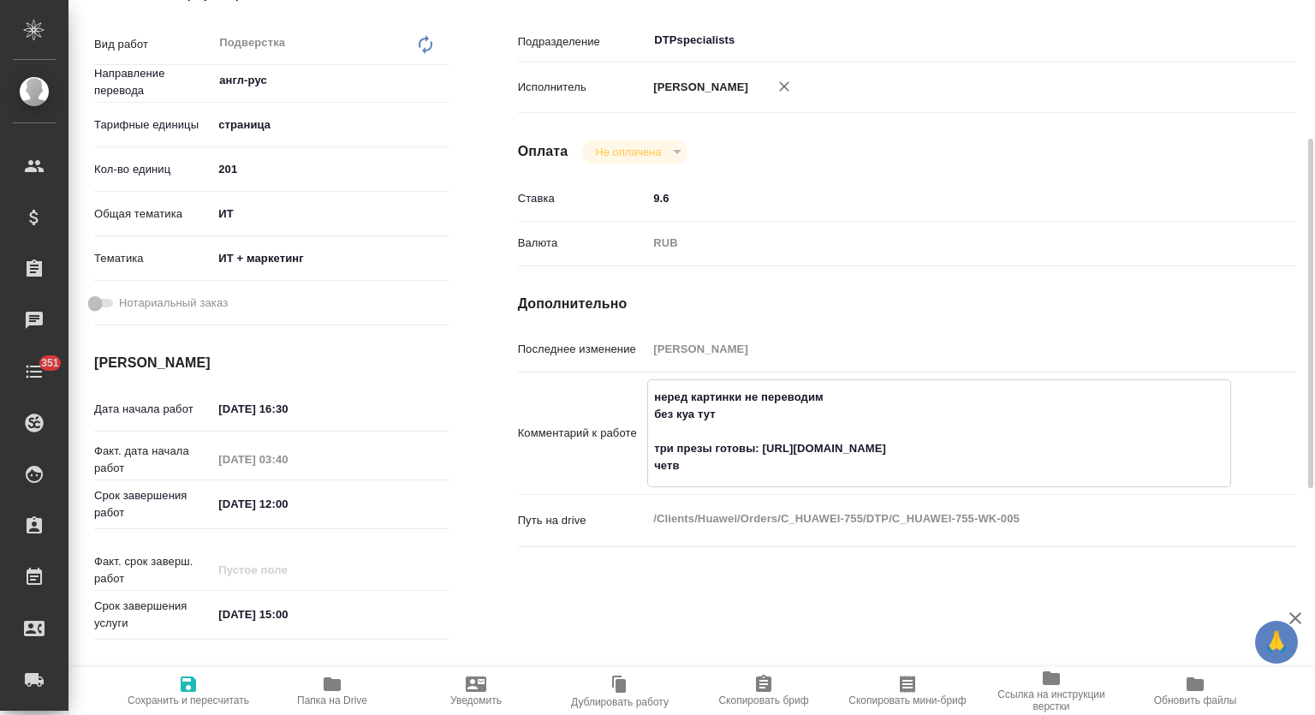
type textarea "x"
type textarea "неред картинки не переводим без куа тут три презы готовы: https://drive.awatera…"
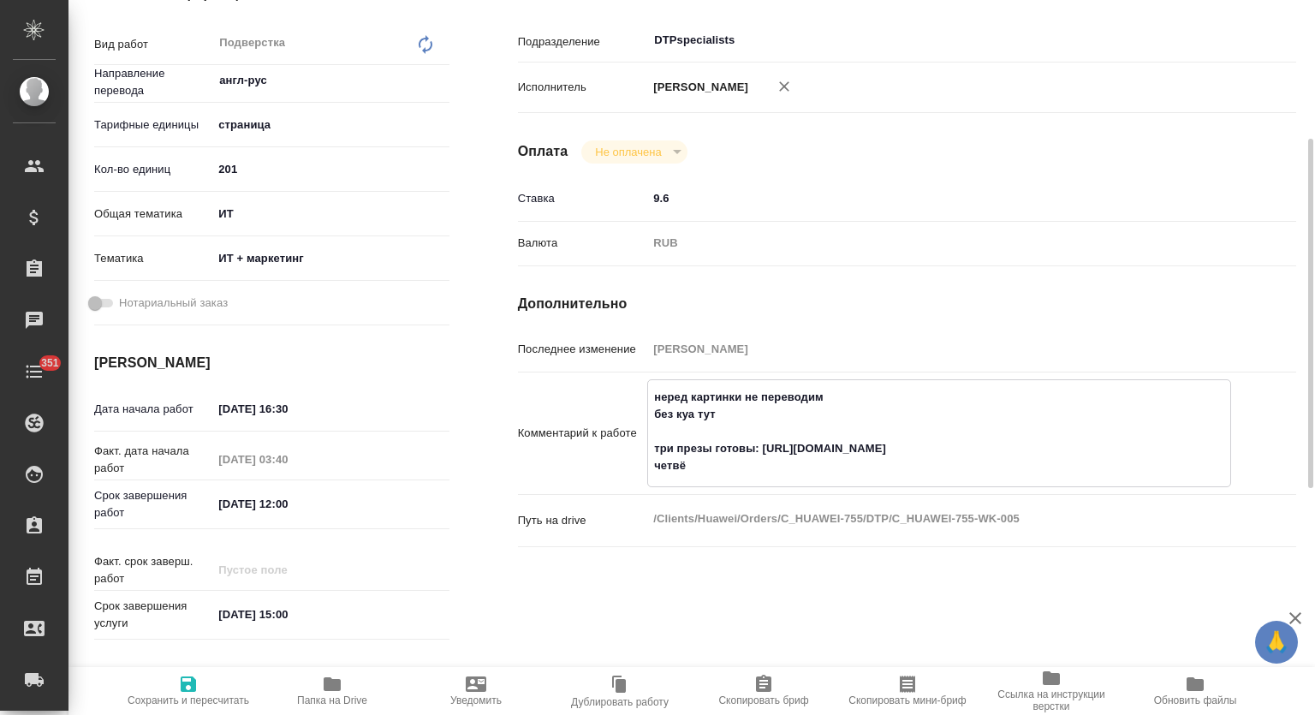
type textarea "x"
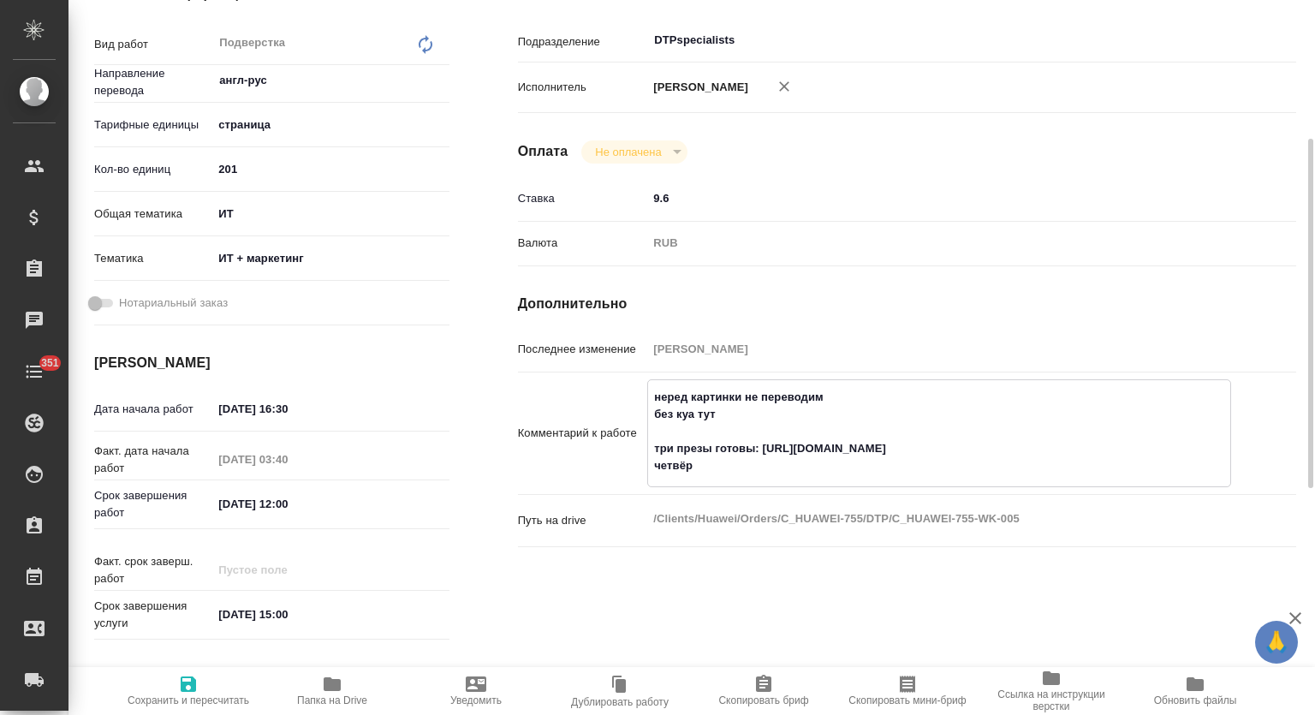
type textarea "неред картинки не переводим без куа тут три презы готовы: https://drive.awatera…"
type textarea "x"
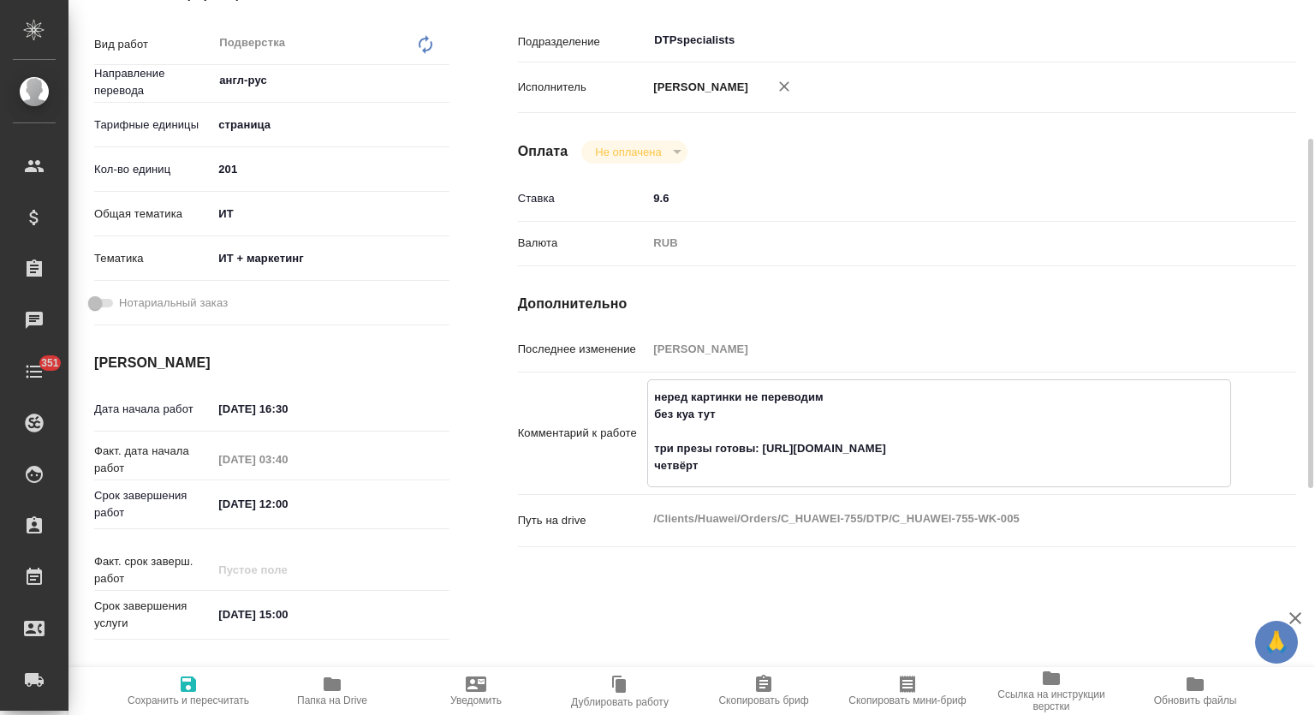
type textarea "x"
type textarea "неред картинки не переводим без куа тут три презы готовы: https://drive.awatera…"
type textarea "x"
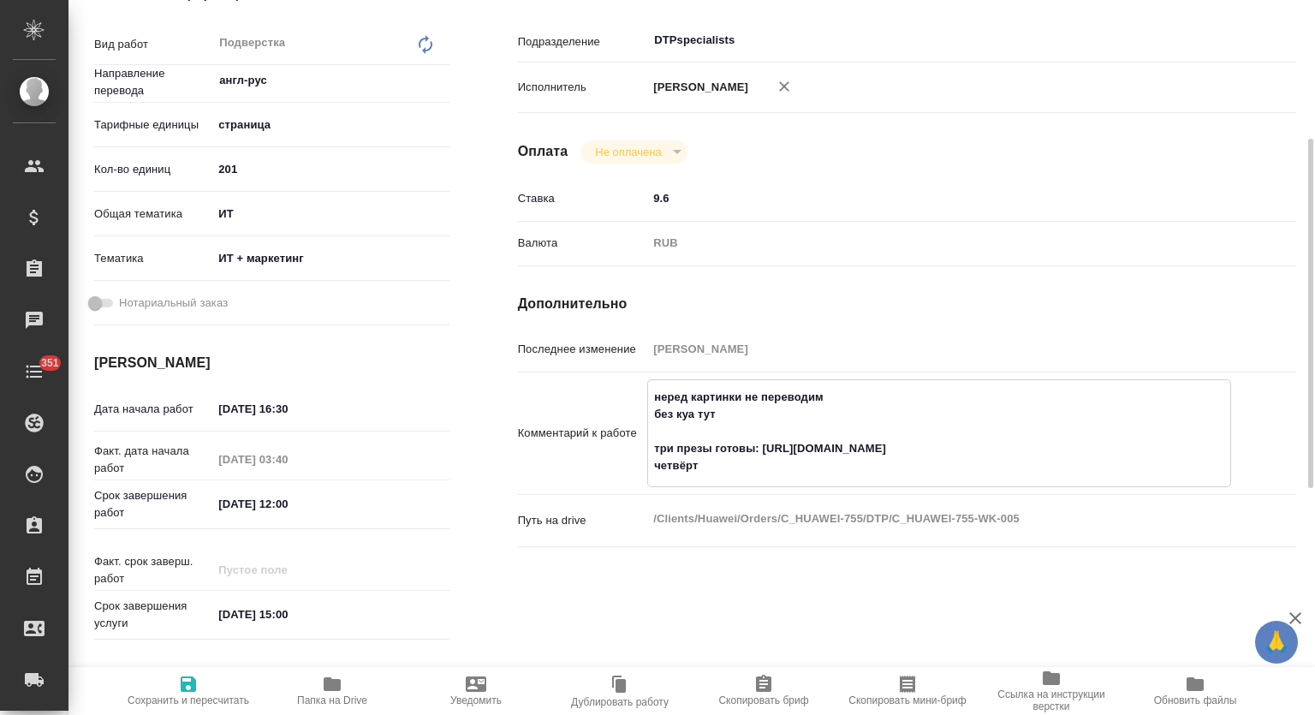
type textarea "x"
type textarea "неред картинки не переводим без куа тут три презы готовы: https://drive.awatera…"
type textarea "x"
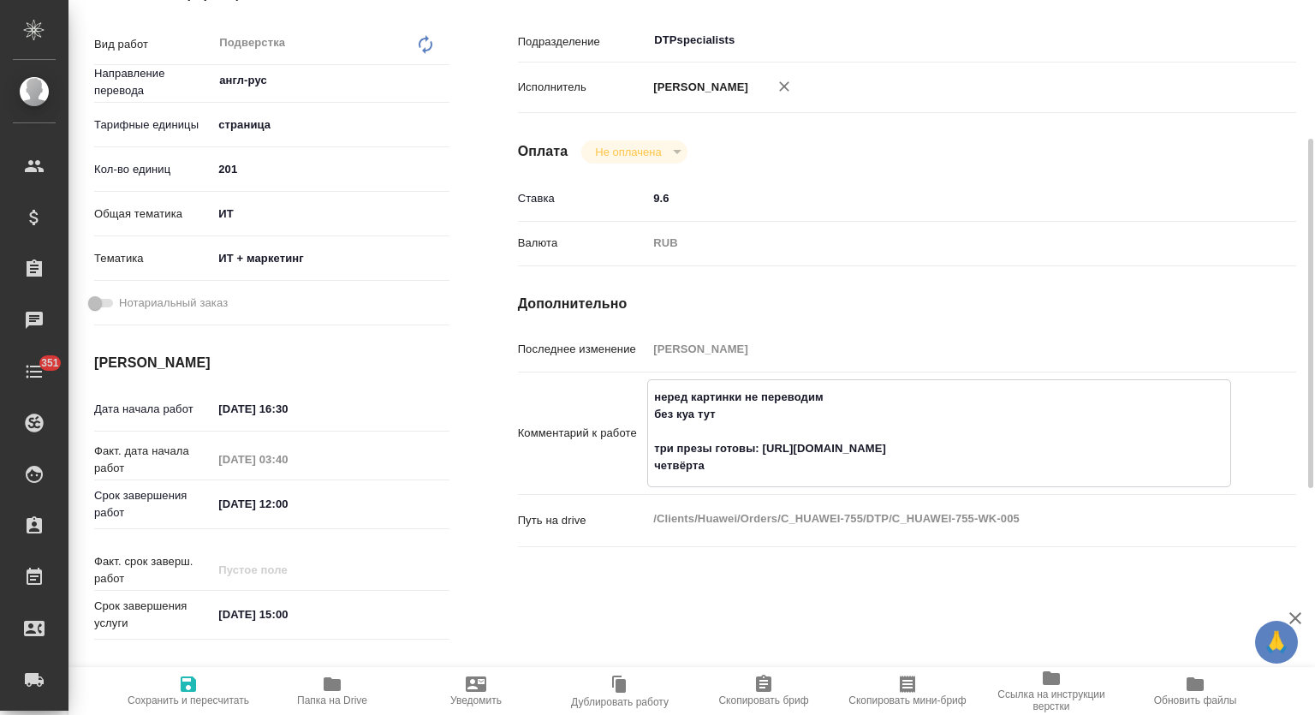
type textarea "x"
type textarea "неред картинки не переводим без куа тут три презы готовы: https://drive.awatera…"
type textarea "x"
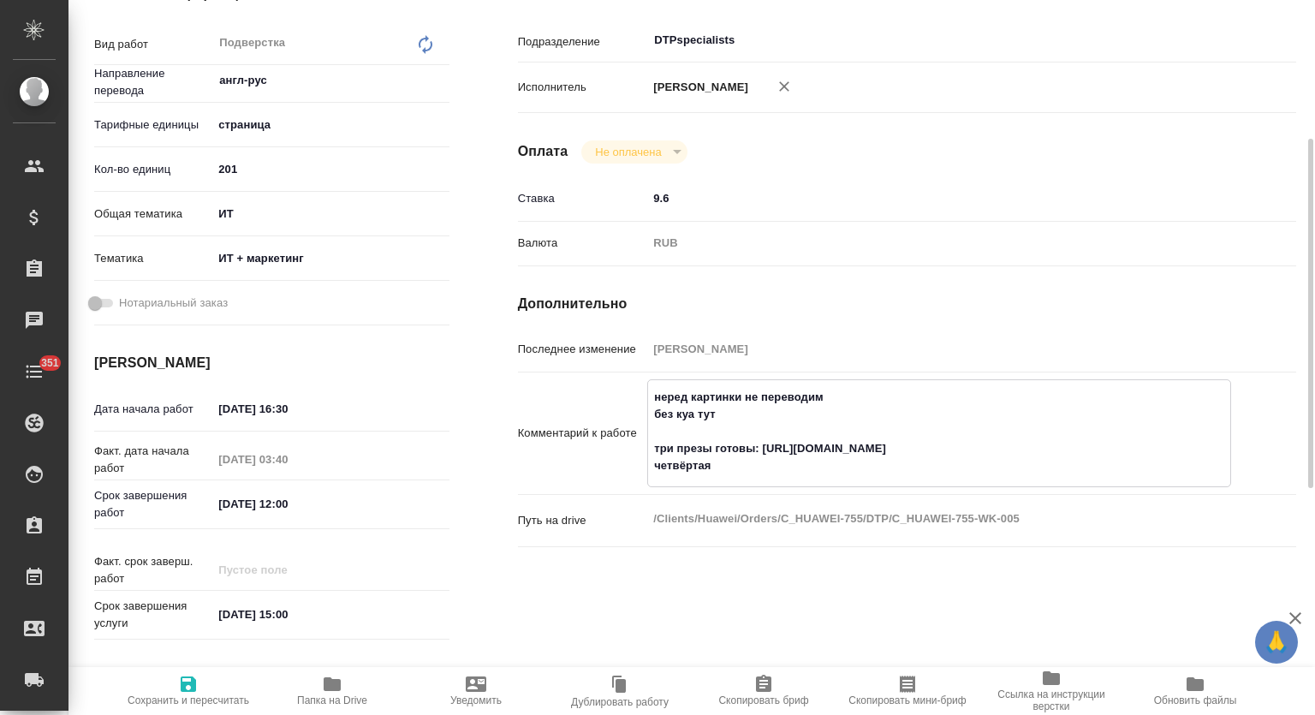
type textarea "x"
type textarea "неред картинки не переводим без куа тут три презы готовы: https://drive.awatera…"
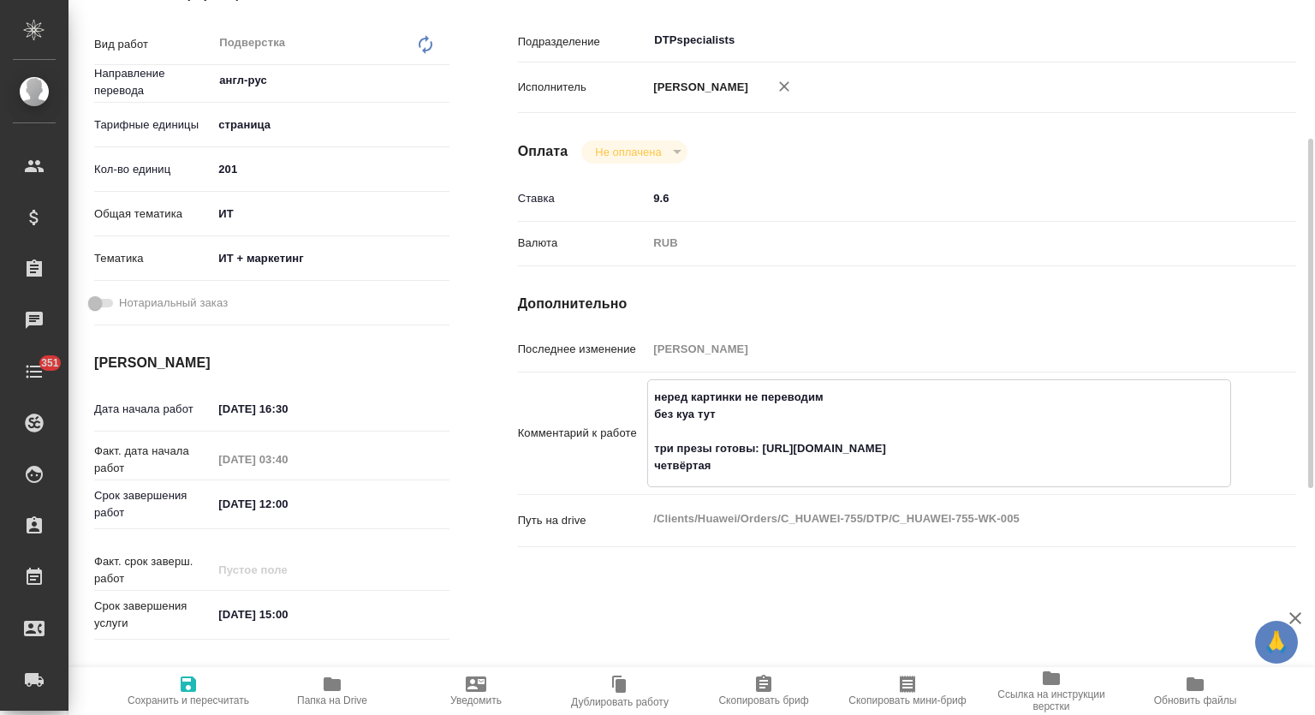
type textarea "x"
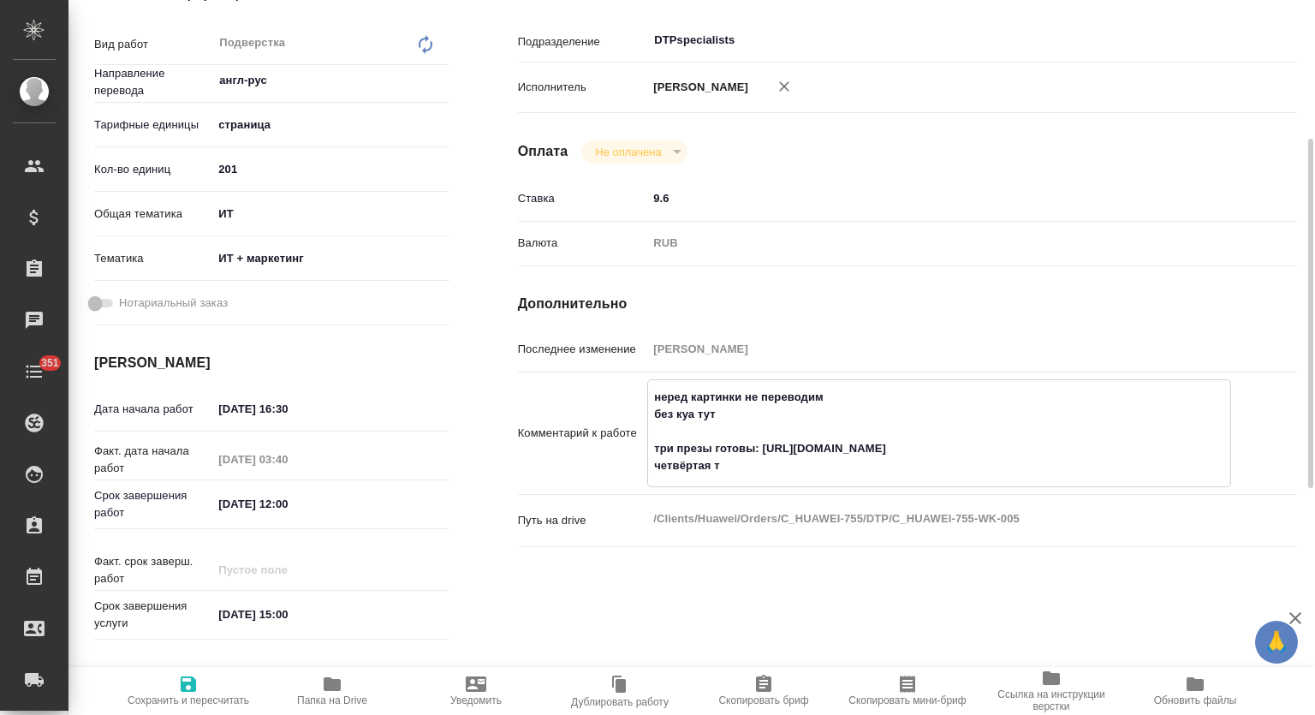
type textarea "неред картинки не переводим без куа тут три презы готовы: https://drive.awatera…"
type textarea "x"
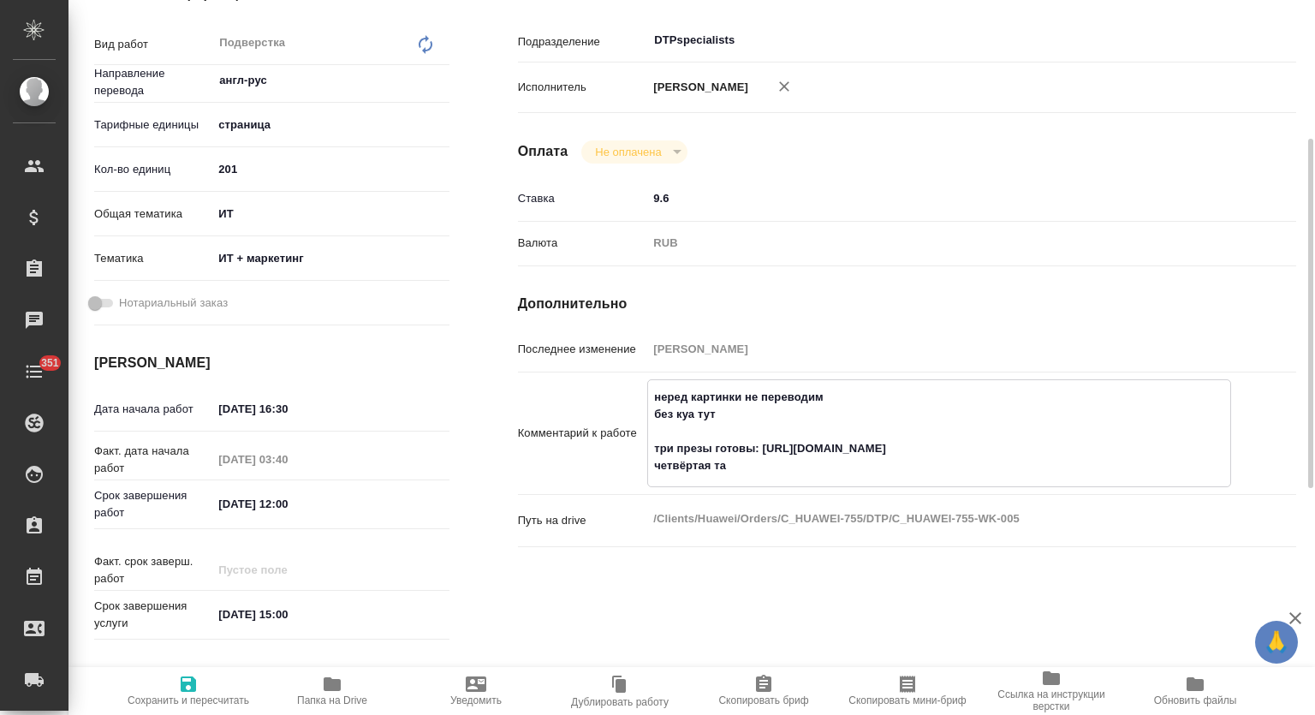
type textarea "x"
type textarea "неред картинки не переводим без куа тут три презы готовы: https://drive.awatera…"
type textarea "x"
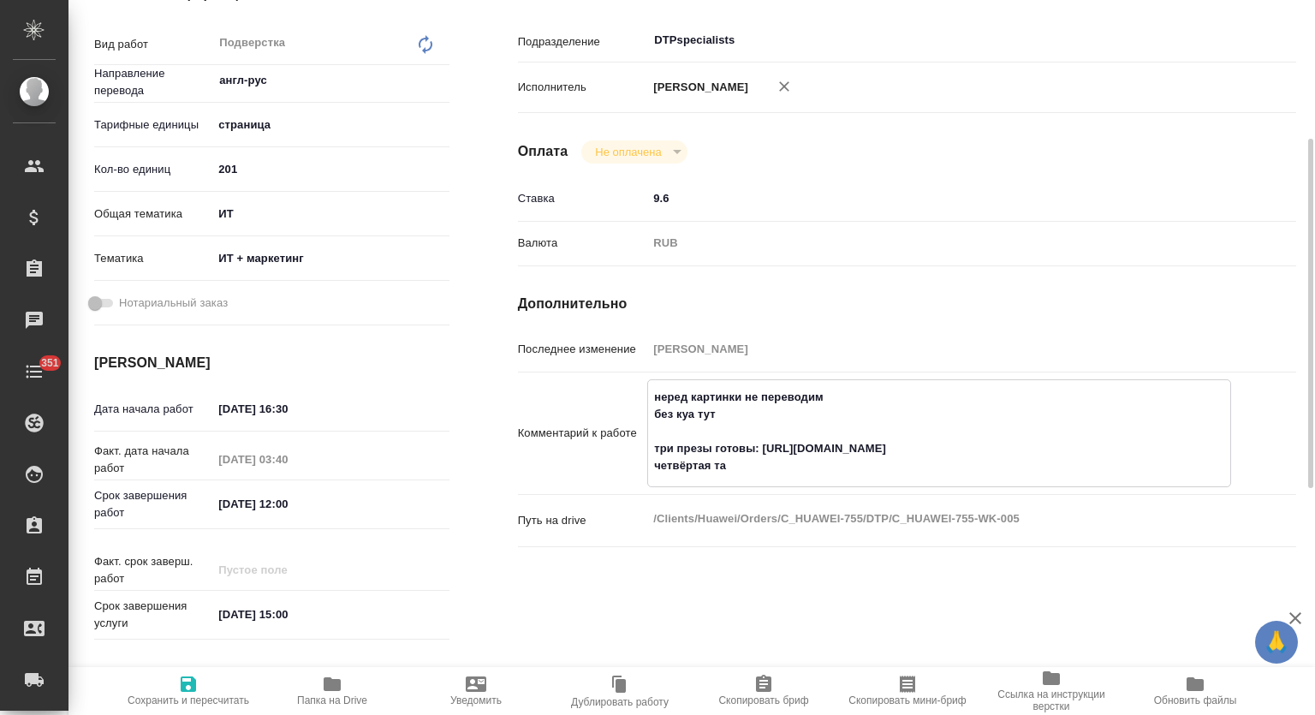
type textarea "x"
type textarea "неред картинки не переводим без куа тут три презы готовы: https://drive.awatera…"
type textarea "x"
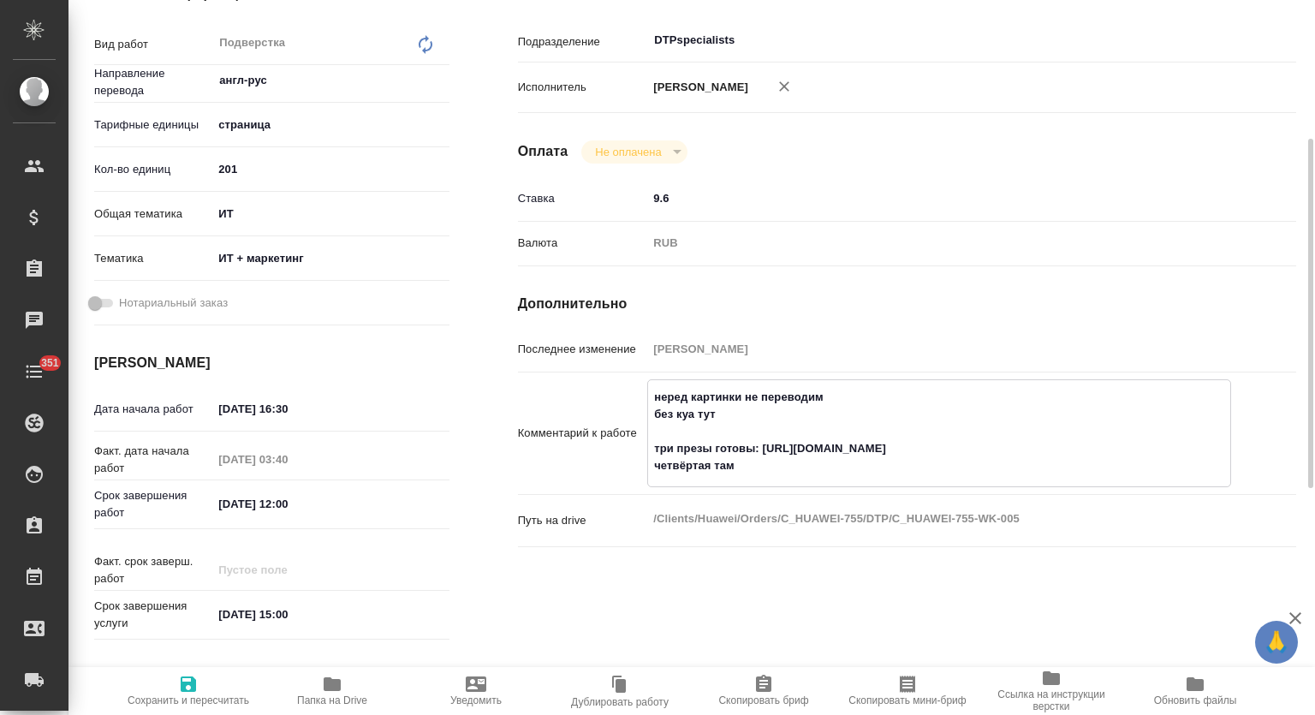
type textarea "x"
type textarea "неред картинки не переводим без куа тут три презы готовы: https://drive.awatera…"
type textarea "x"
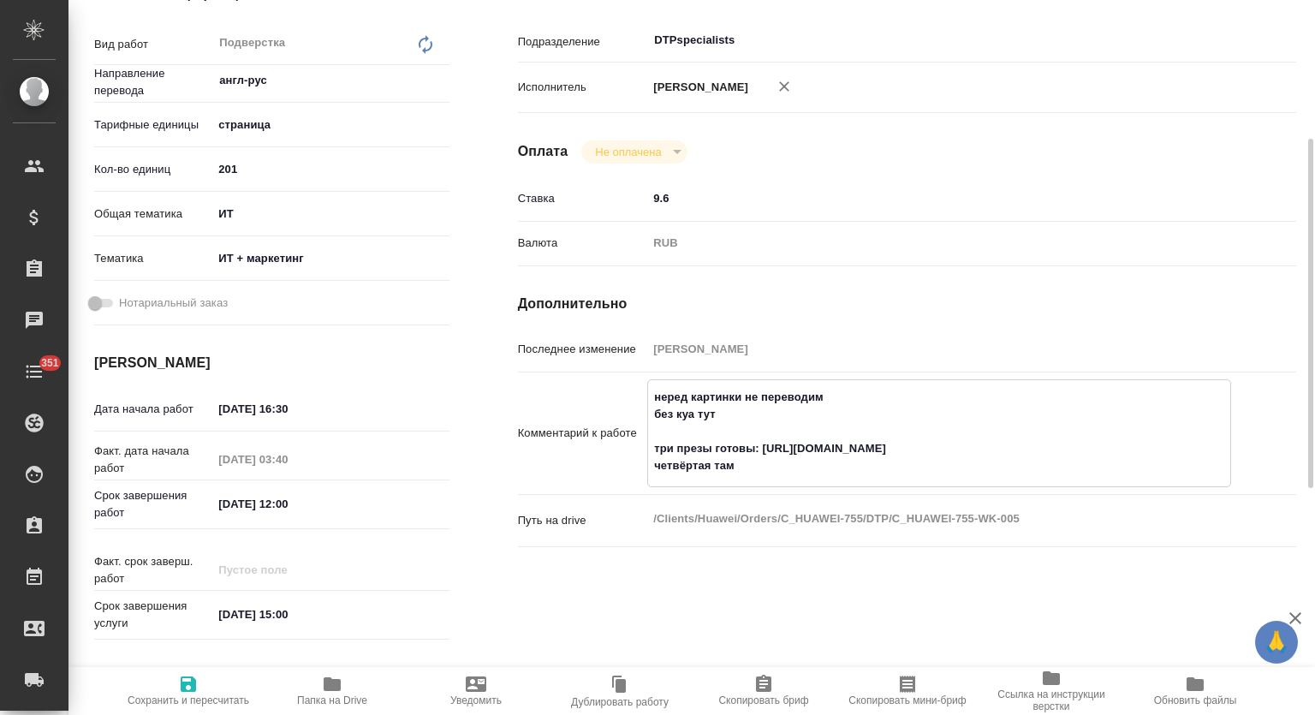
type textarea "x"
type textarea "неред картинки не переводим без куа тут три презы готовы: https://drive.awatera…"
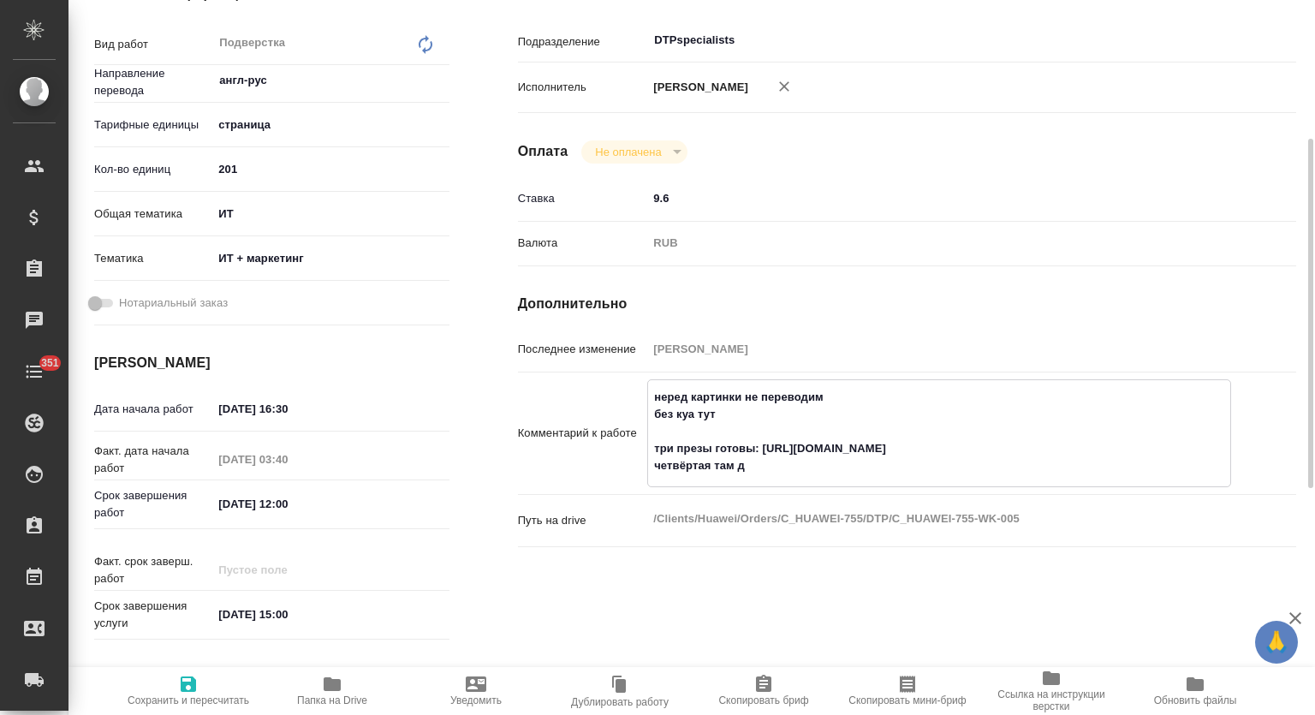
type textarea "x"
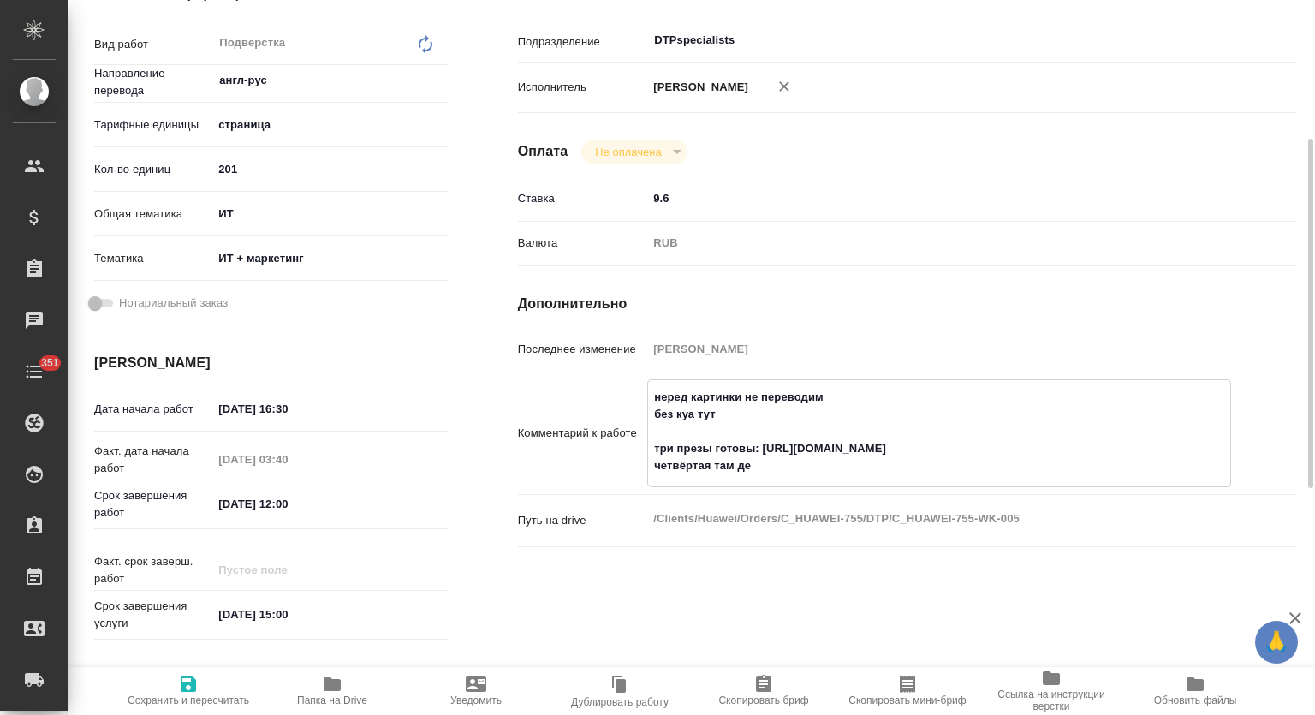
type textarea "неред картинки не переводим без куа тут три презы готовы: https://drive.awatera…"
type textarea "x"
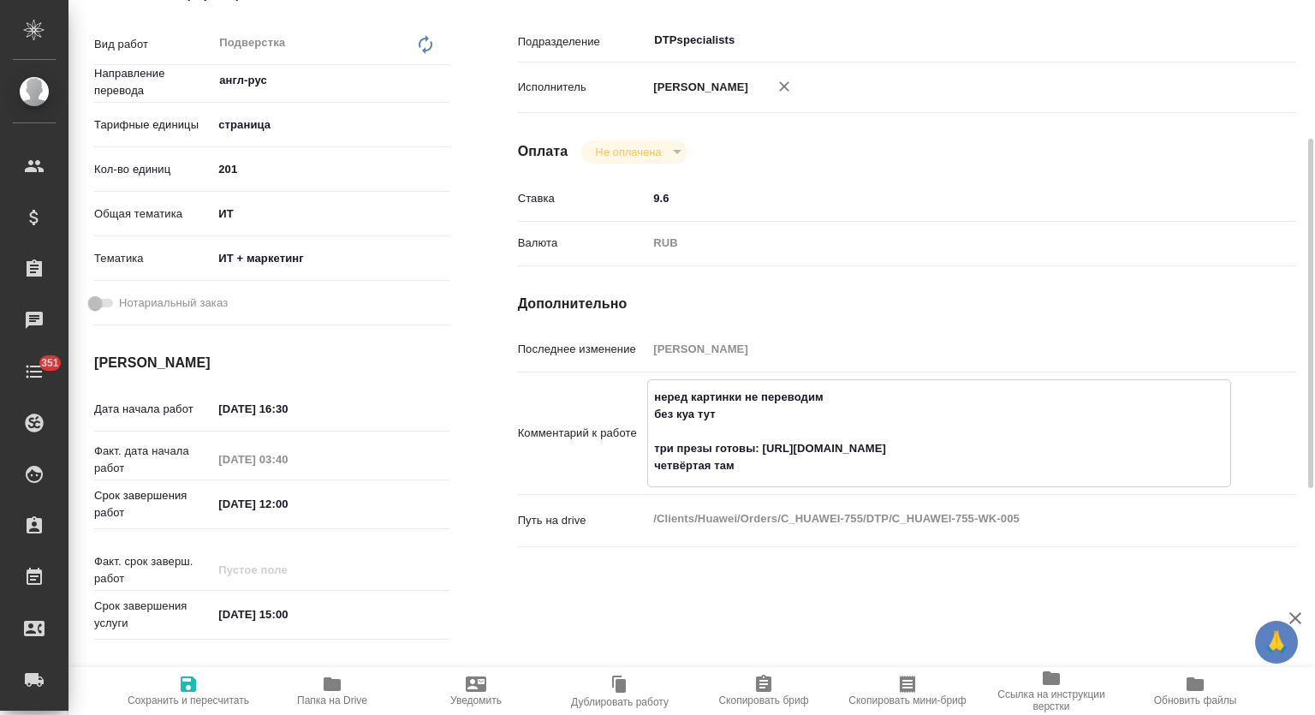
type textarea "неред картинки не переводим без куа тут три презы готовы: https://drive.awatera…"
type textarea "x"
type textarea "неред картинки не переводим без куа тут три презы готовы: https://drive.awatera…"
type textarea "x"
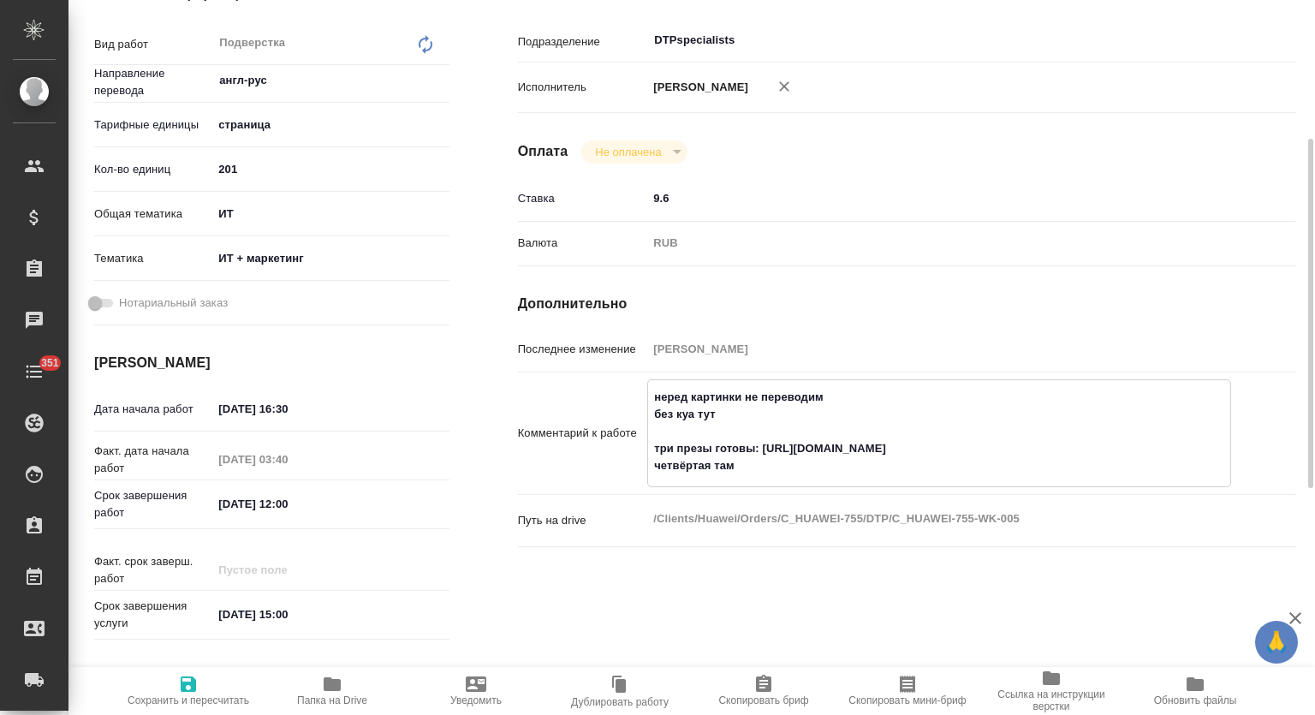
type textarea "x"
type textarea "неред картинки не переводим без куа тут три презы готовы: https://drive.awatera…"
type textarea "x"
type textarea "неред картинки не переводим без куа тут три презы готовы: https://drive.awatera…"
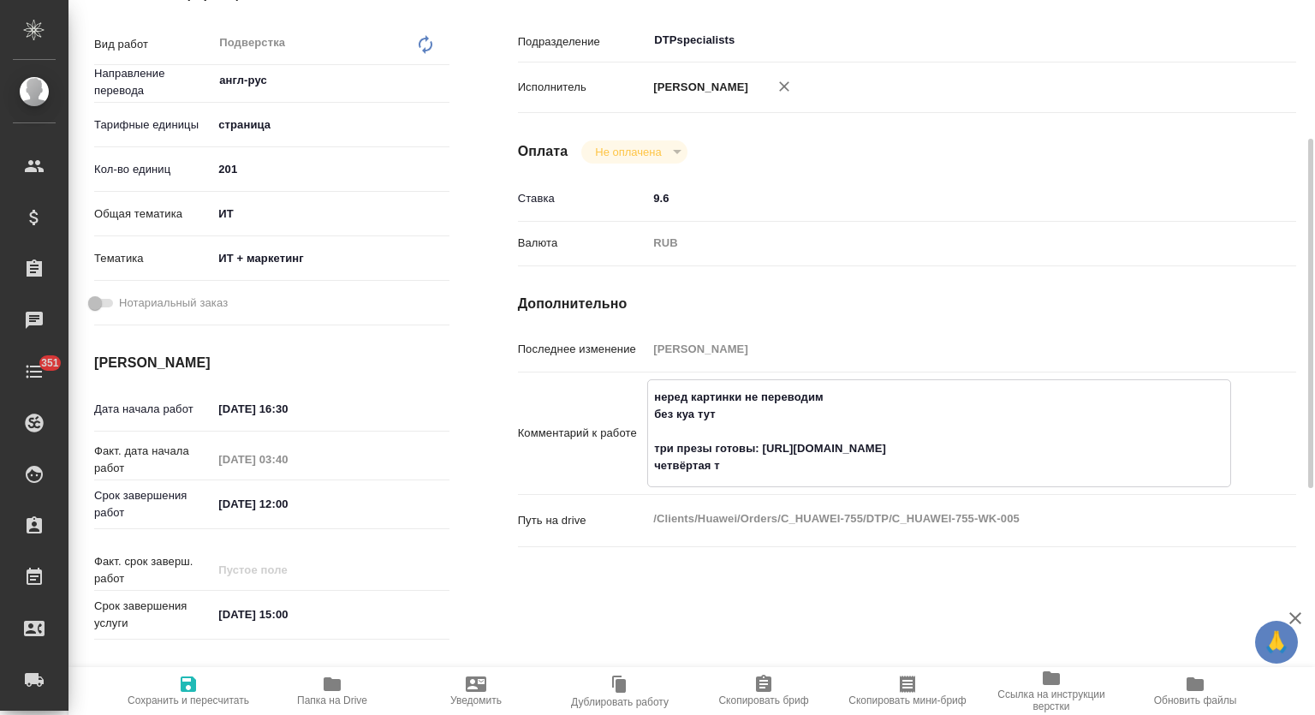
type textarea "x"
click at [655, 479] on textarea "неред картинки не переводим без куа тут три презы готовы: https://drive.awatera…" at bounding box center [939, 432] width 582 height 98
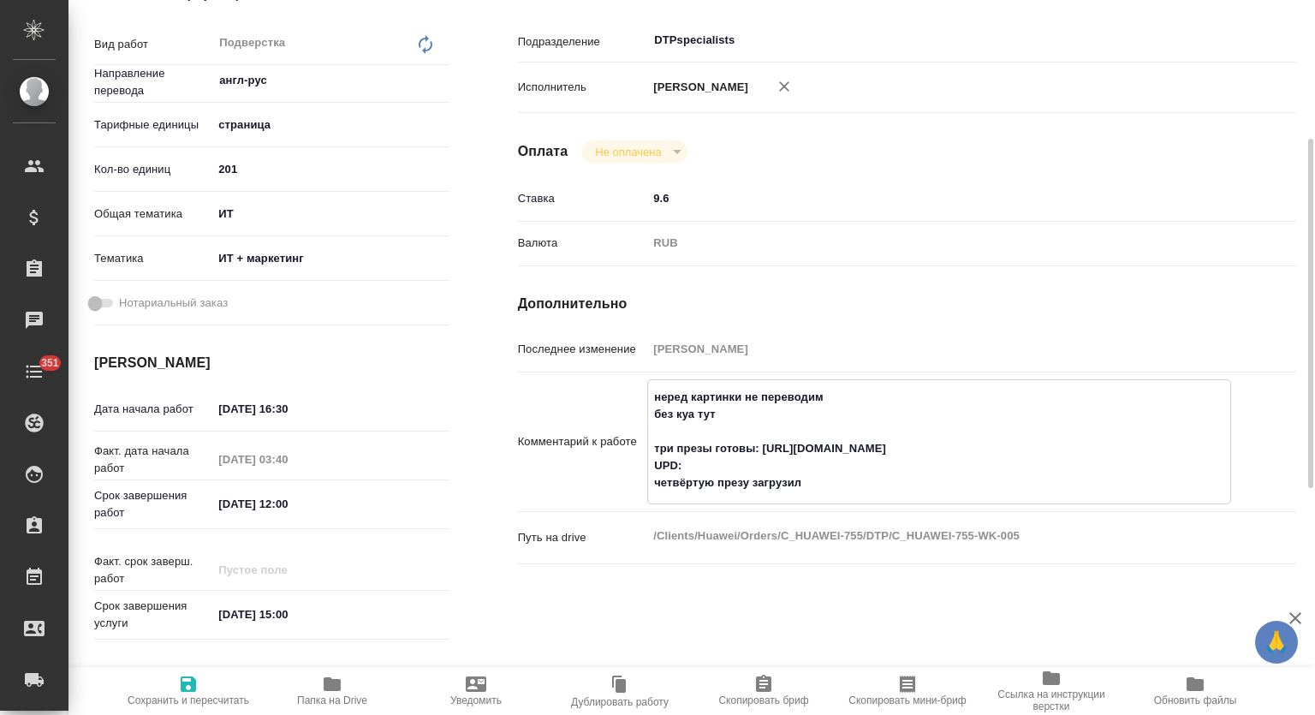
click at [677, 485] on textarea "неред картинки не переводим без куа тут три презы готовы: https://drive.awatera…" at bounding box center [939, 440] width 582 height 115
click at [200, 682] on span "Сохранить и пересчитать" at bounding box center [188, 690] width 123 height 33
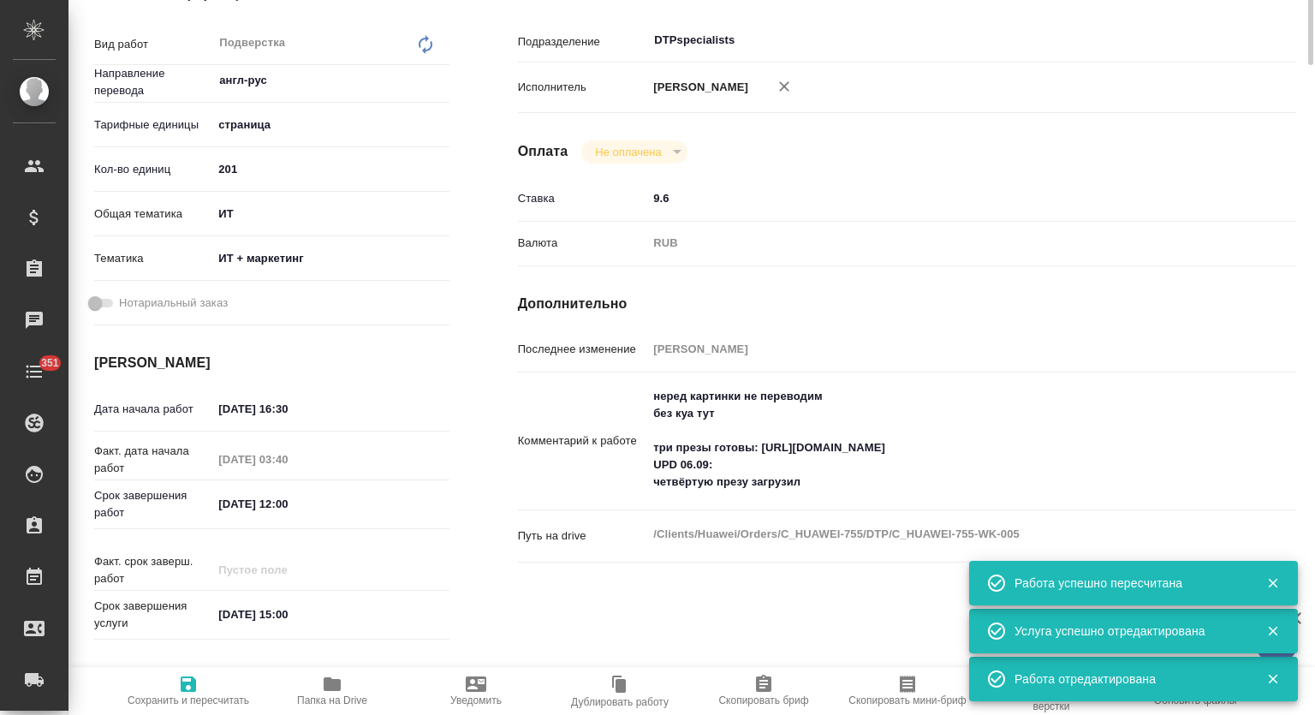
scroll to position [0, 0]
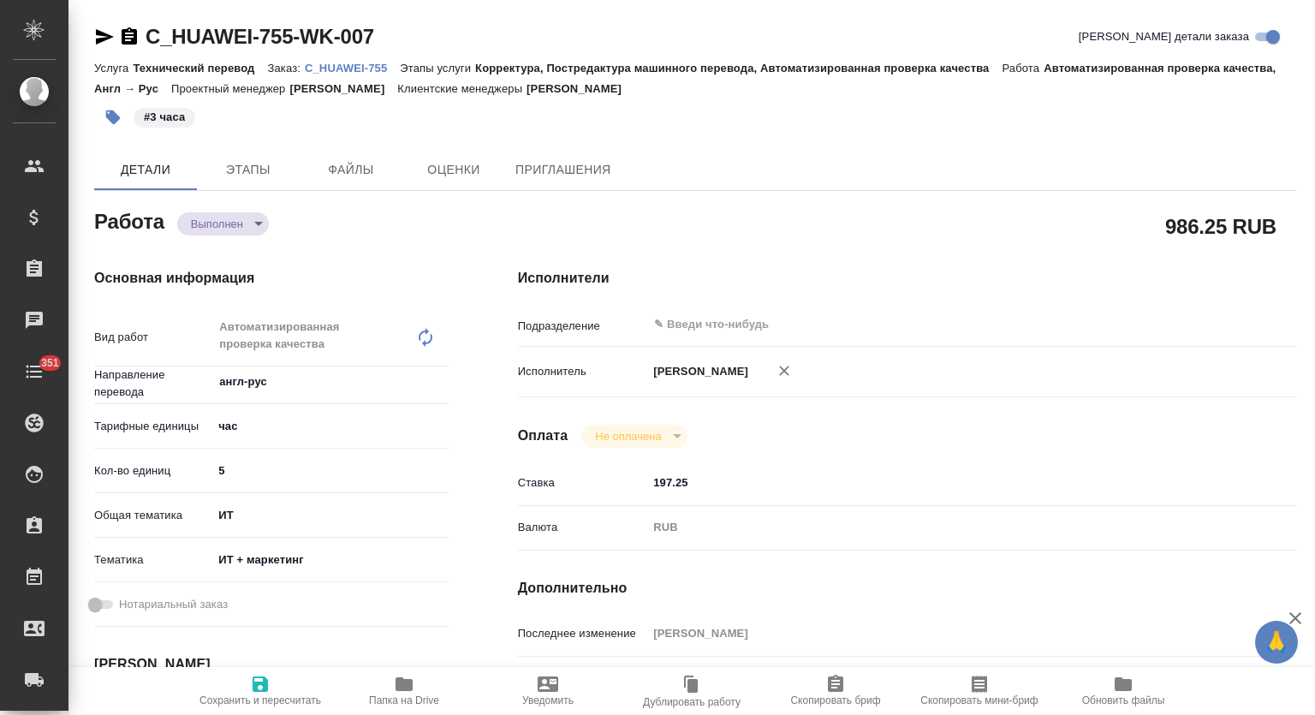
type textarea "x"
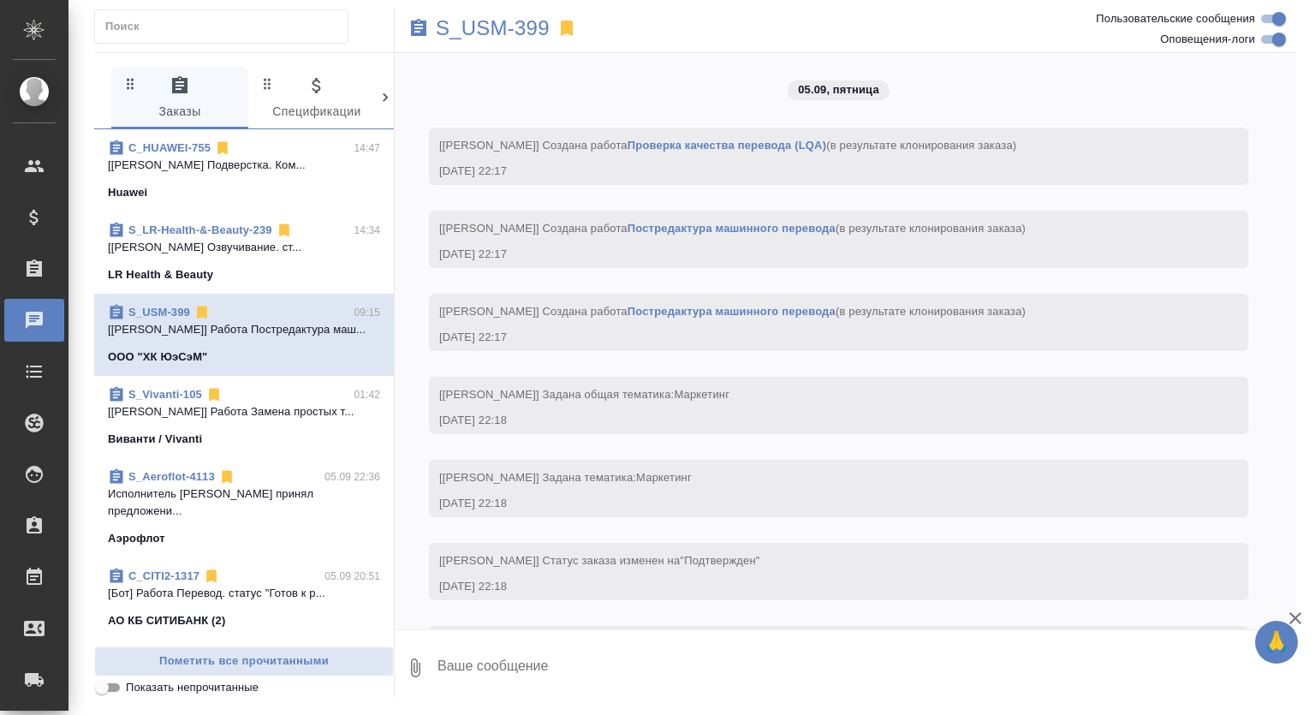
scroll to position [2853, 0]
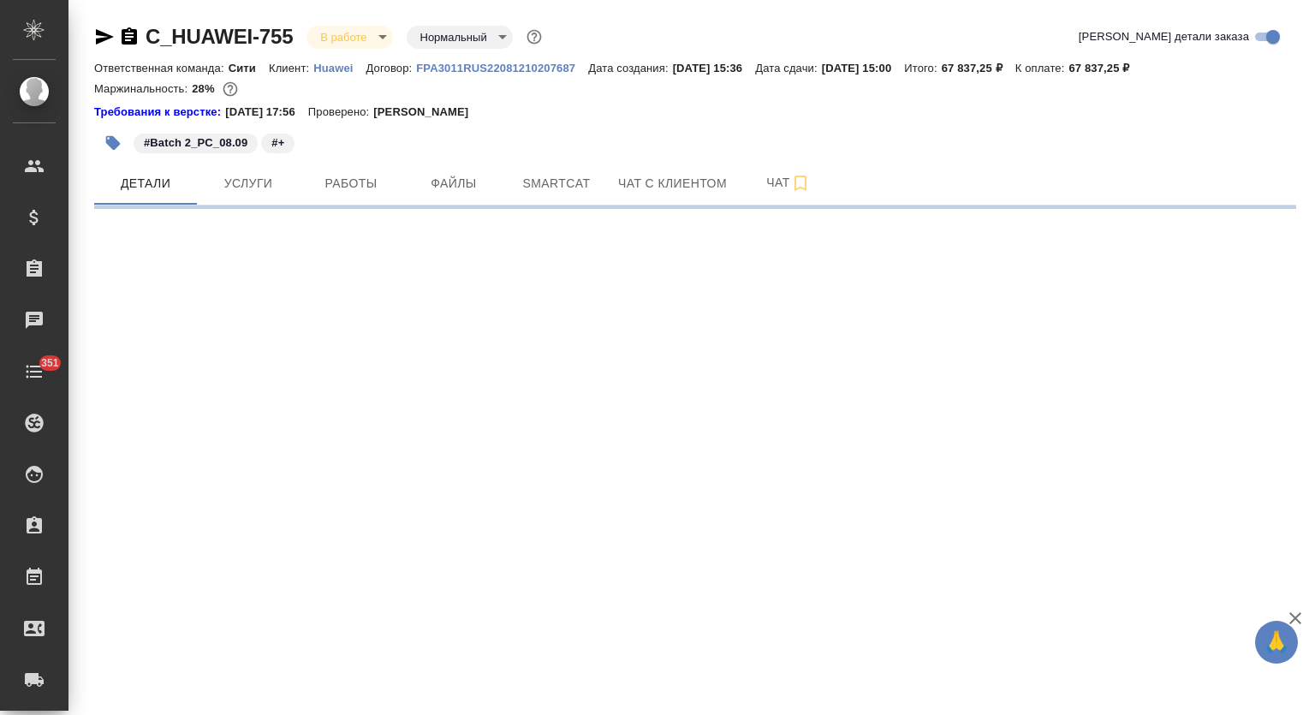
select select "RU"
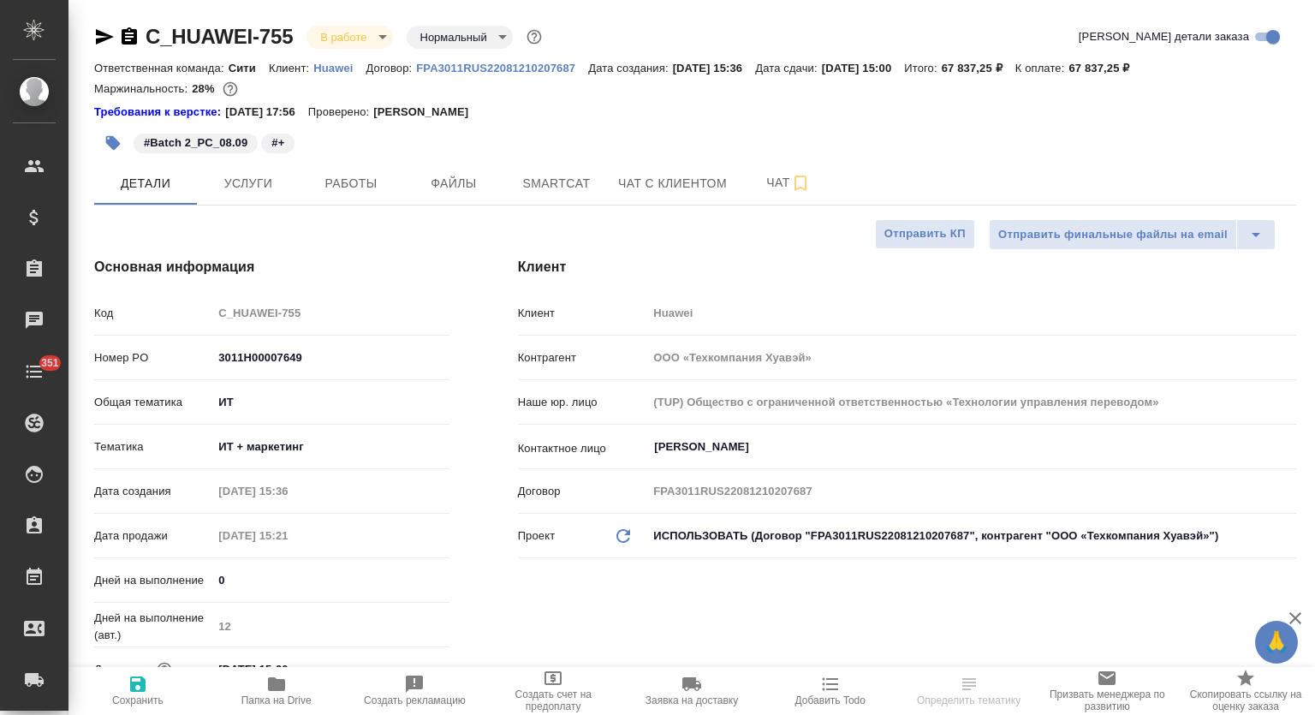
type textarea "x"
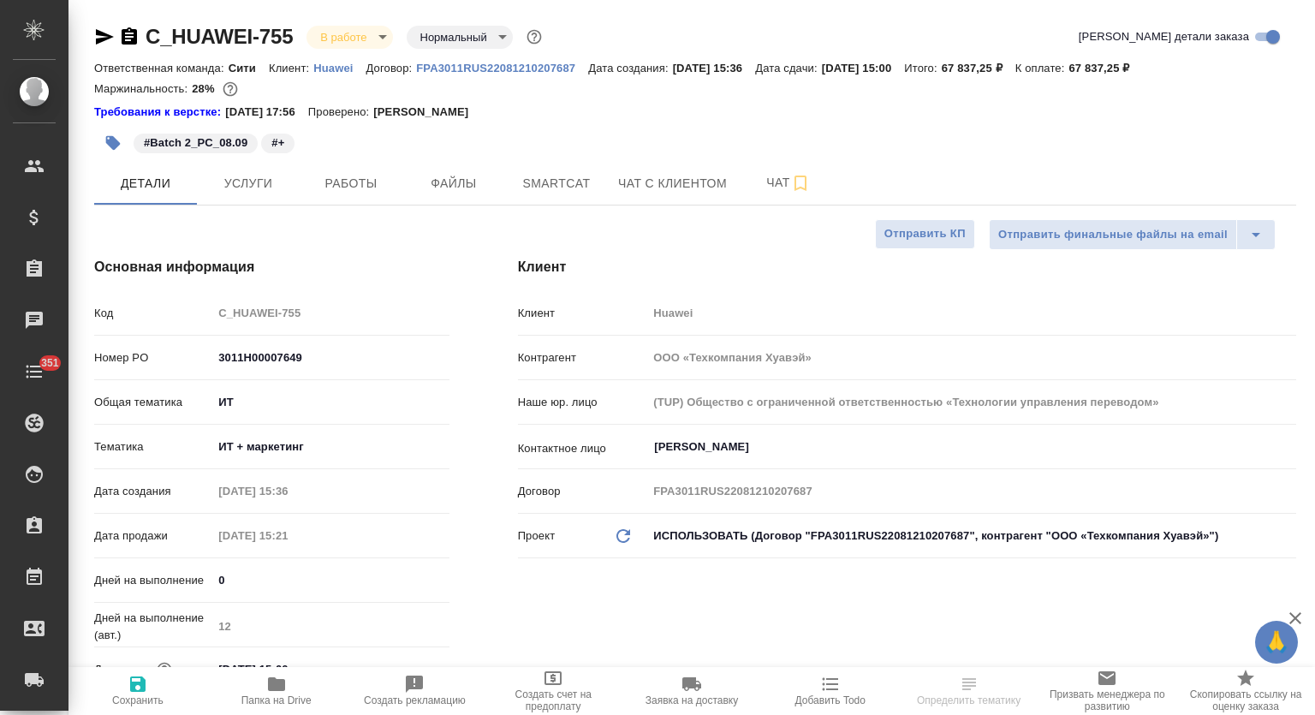
type textarea "x"
click at [296, 684] on span "Папка на Drive" at bounding box center [276, 690] width 118 height 33
type textarea "x"
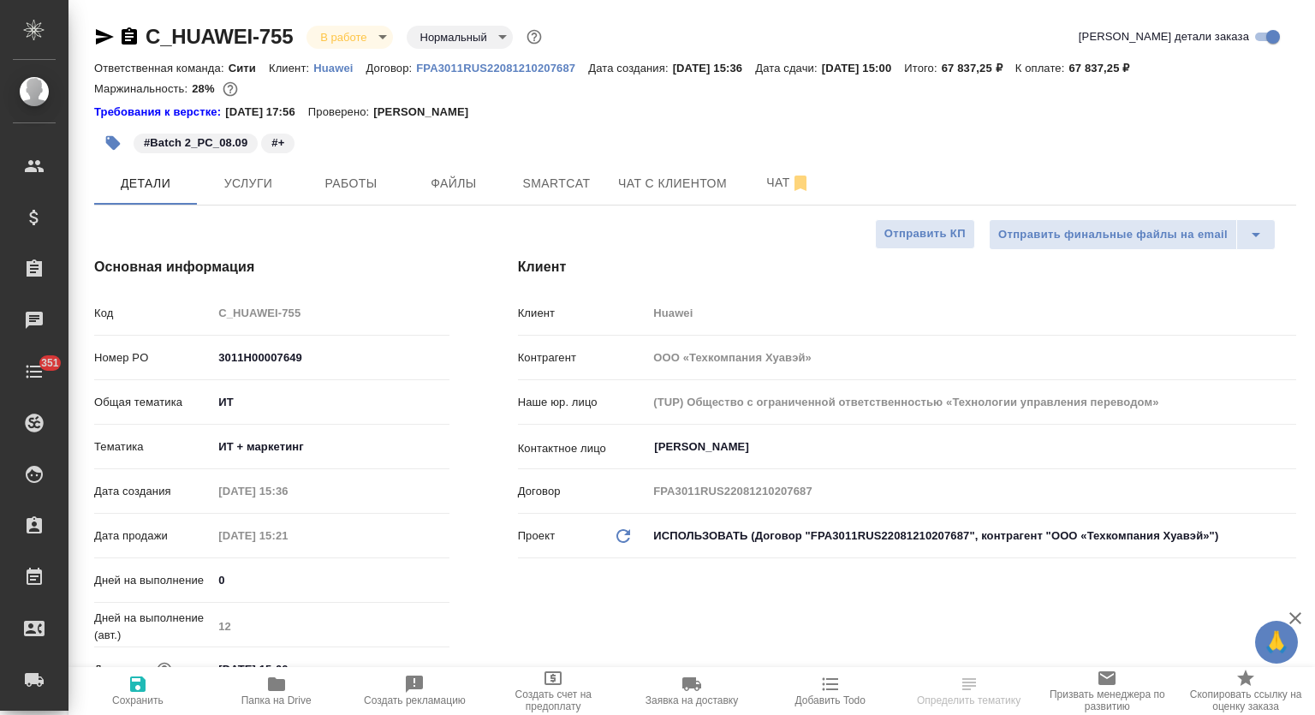
select select "RU"
type textarea "x"
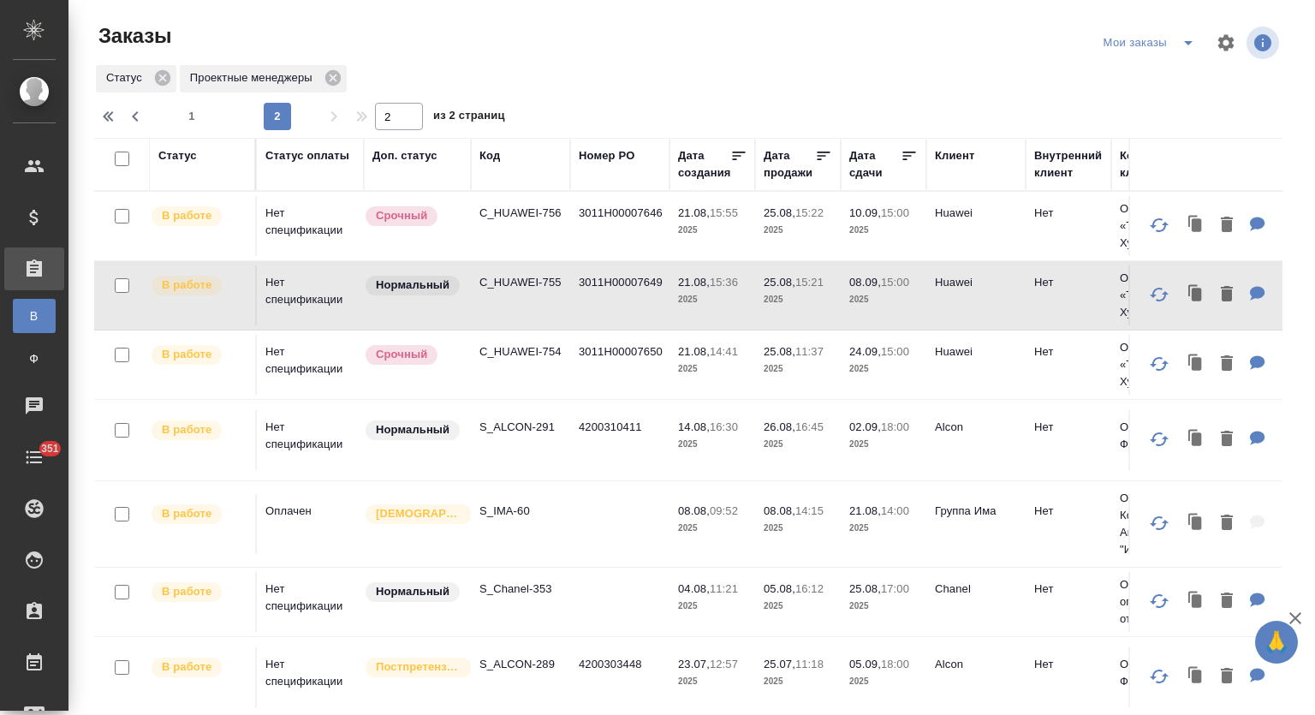
scroll to position [380, 0]
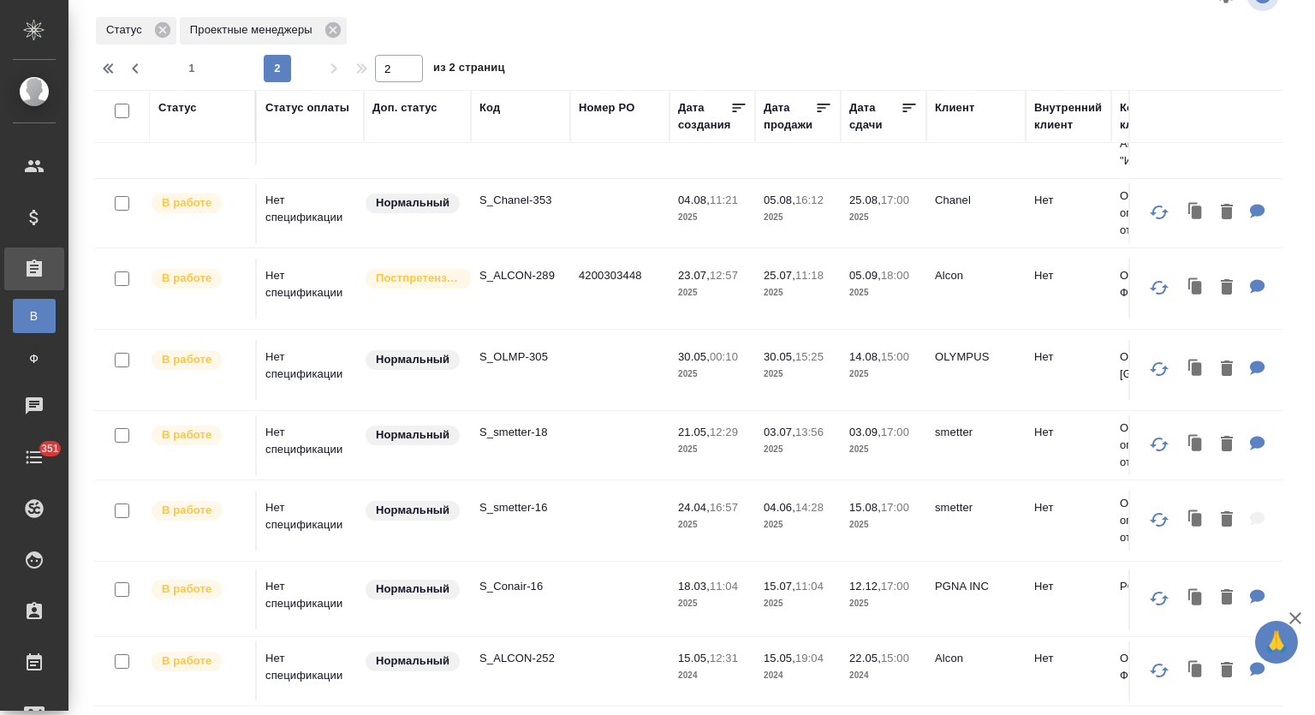
click at [197, 69] on span "1" at bounding box center [191, 68] width 27 height 17
type input "1"
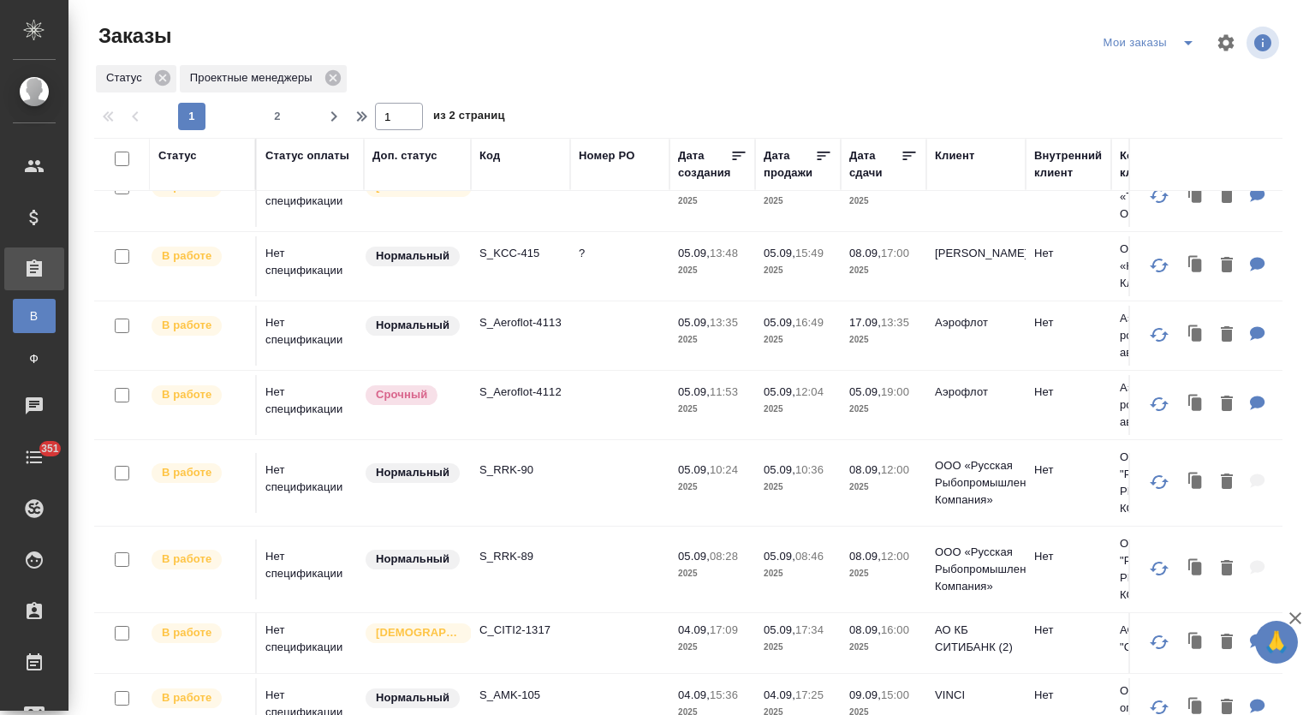
scroll to position [0, 0]
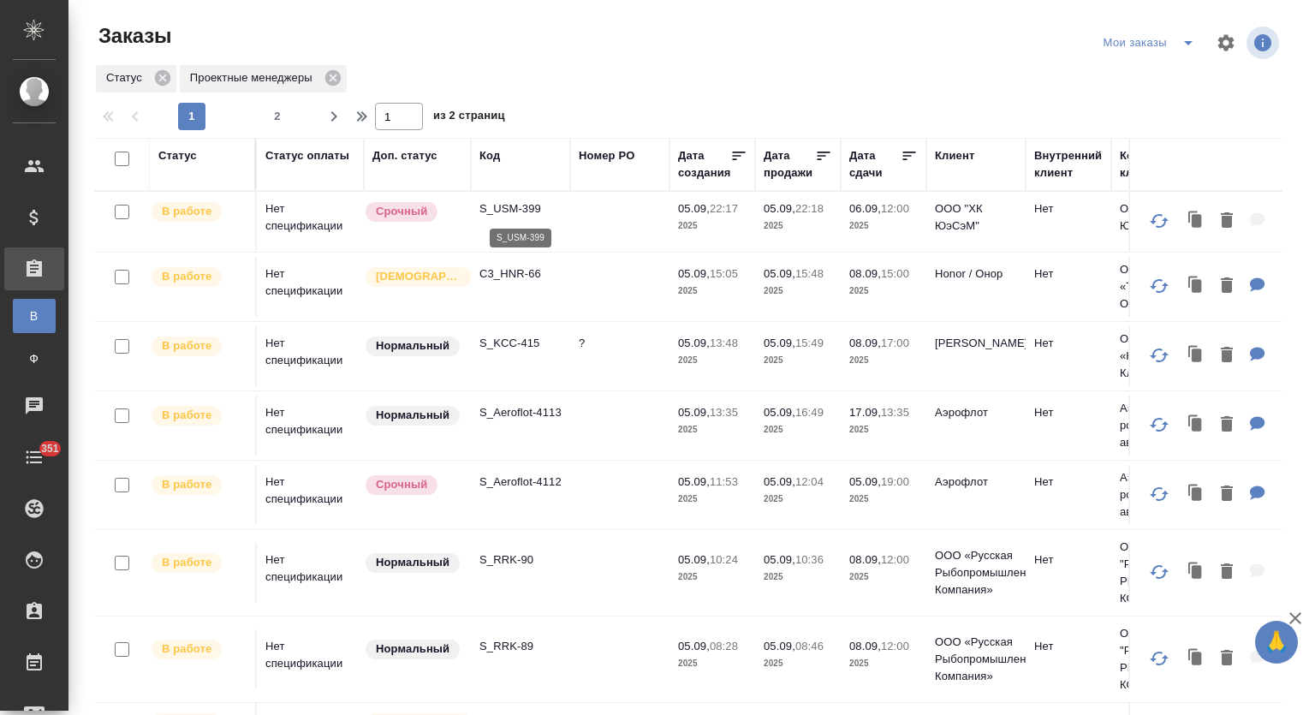
click at [523, 206] on p "S_USM-399" at bounding box center [520, 208] width 82 height 17
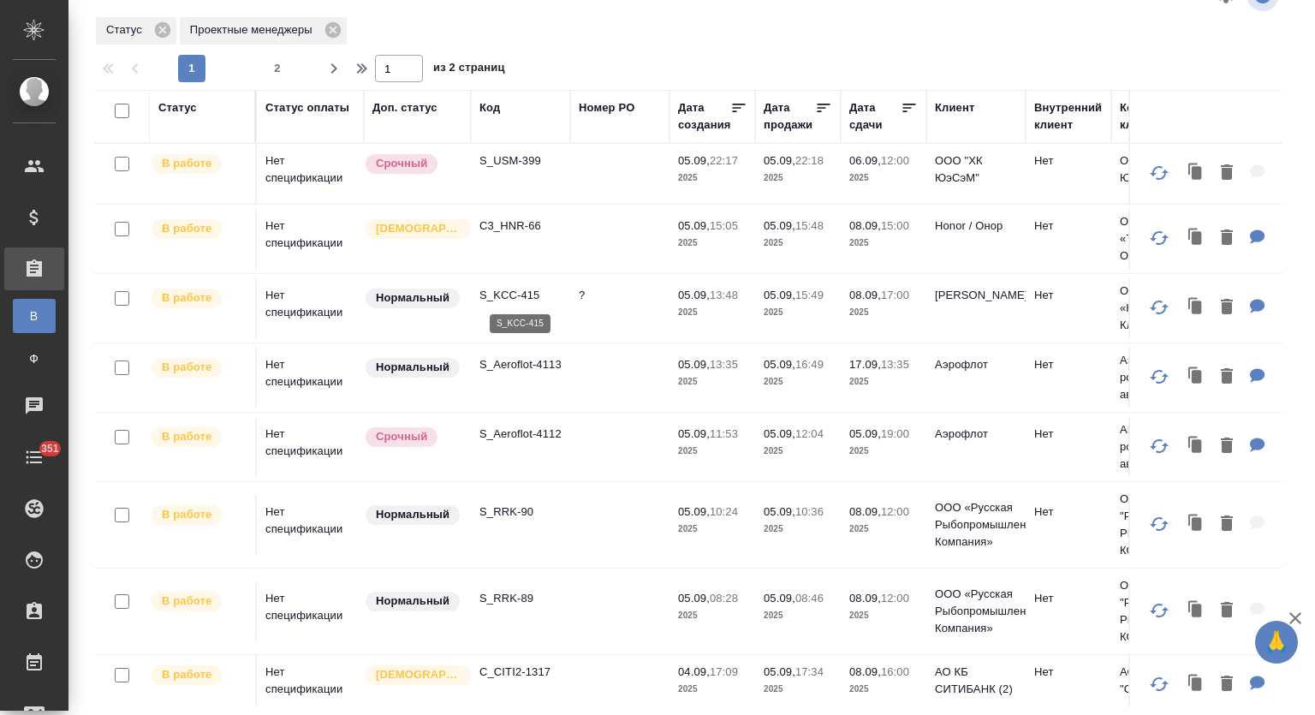
click at [524, 295] on p "S_KCC-415" at bounding box center [520, 295] width 82 height 17
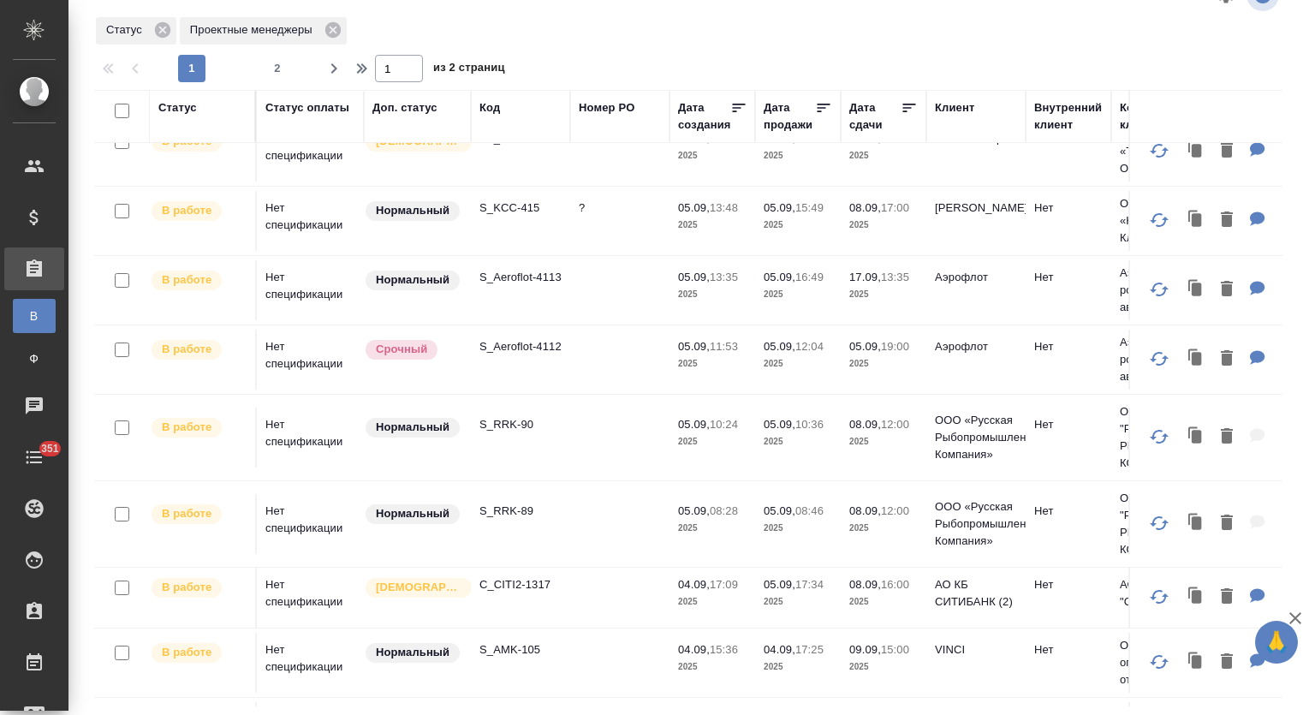
scroll to position [228, 0]
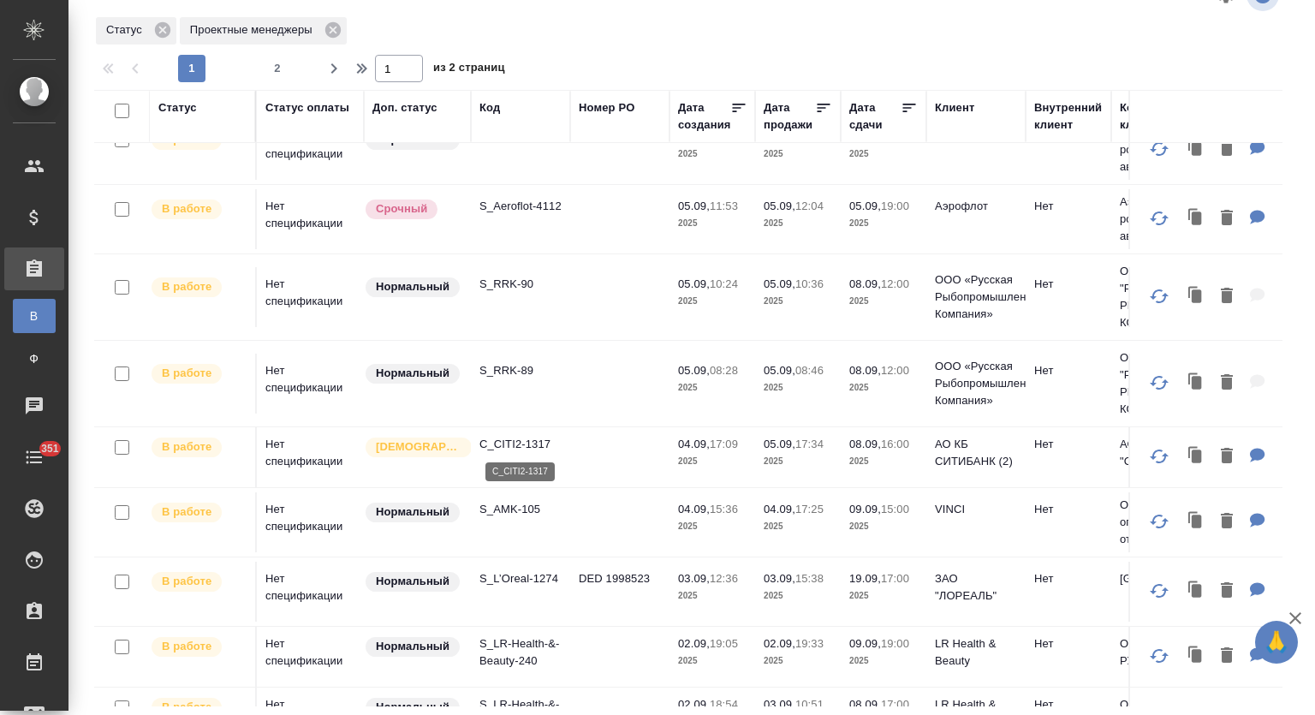
click at [517, 443] on p "C_CITI2-1317" at bounding box center [520, 444] width 82 height 17
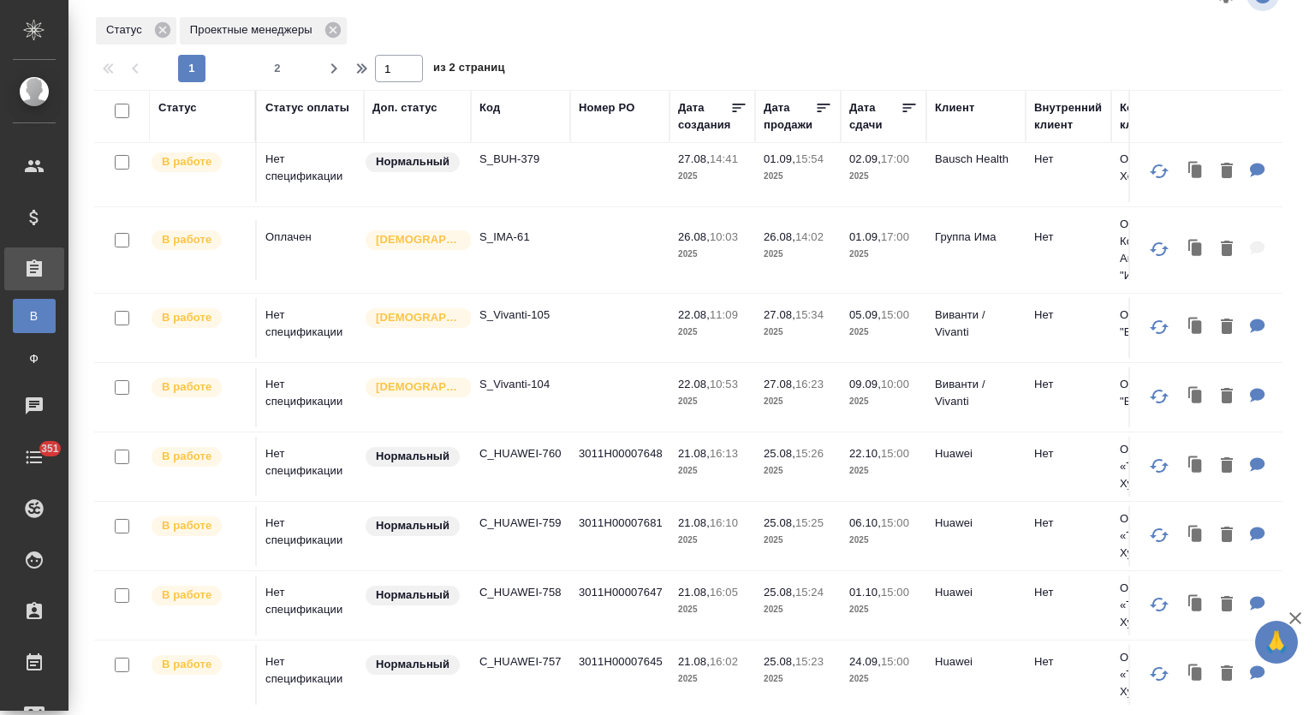
scroll to position [1232, 0]
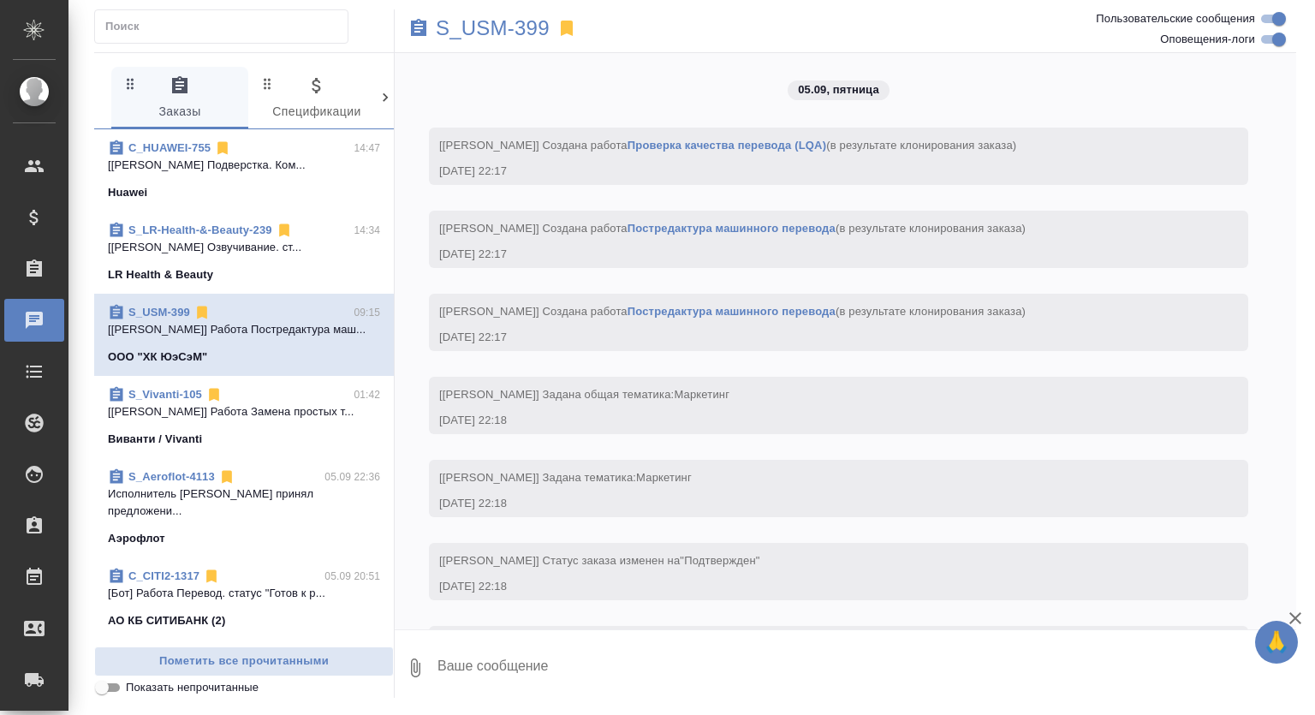
scroll to position [2853, 0]
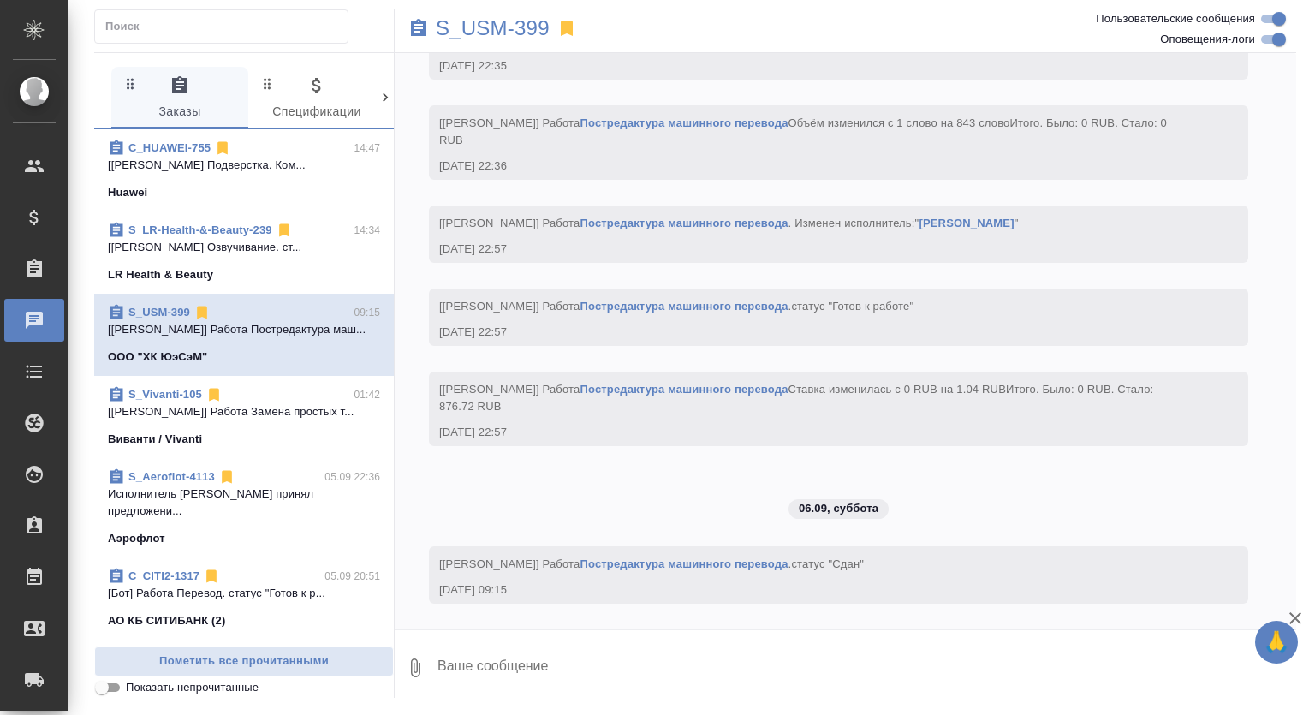
click at [316, 184] on div "Huawei" at bounding box center [244, 192] width 272 height 17
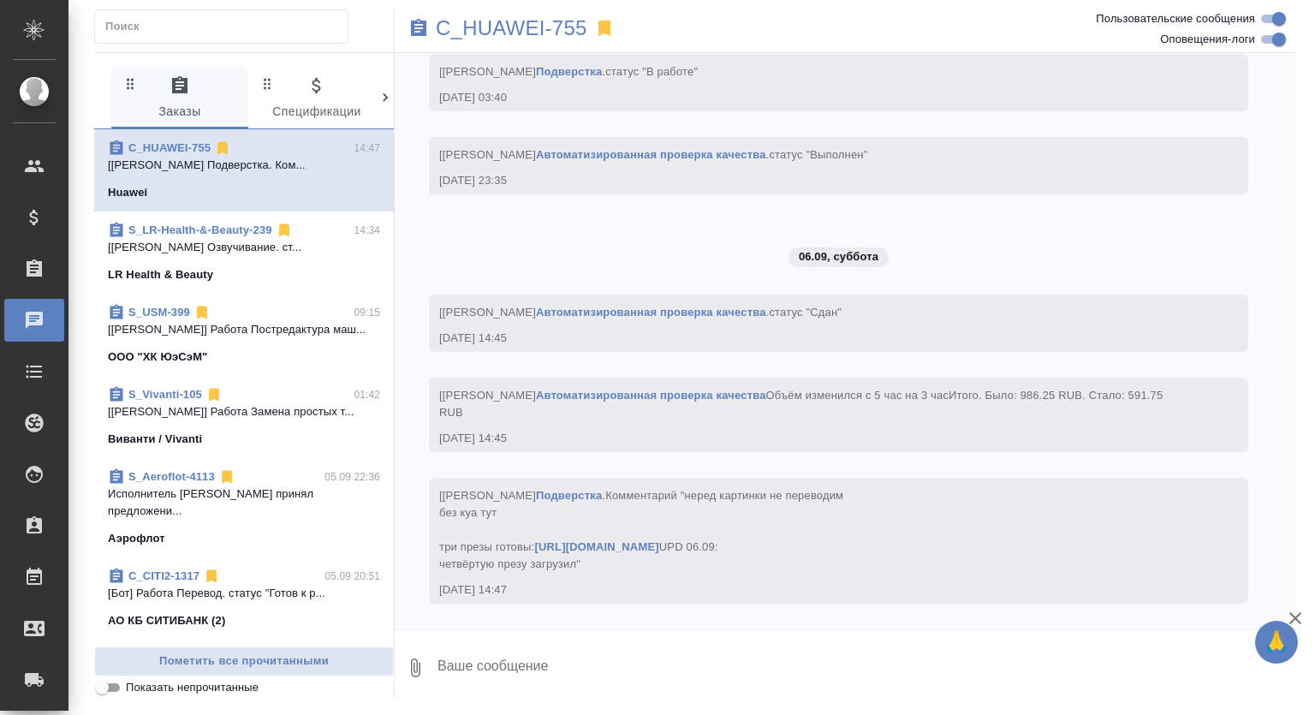
scroll to position [7973, 0]
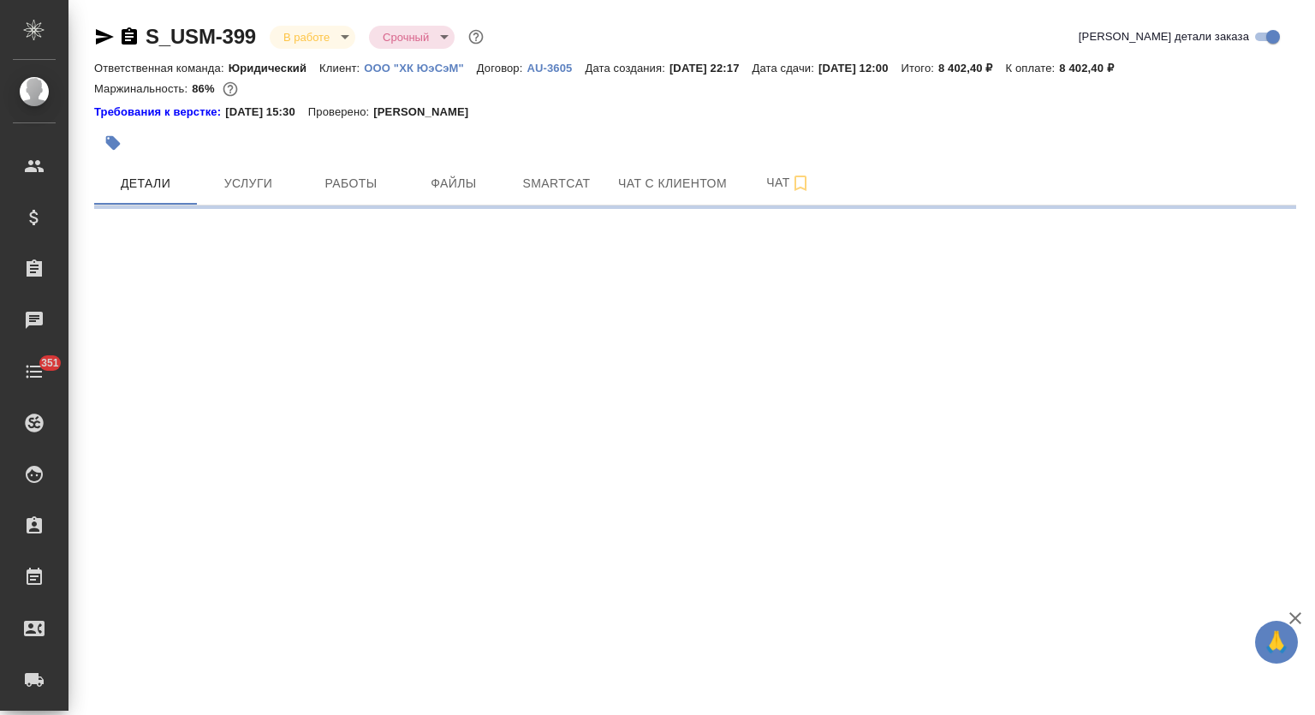
select select "RU"
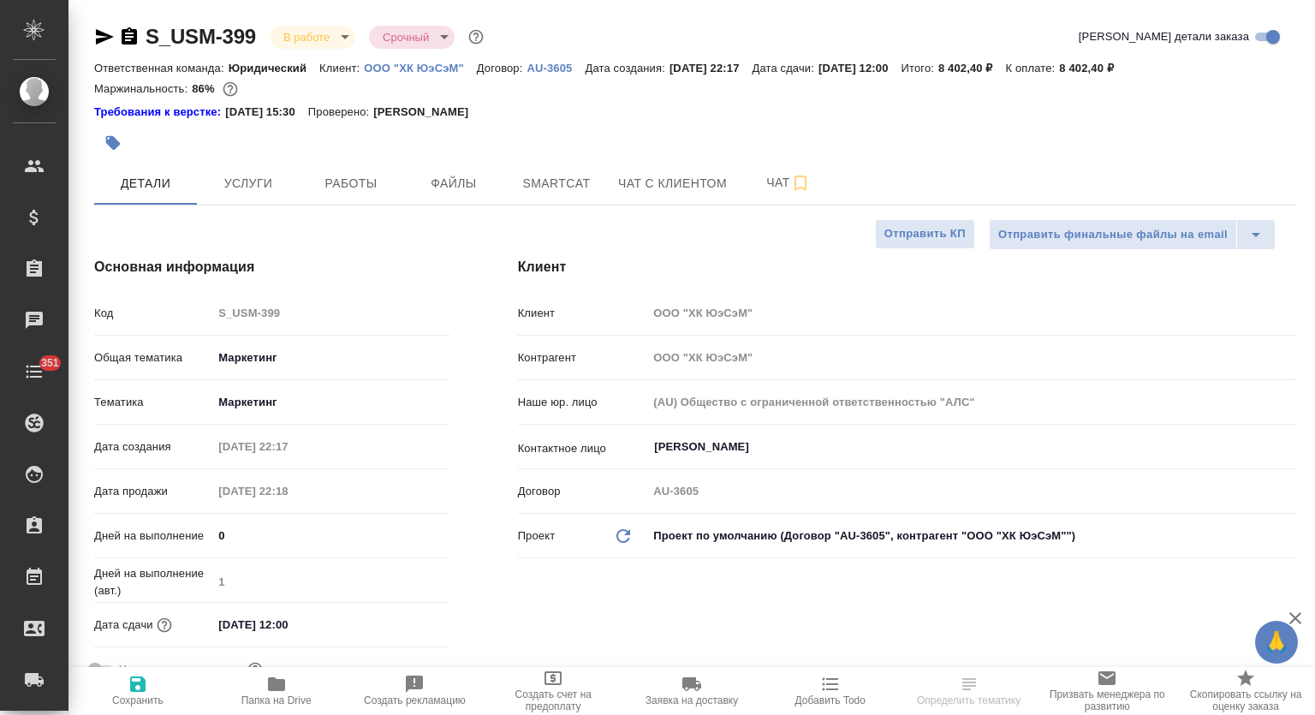
type textarea "x"
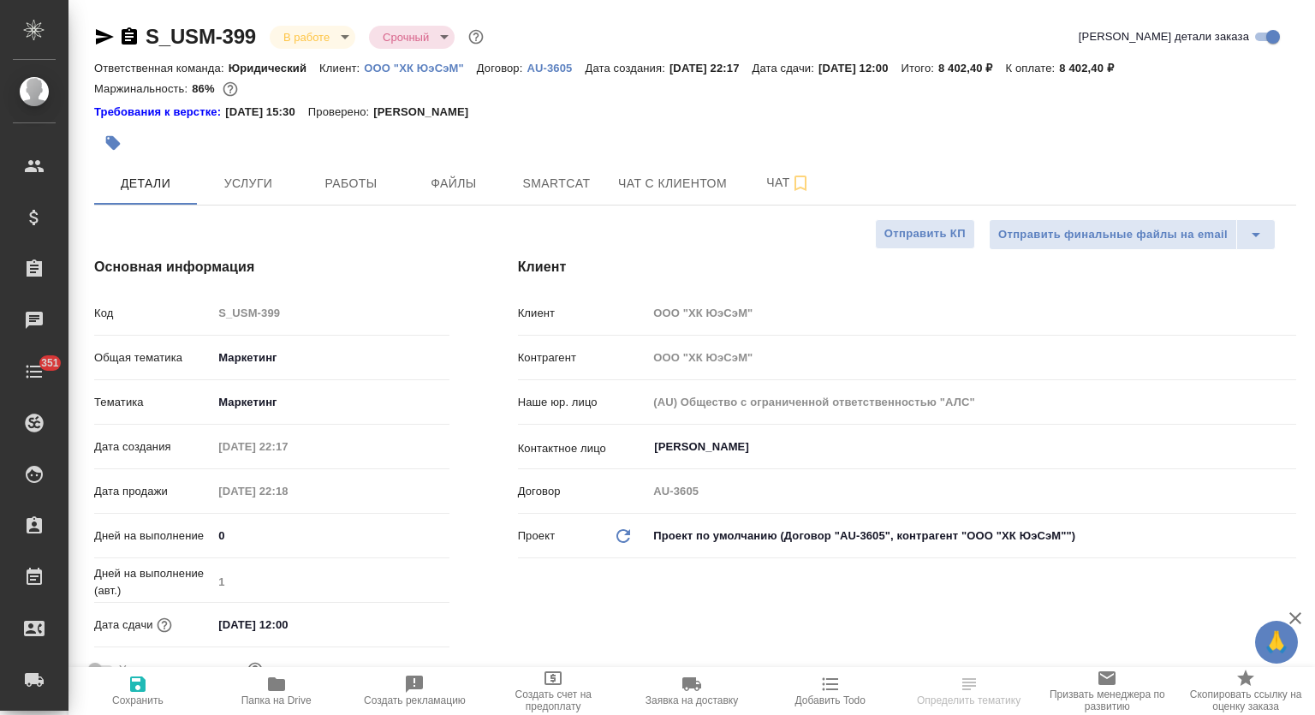
type textarea "x"
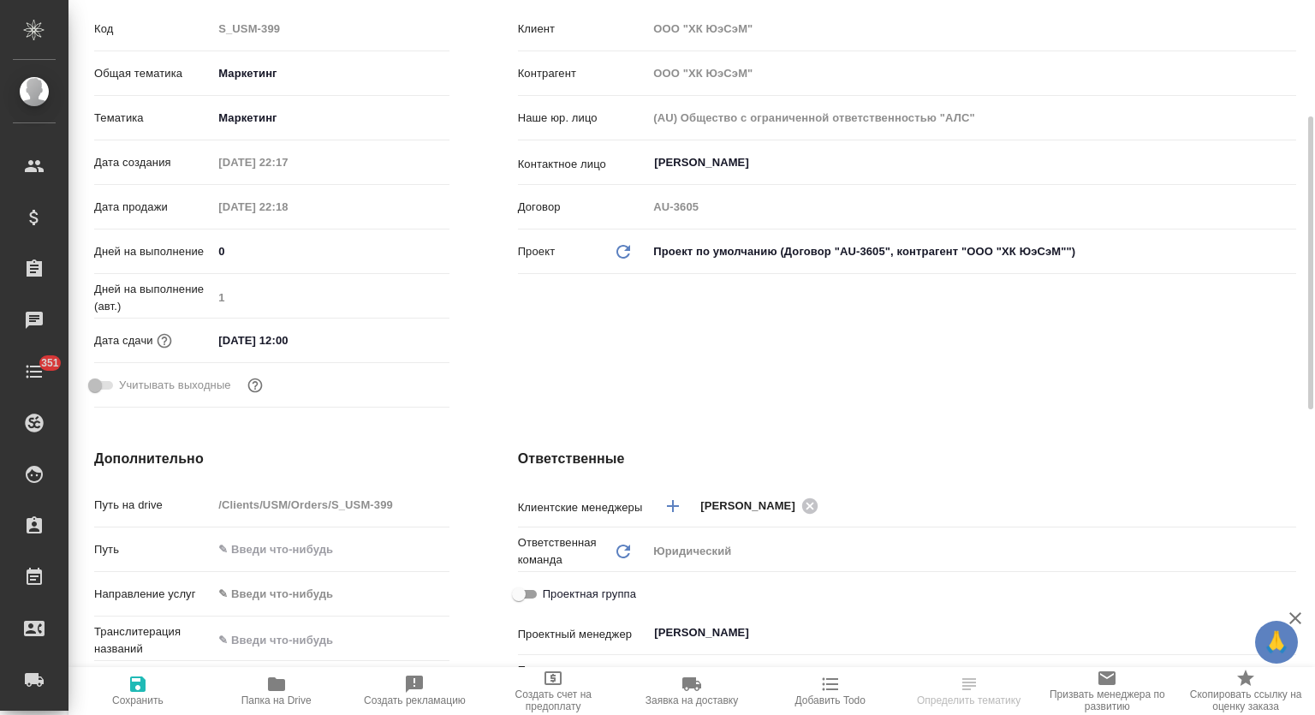
scroll to position [569, 0]
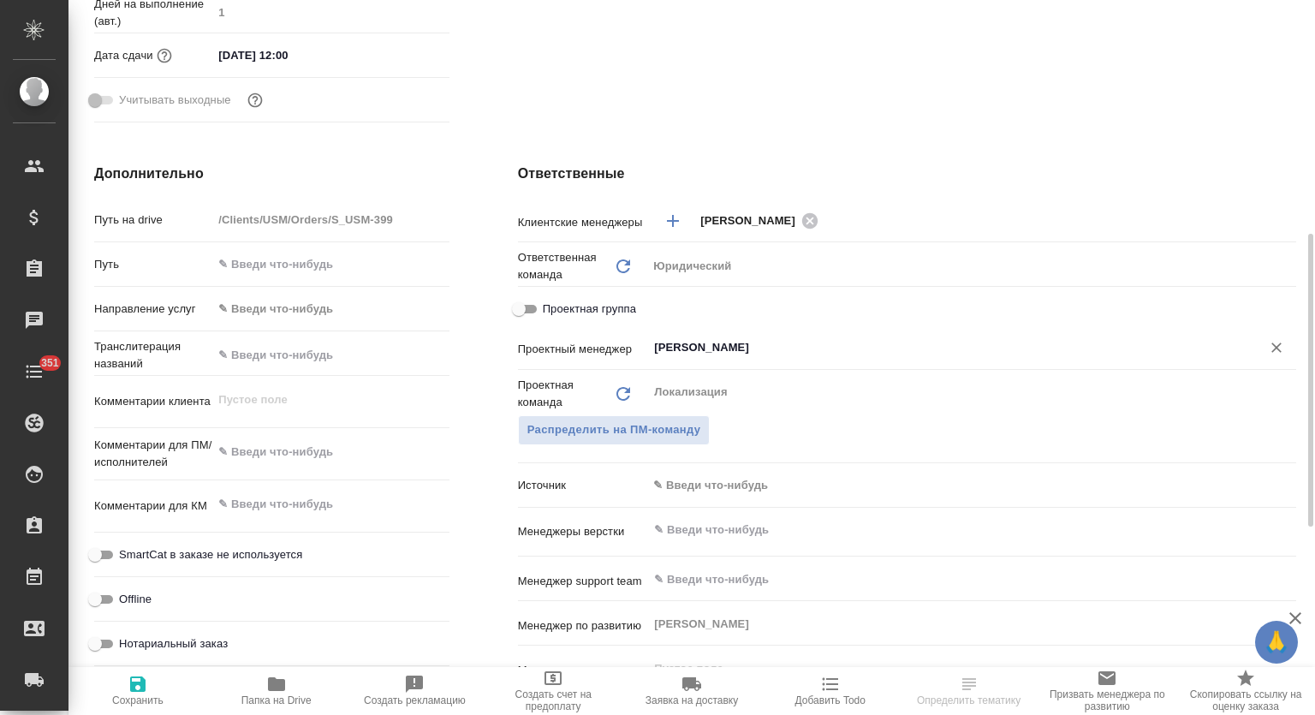
click at [775, 347] on input "[PERSON_NAME]" at bounding box center [942, 347] width 581 height 21
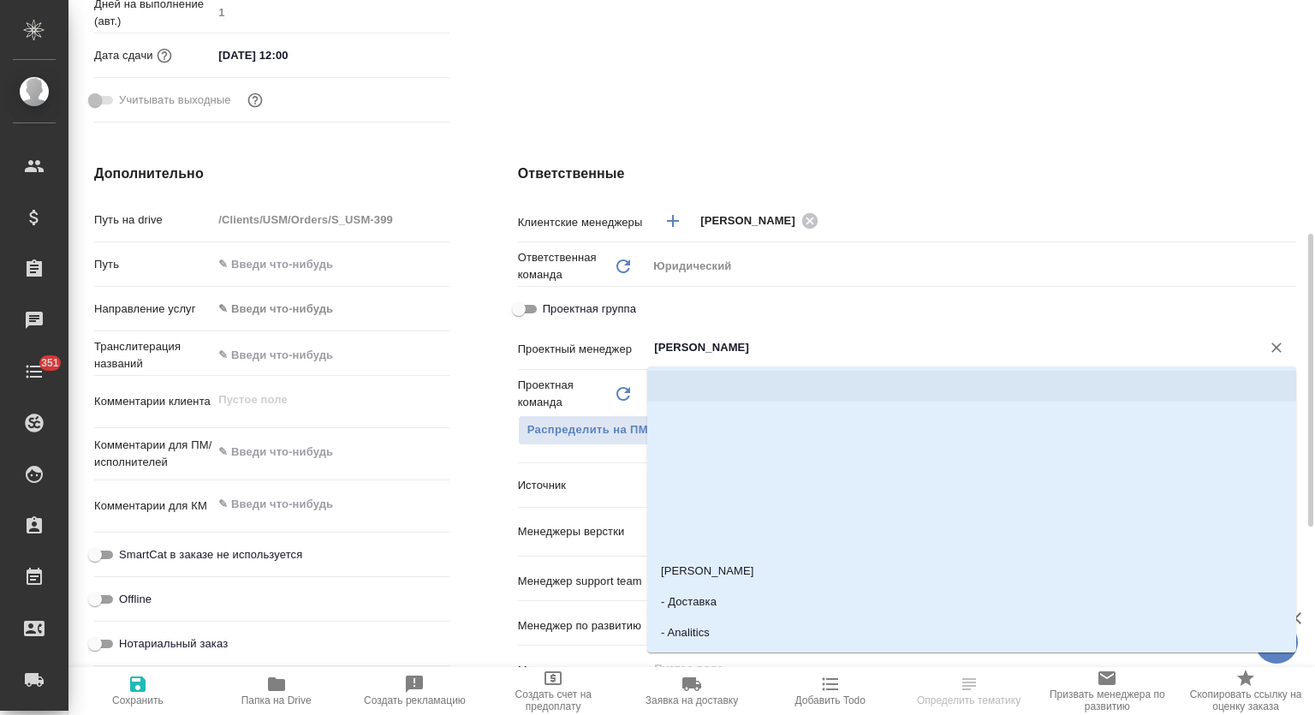
drag, startPoint x: 469, startPoint y: 410, endPoint x: 795, endPoint y: 42, distance: 491.9
click at [469, 410] on div "Дополнительно Путь на drive /Clients/USM/Orders/S_USM-399 Путь Направление услу…" at bounding box center [272, 474] width 424 height 691
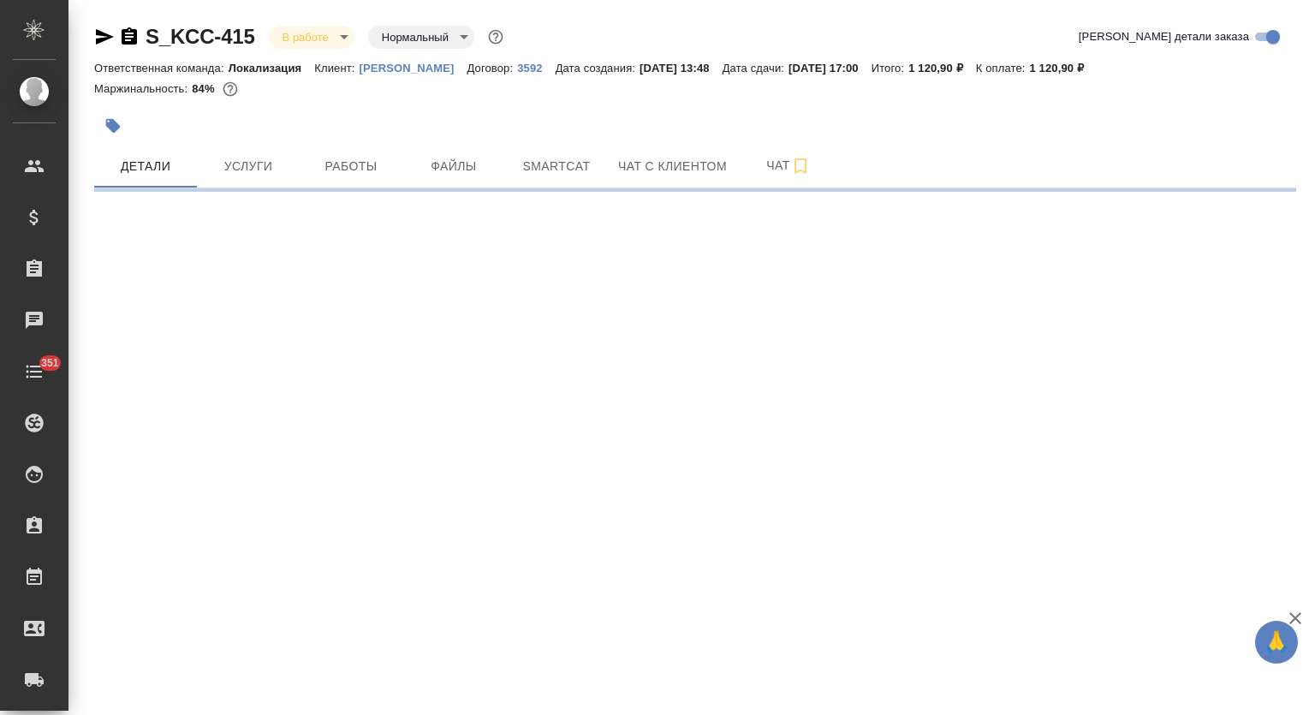
click at [370, 166] on span "Работы" at bounding box center [351, 166] width 82 height 21
select select "RU"
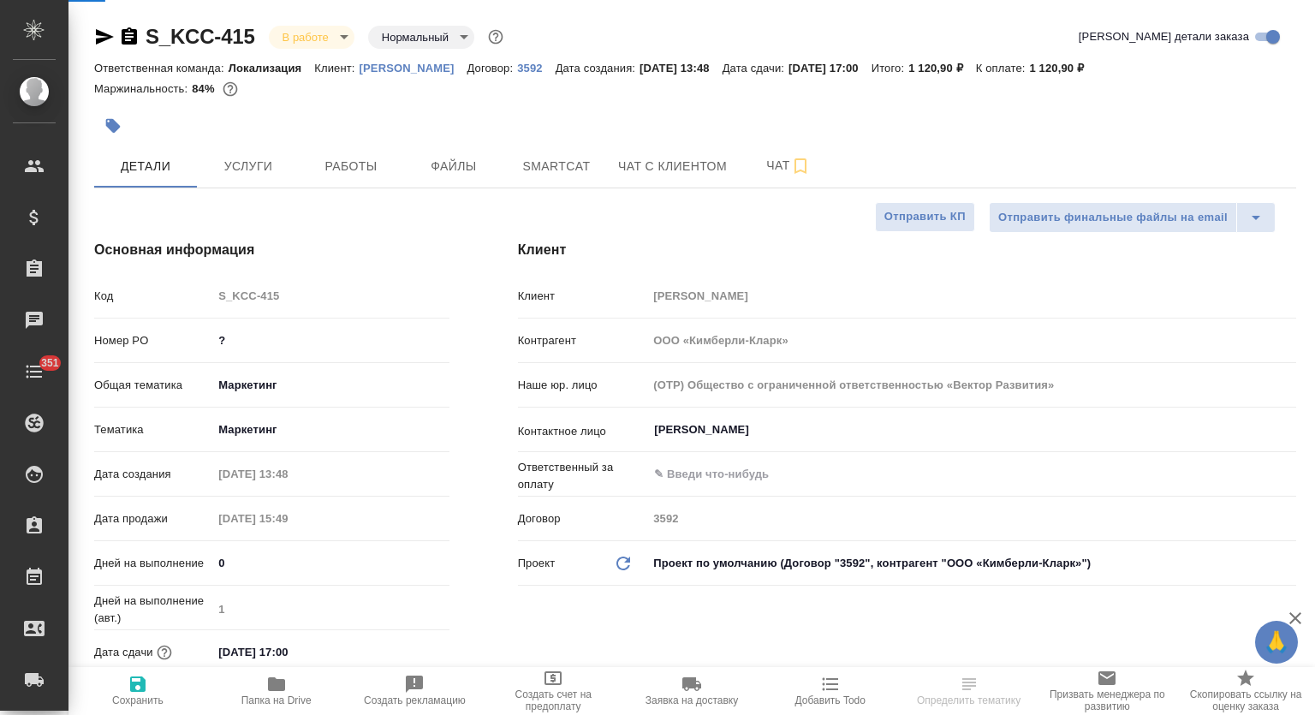
type textarea "x"
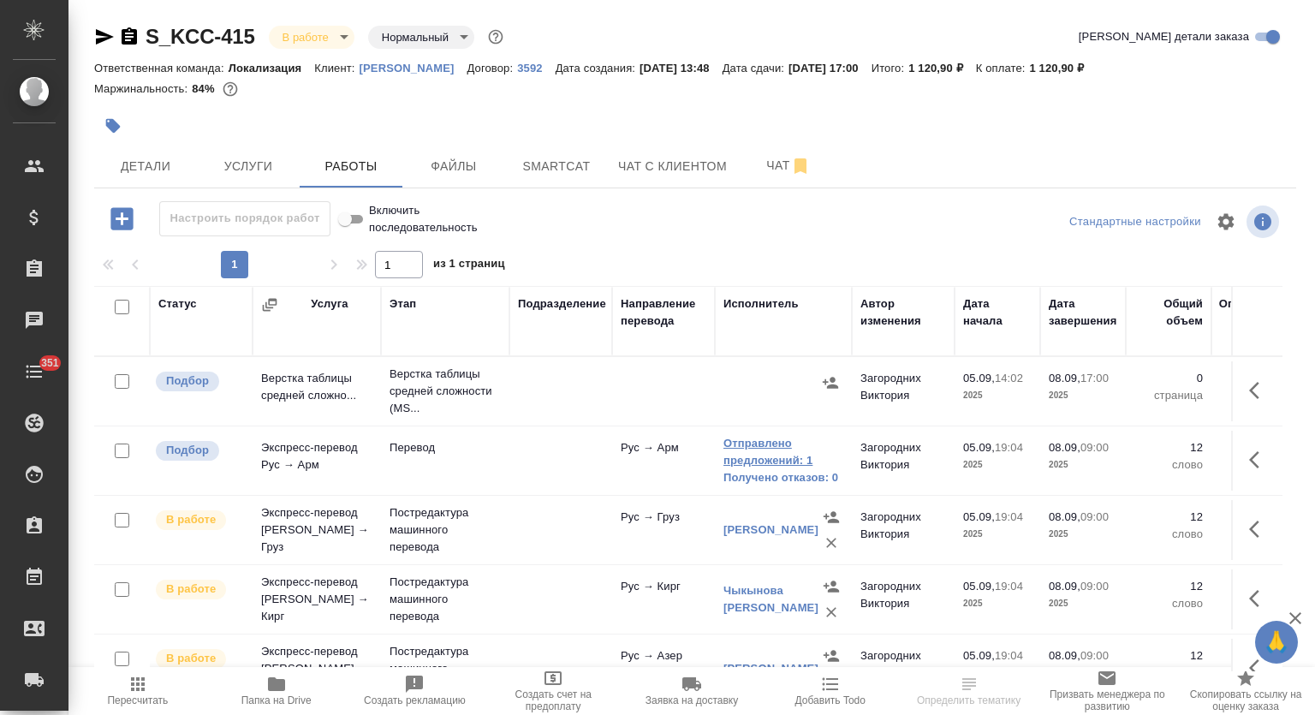
click at [760, 453] on link "Отправлено предложений: 1" at bounding box center [784, 452] width 120 height 34
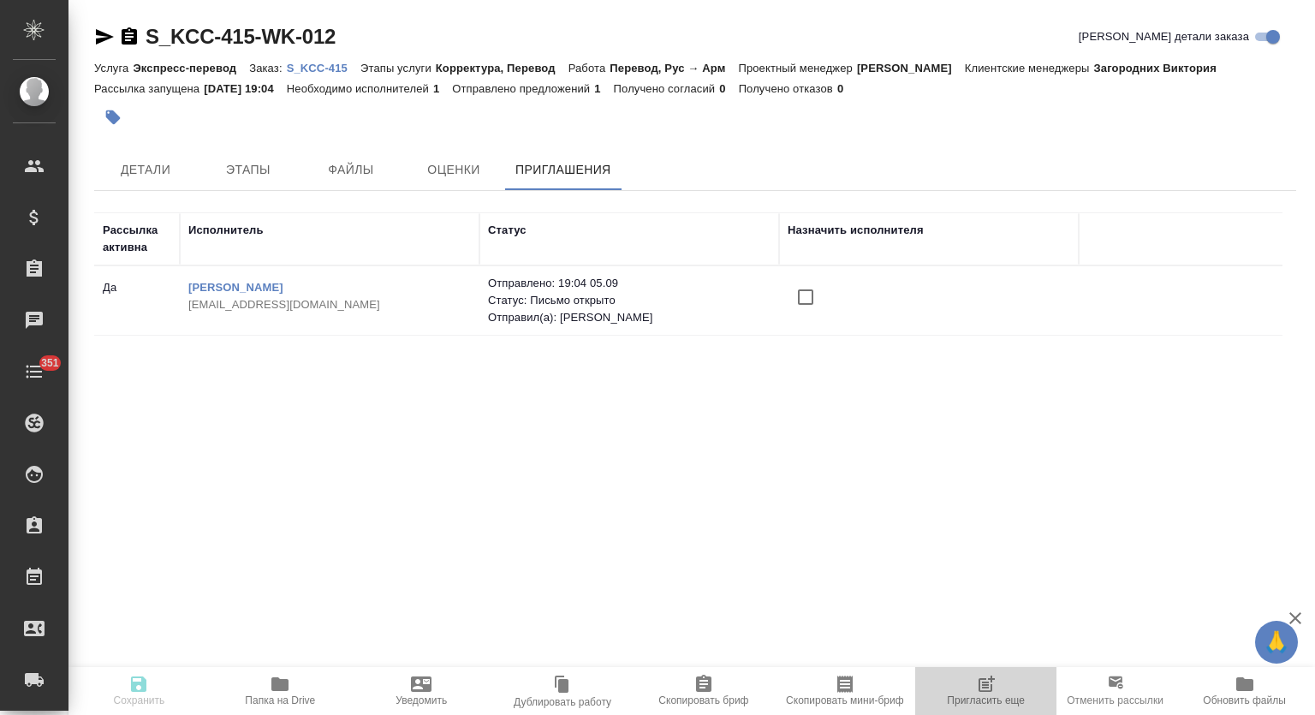
click at [996, 685] on icon "button" at bounding box center [986, 684] width 21 height 21
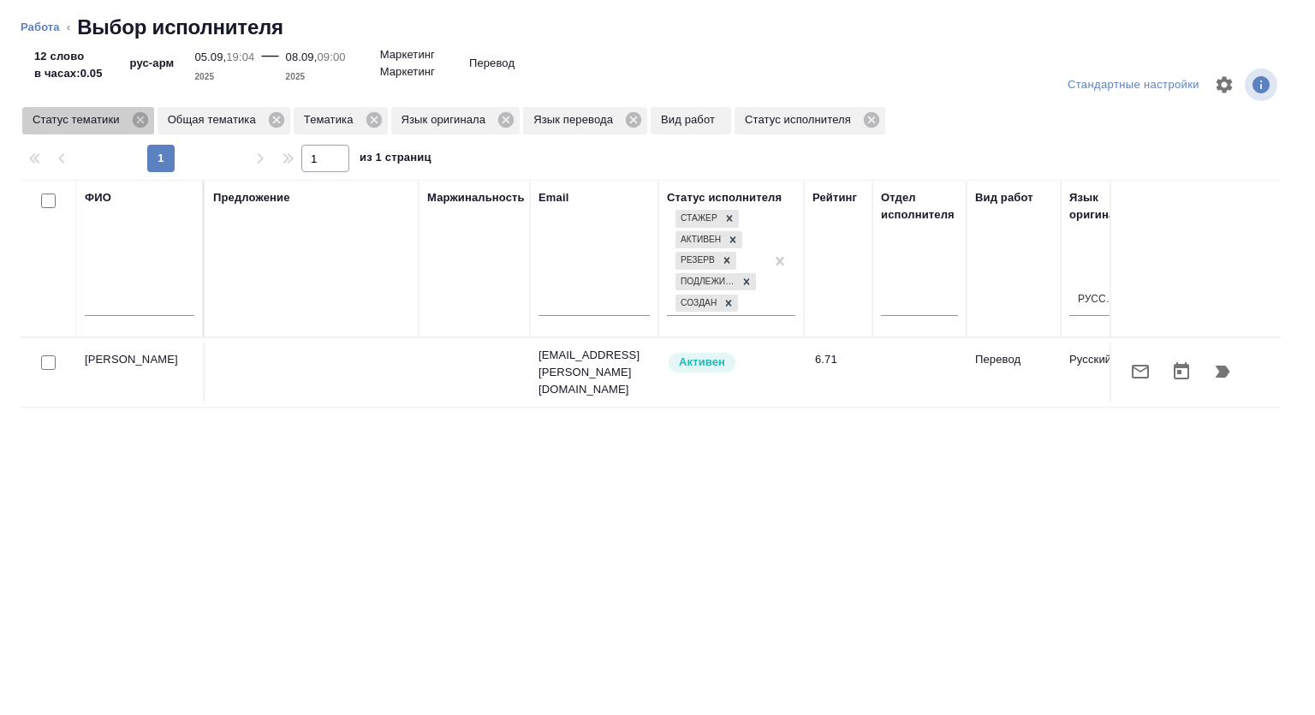
click at [142, 122] on icon at bounding box center [140, 119] width 19 height 19
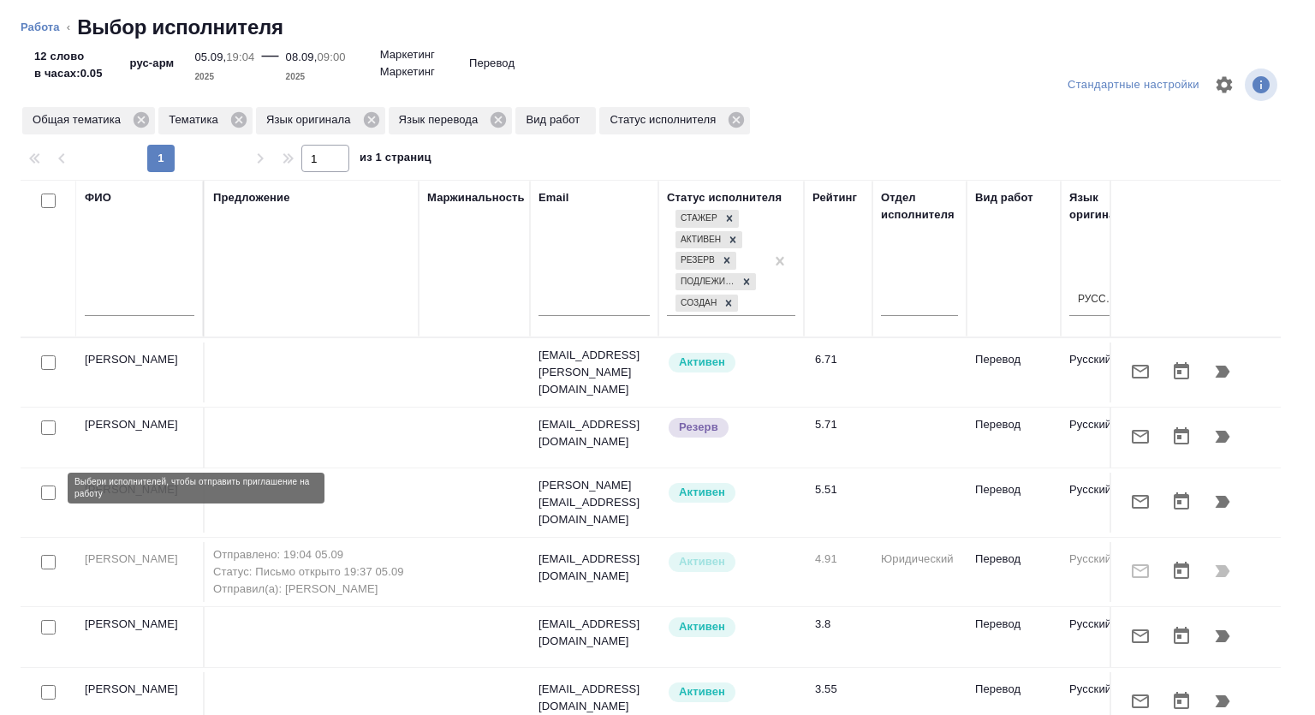
click at [47, 485] on input "checkbox" at bounding box center [48, 492] width 15 height 15
checkbox input "true"
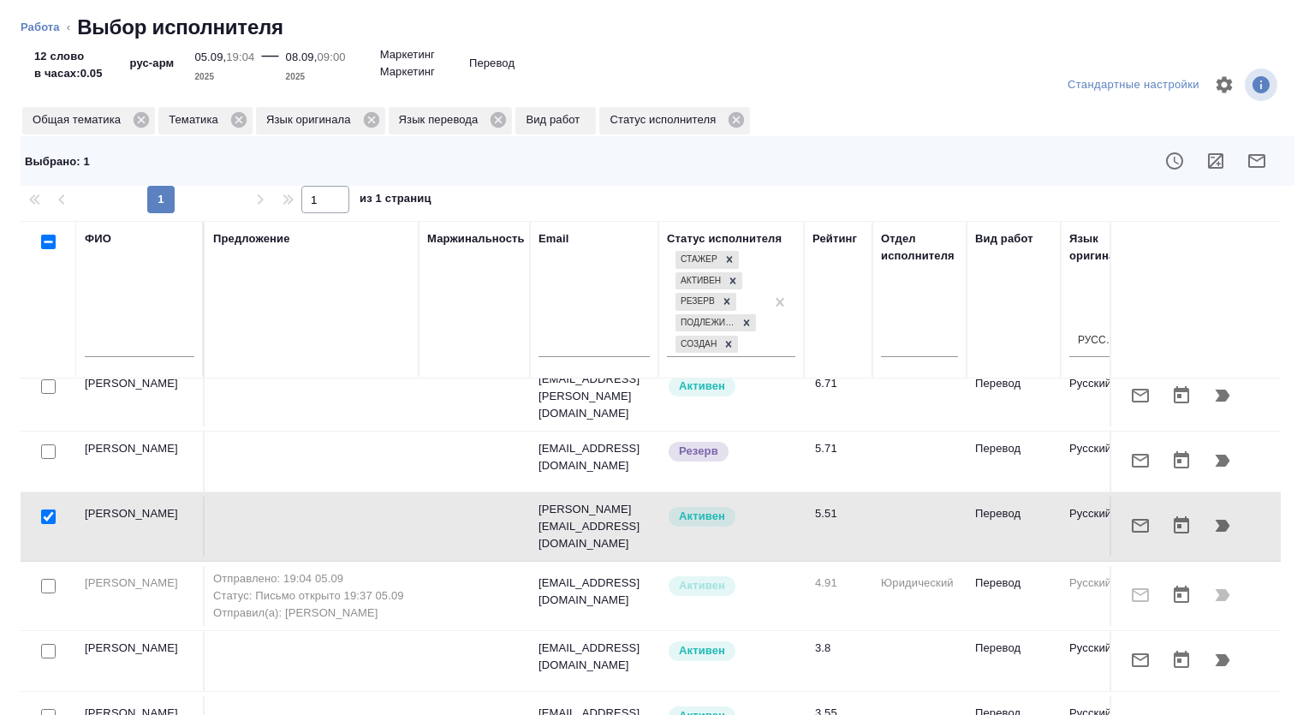
scroll to position [21, 0]
click at [49, 708] on input "checkbox" at bounding box center [48, 715] width 15 height 15
checkbox input "true"
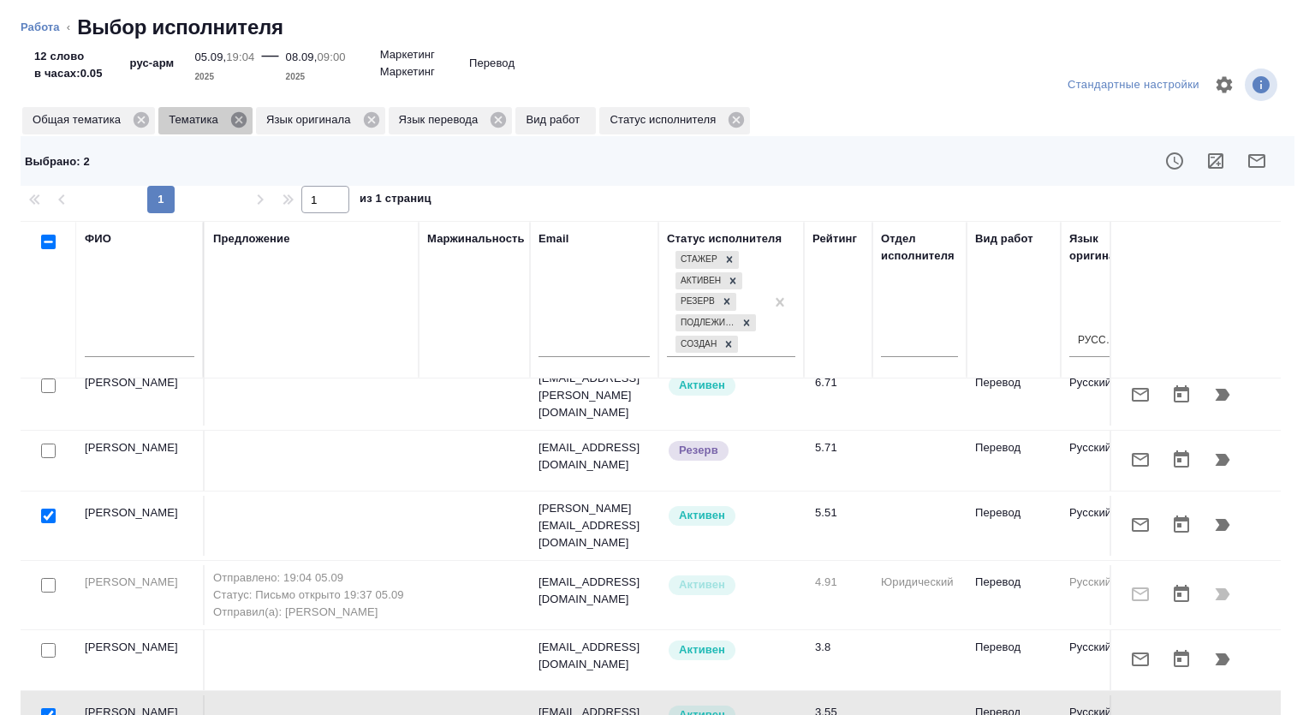
click at [235, 126] on icon at bounding box center [238, 119] width 15 height 15
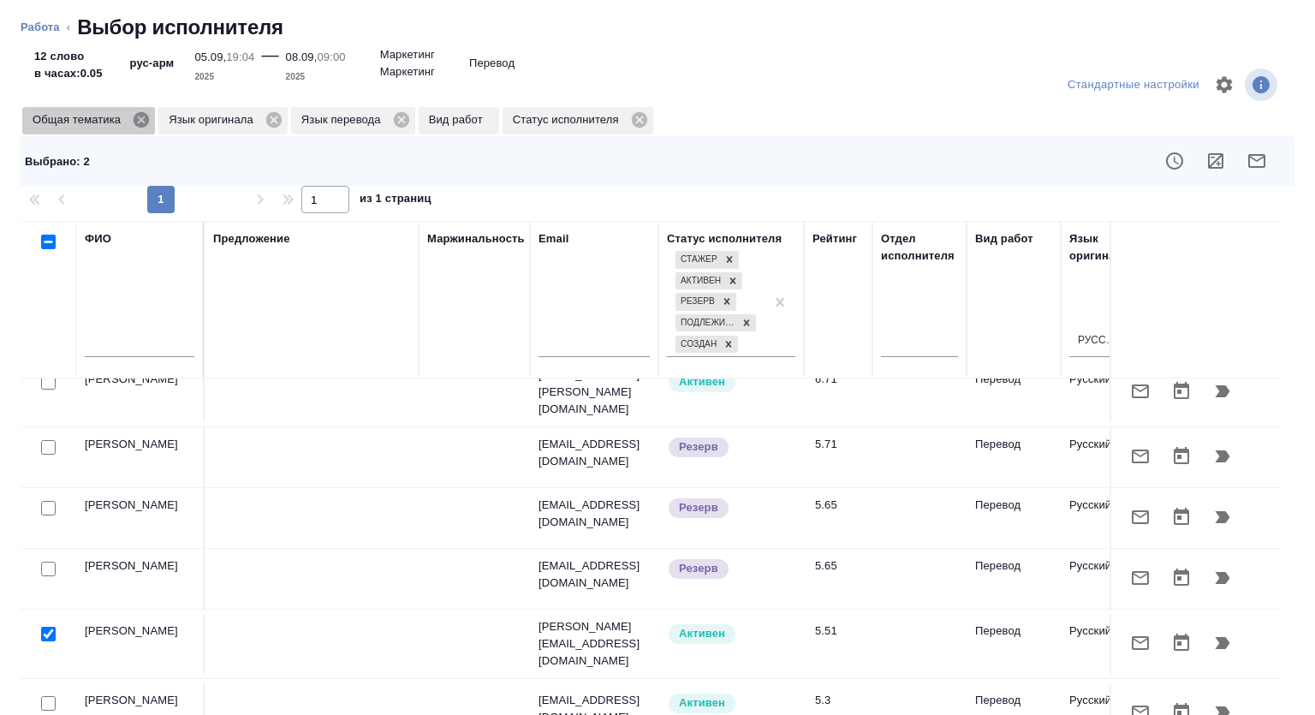
click at [140, 119] on icon at bounding box center [141, 119] width 19 height 19
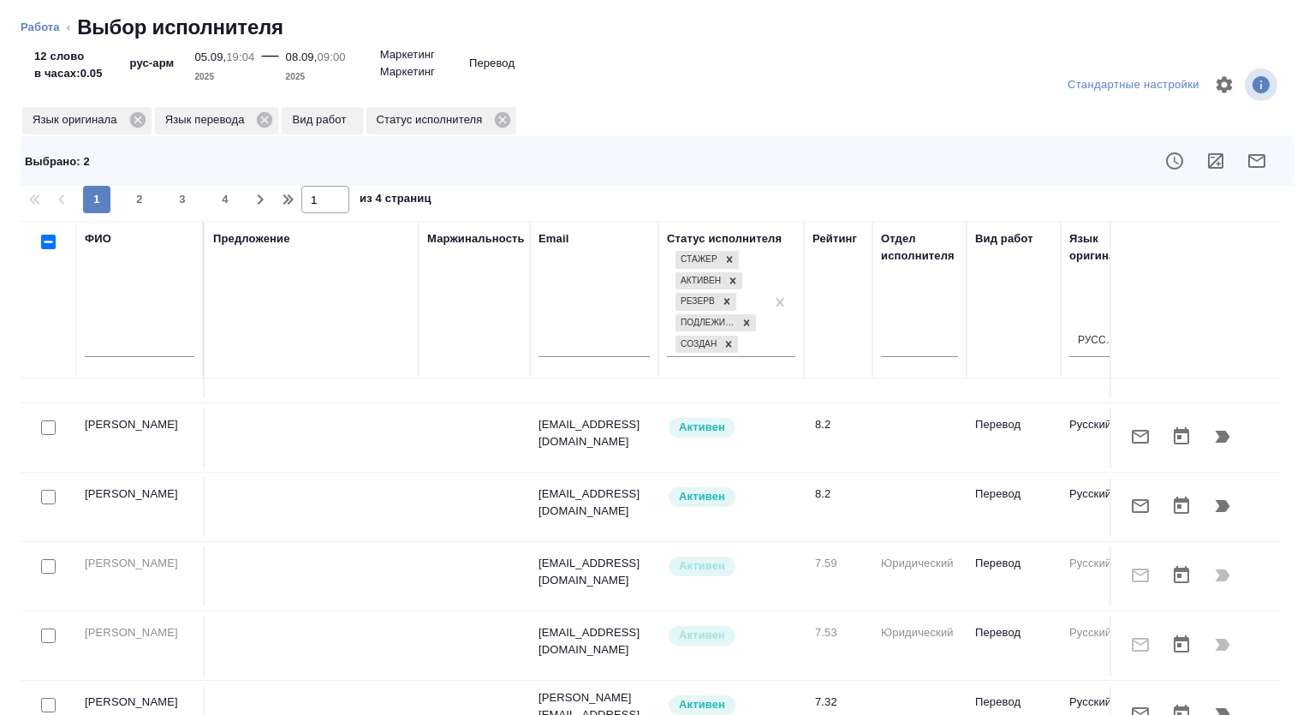
scroll to position [342, 0]
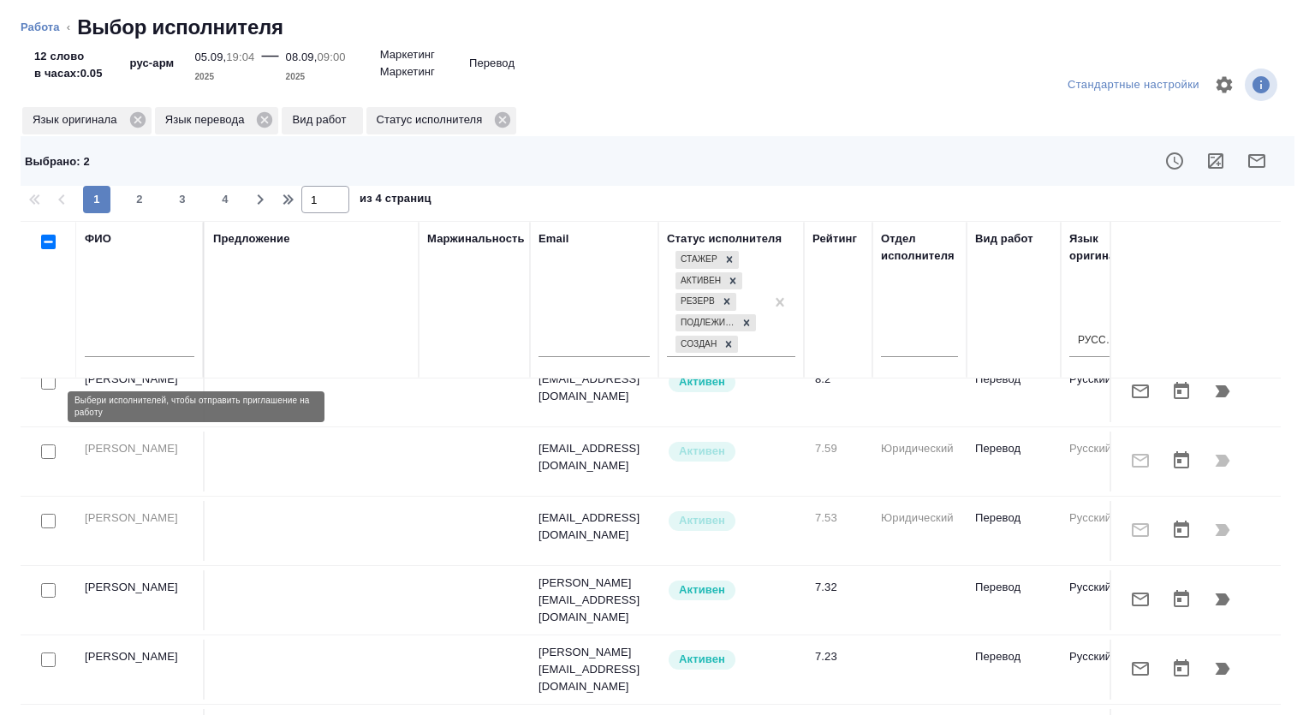
click at [45, 390] on input "checkbox" at bounding box center [48, 382] width 15 height 15
checkbox input "true"
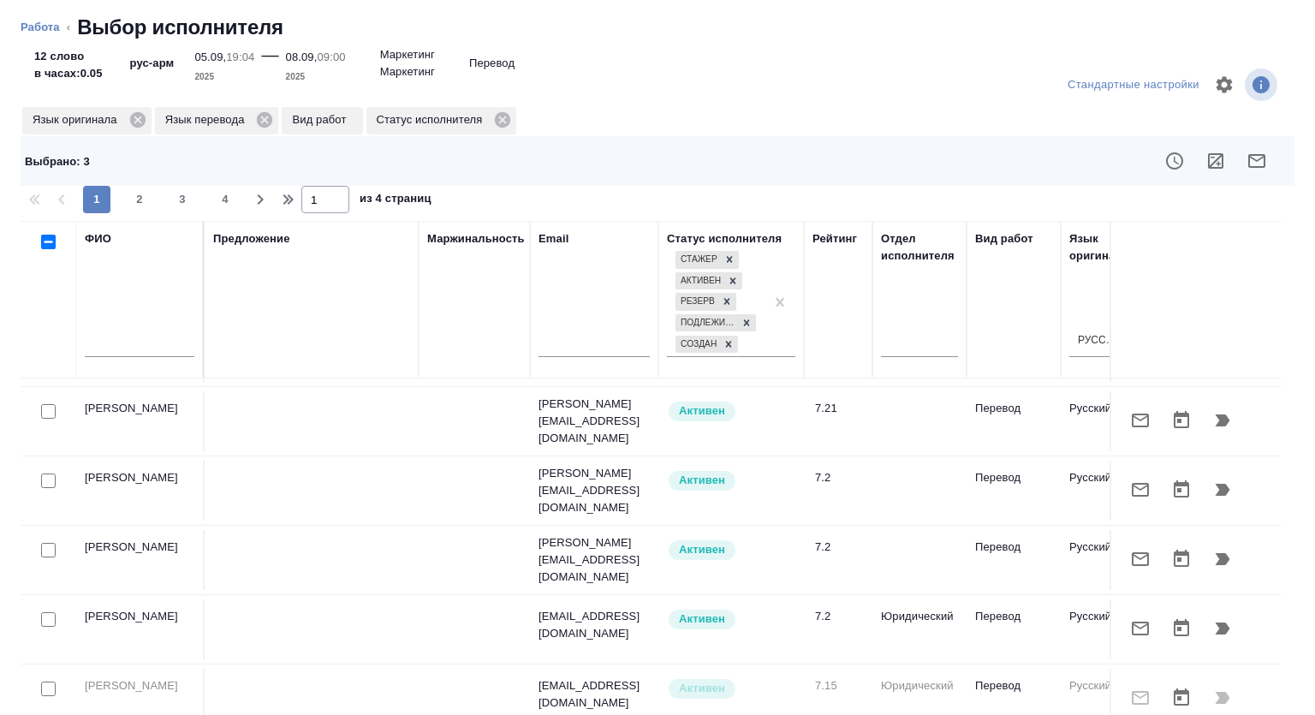
scroll to position [913, 0]
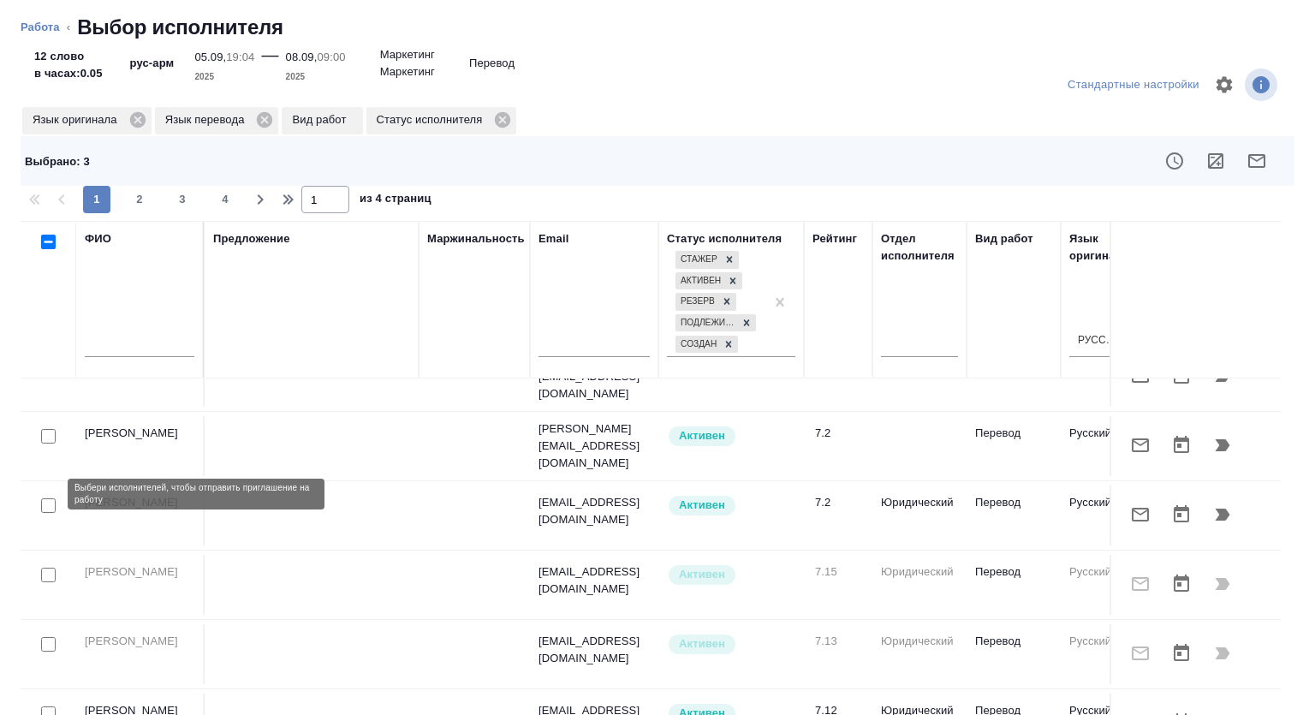
click at [42, 498] on input "checkbox" at bounding box center [48, 505] width 15 height 15
checkbox input "true"
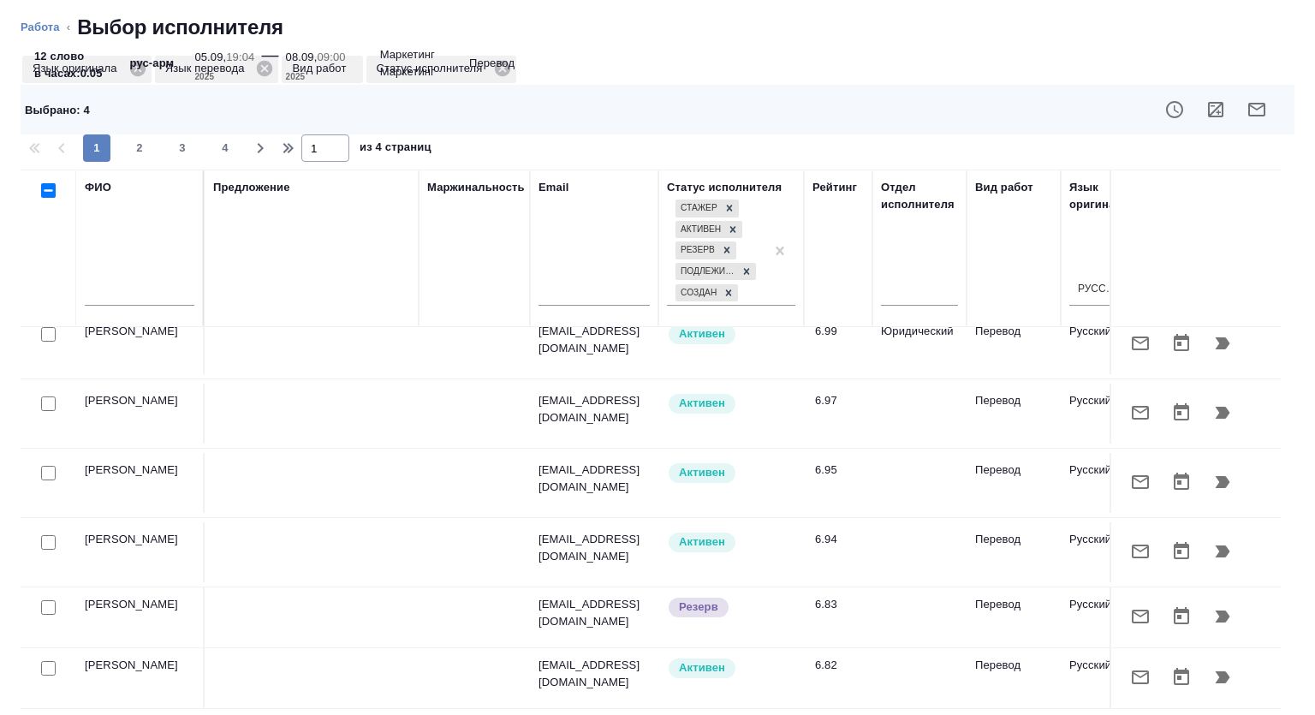
scroll to position [0, 0]
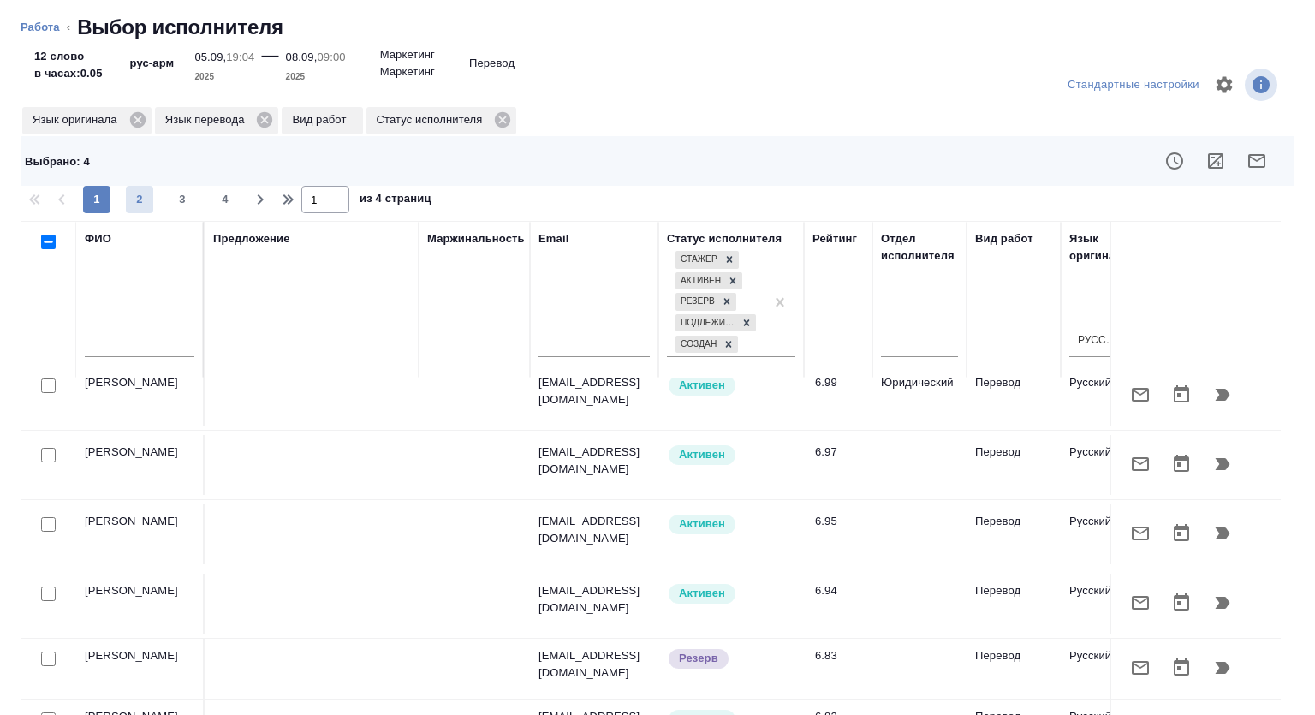
click at [141, 191] on span "2" at bounding box center [139, 199] width 27 height 17
type input "2"
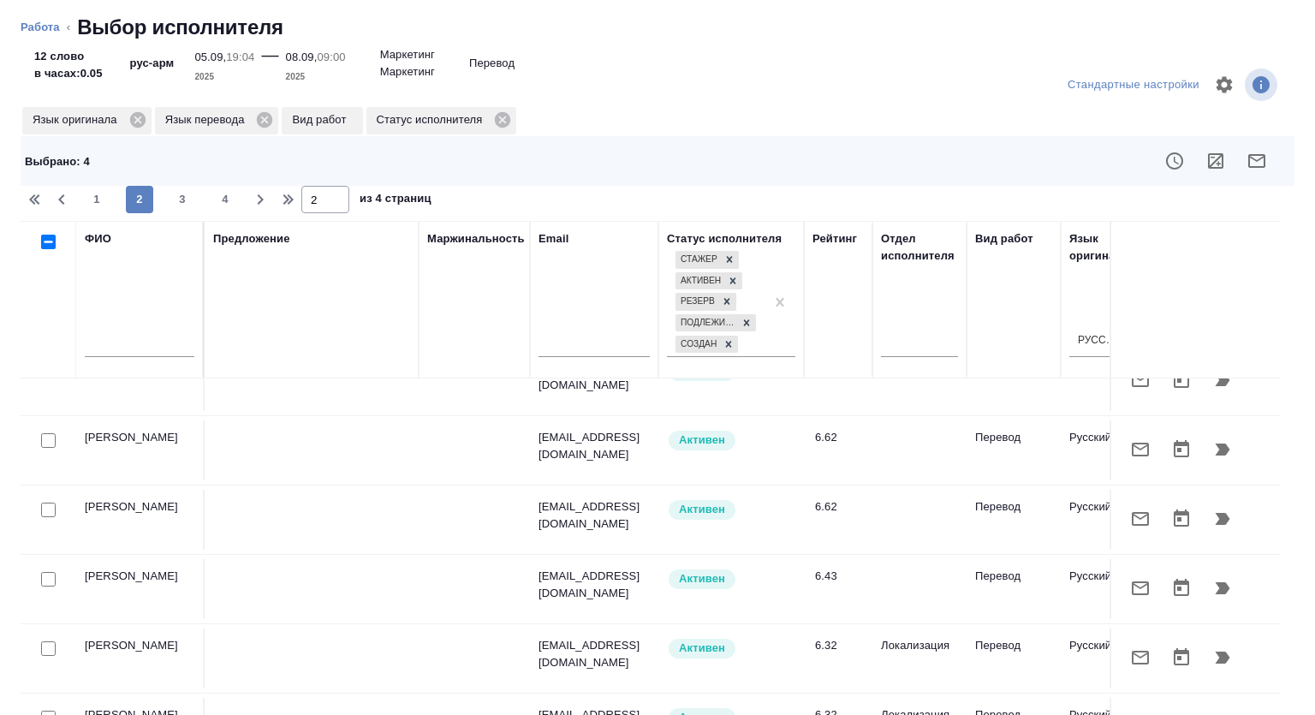
scroll to position [555, 0]
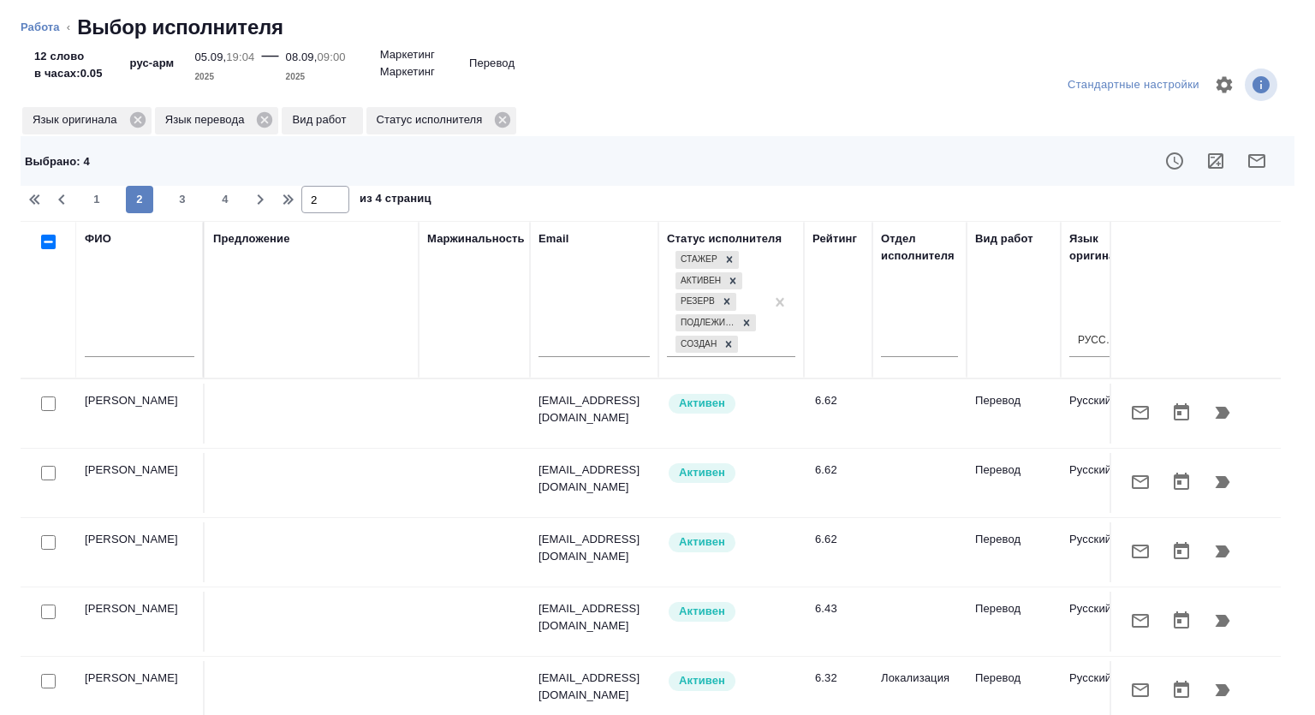
click at [1257, 163] on button "button" at bounding box center [1256, 160] width 41 height 41
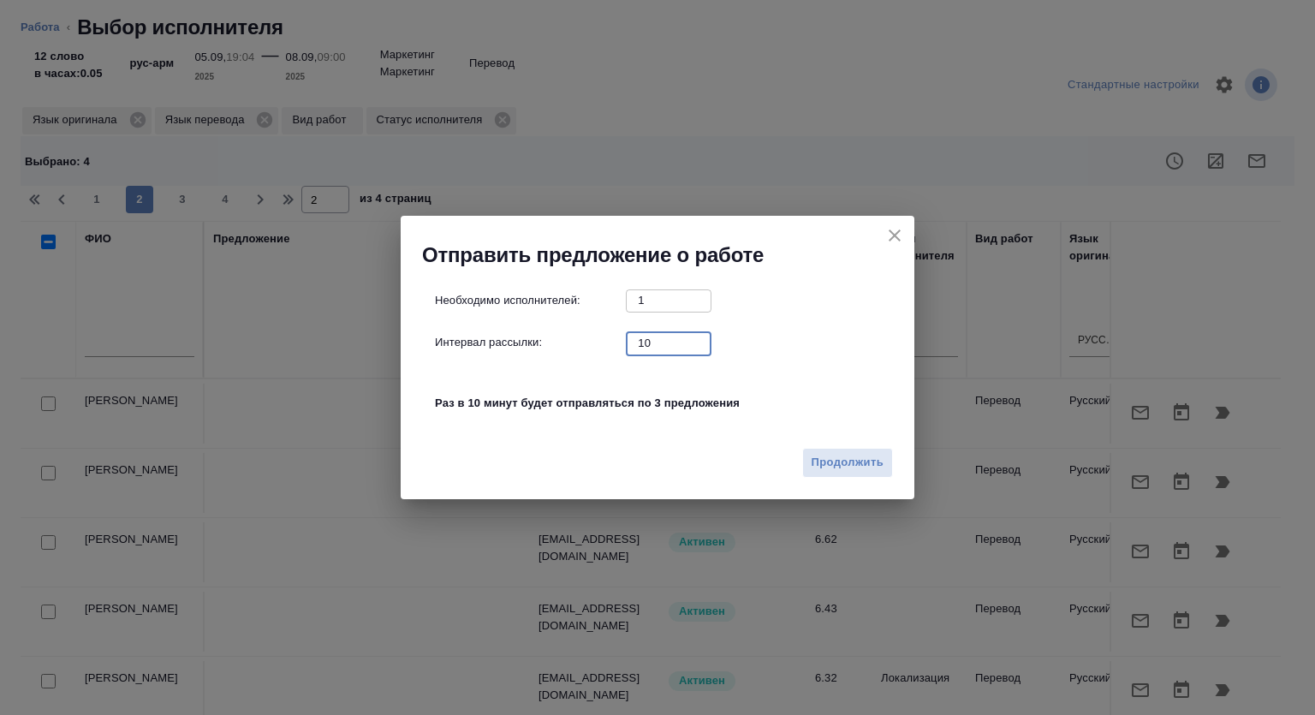
drag, startPoint x: 652, startPoint y: 342, endPoint x: 612, endPoint y: 337, distance: 40.6
click at [612, 337] on div "Интервал рассылки: 10 ​" at bounding box center [664, 342] width 459 height 21
type input "0"
click at [832, 463] on span "Продолжить" at bounding box center [848, 463] width 72 height 20
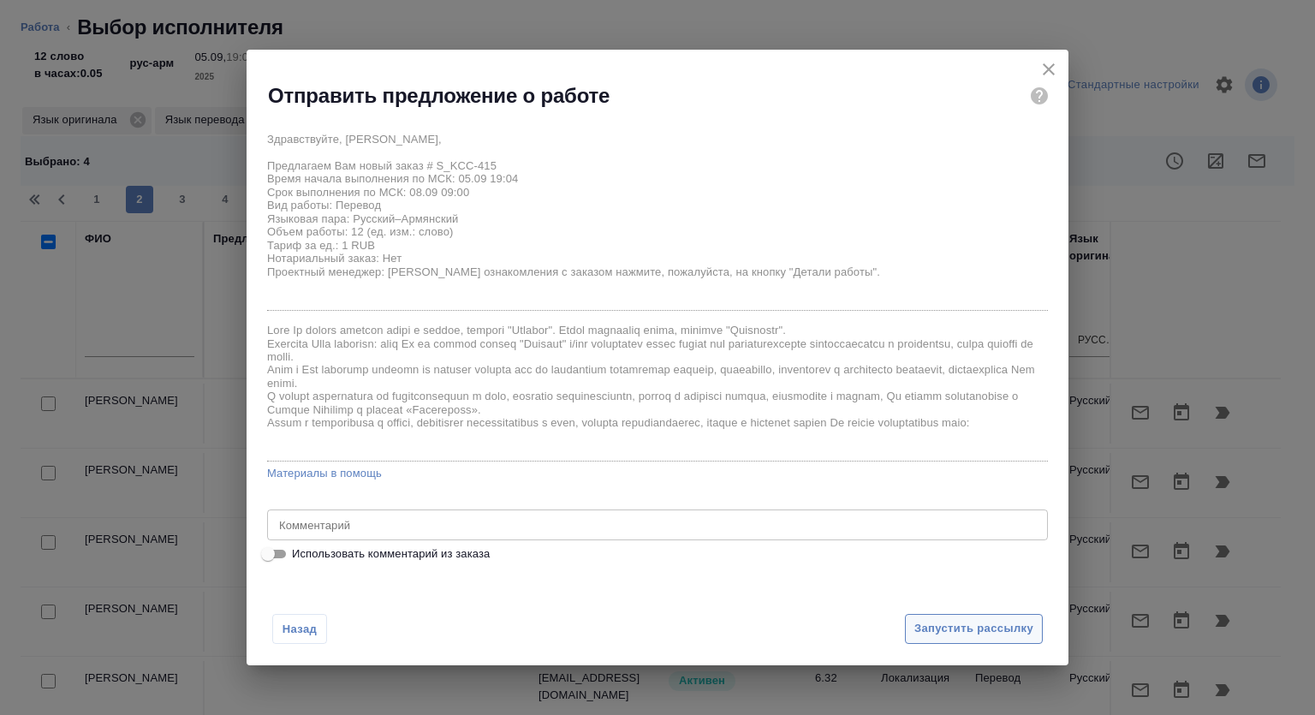
click at [952, 624] on span "Запустить рассылку" at bounding box center [973, 629] width 119 height 20
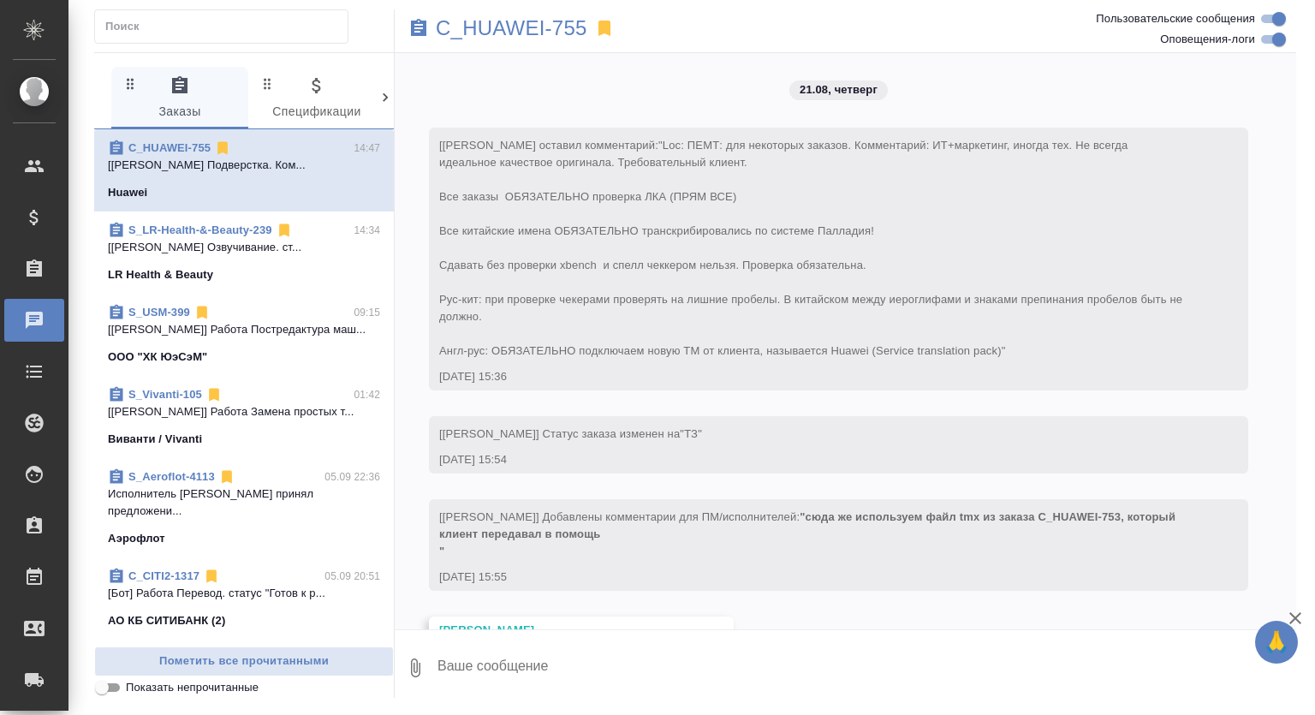
scroll to position [7973, 0]
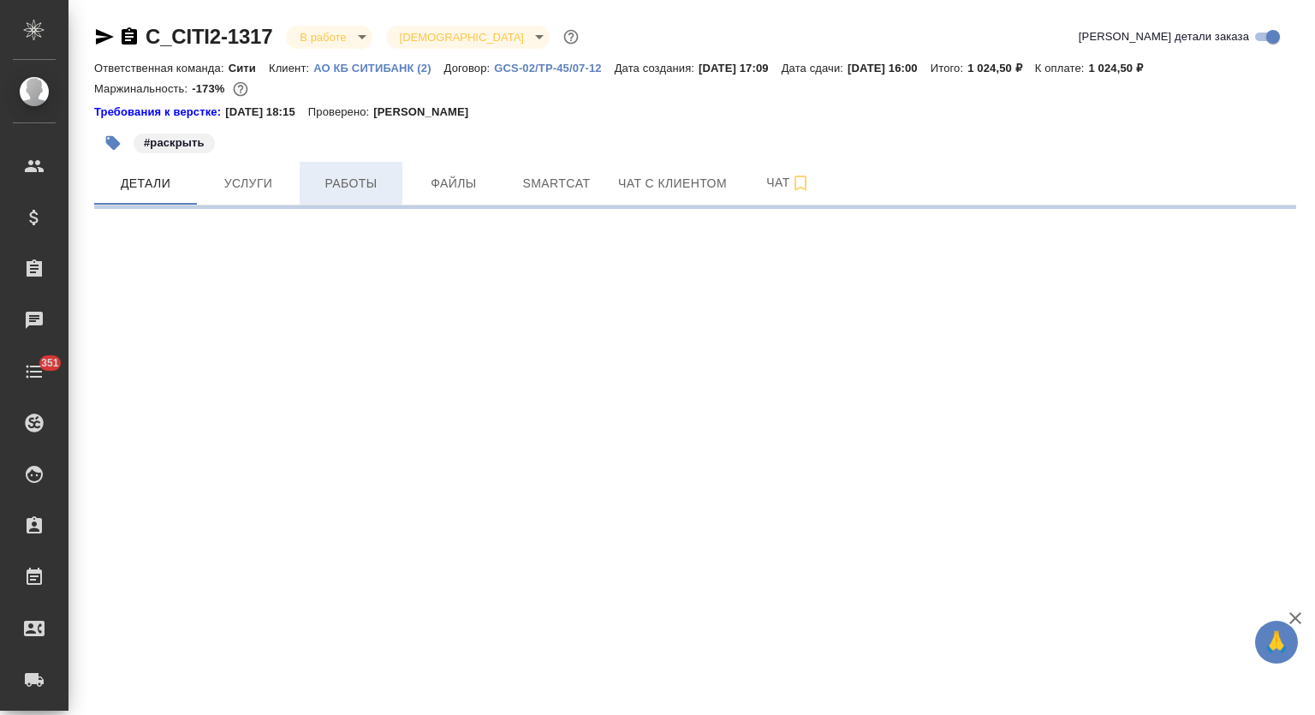
select select "RU"
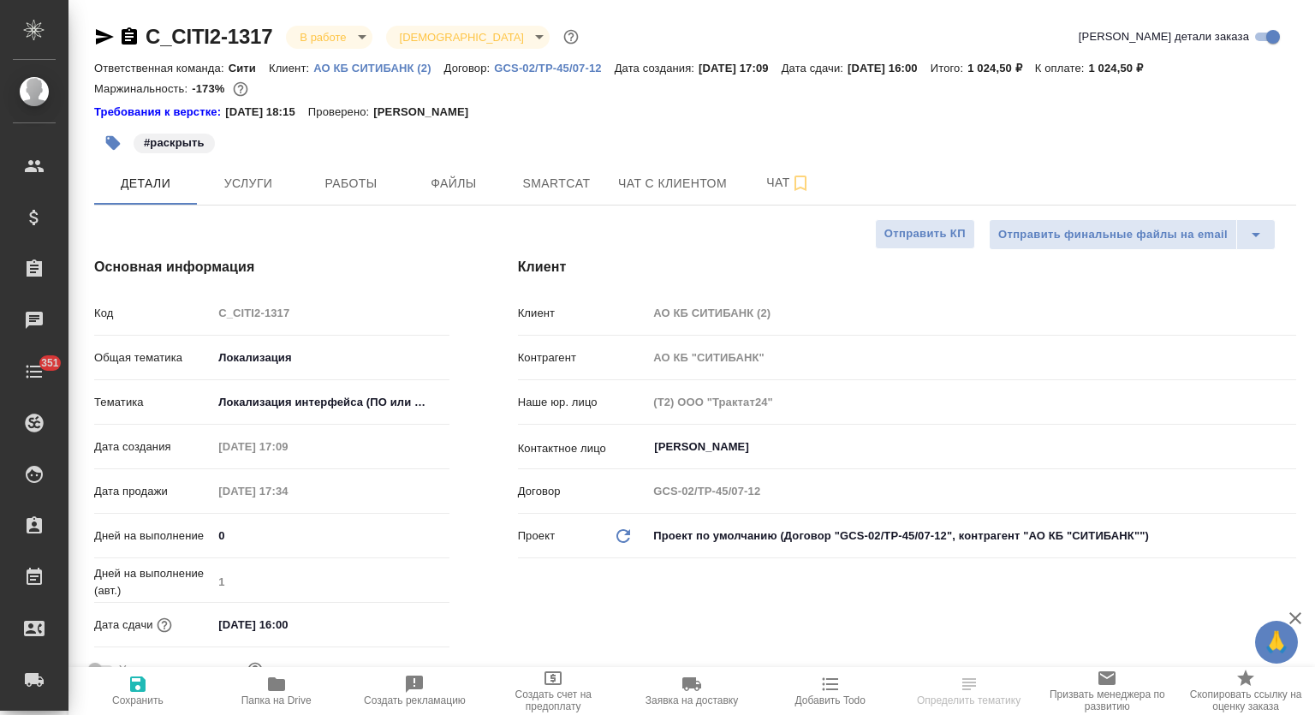
click at [408, 178] on button "Файлы" at bounding box center [453, 183] width 103 height 43
type textarea "x"
click at [338, 177] on span "Работы" at bounding box center [351, 183] width 82 height 21
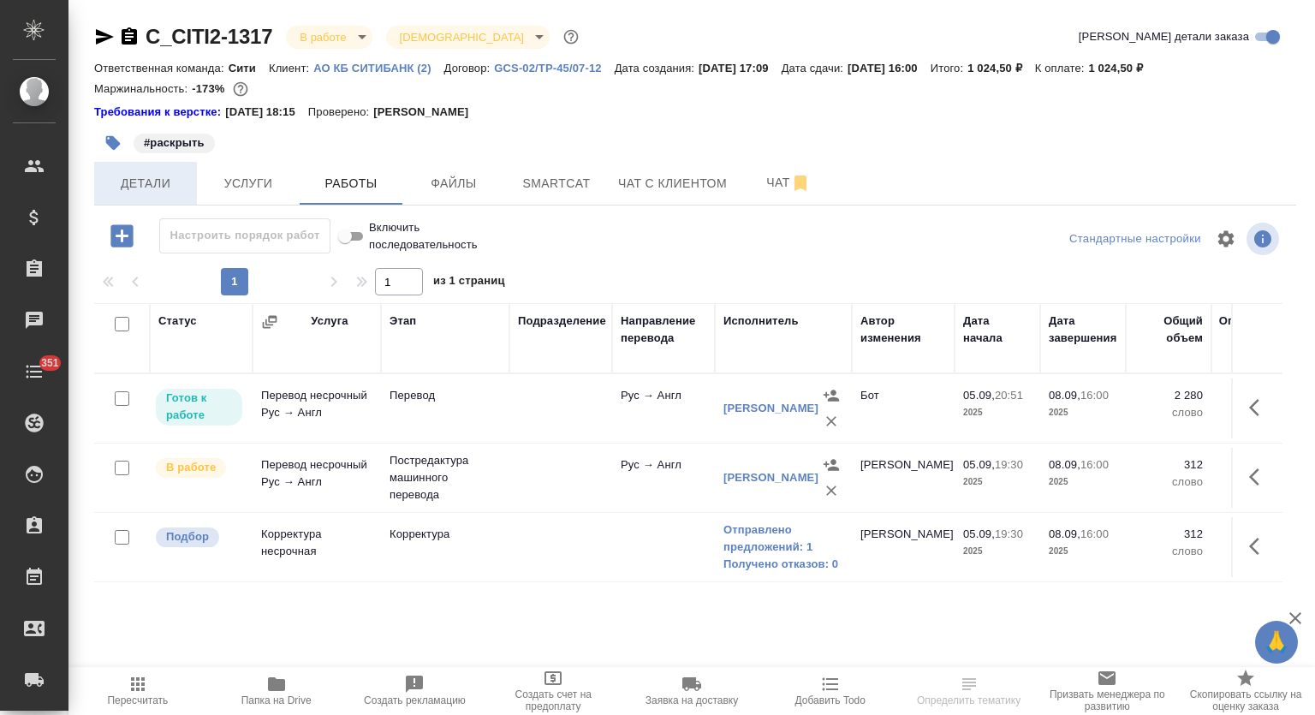
click at [163, 194] on span "Детали" at bounding box center [145, 183] width 82 height 21
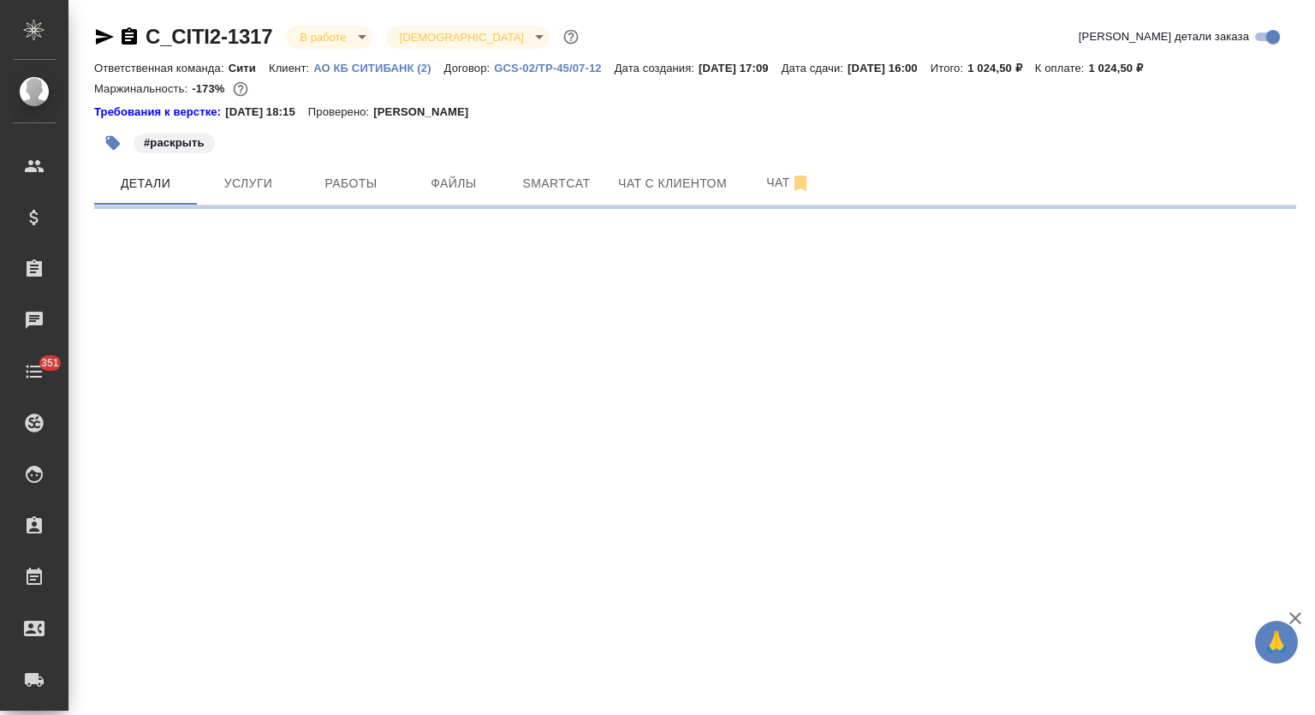
select select "RU"
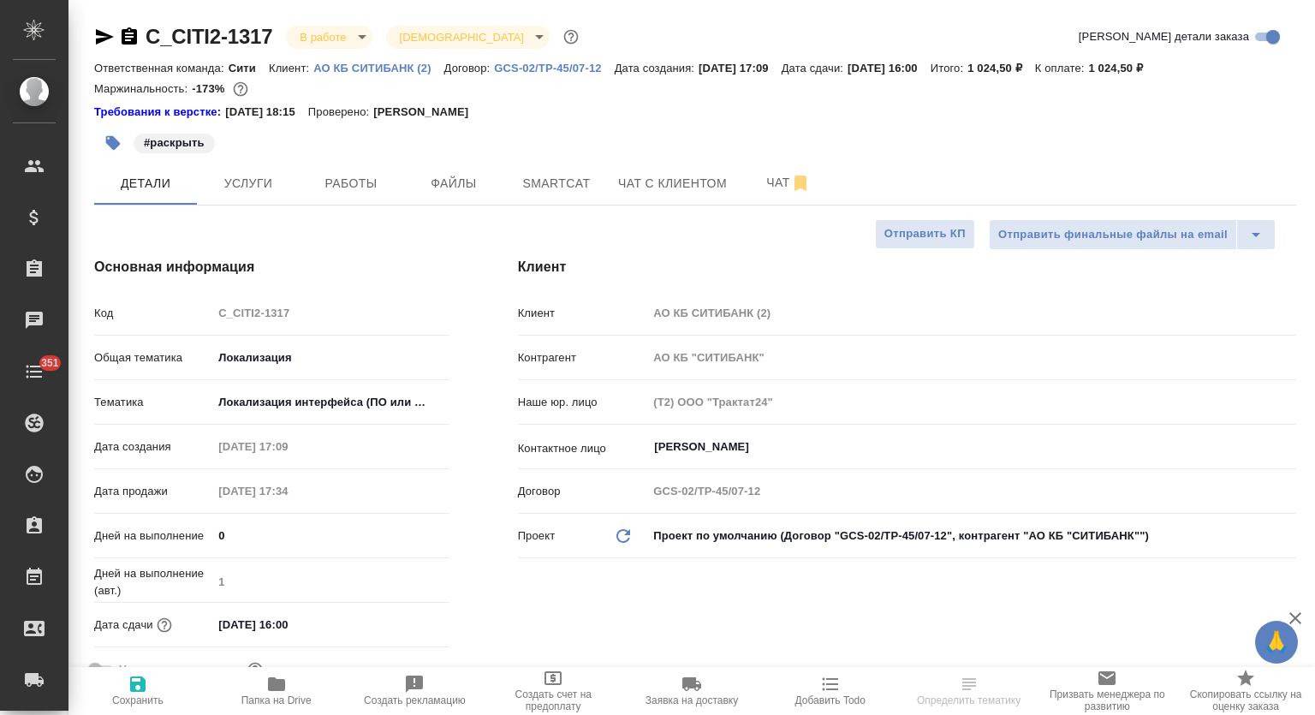
type textarea "x"
drag, startPoint x: 353, startPoint y: 176, endPoint x: 641, endPoint y: 83, distance: 303.0
click at [353, 175] on span "Работы" at bounding box center [351, 183] width 82 height 21
